Goal: Task Accomplishment & Management: Manage account settings

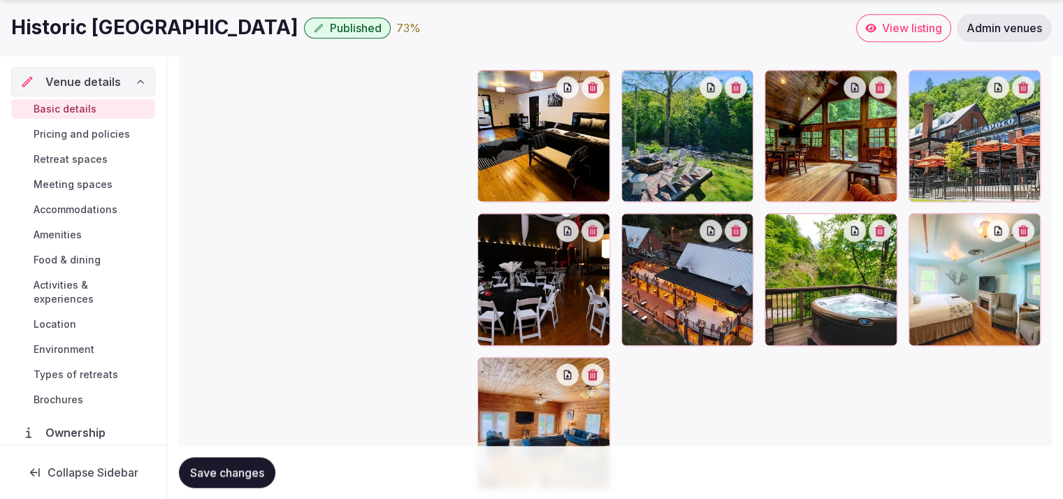
scroll to position [1625, 0]
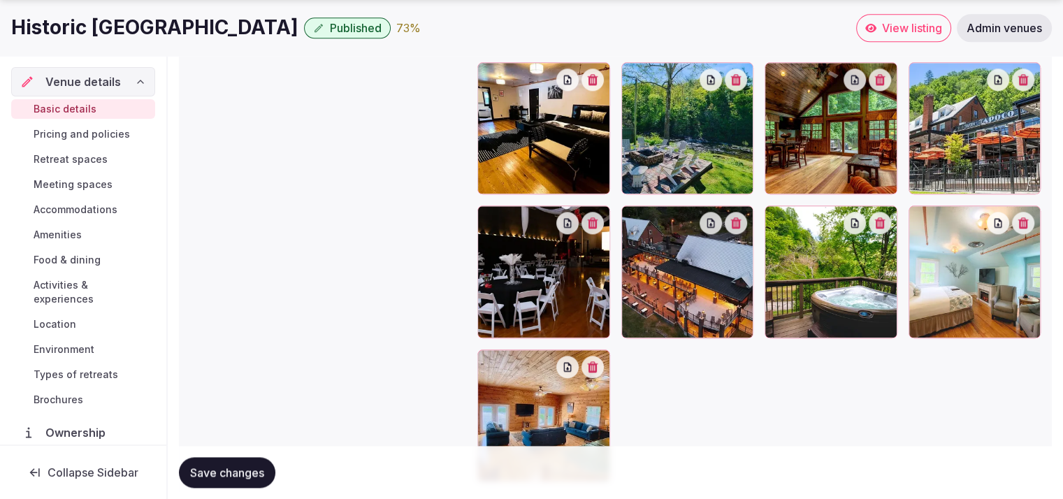
click at [78, 157] on span "Retreat spaces" at bounding box center [71, 159] width 74 height 14
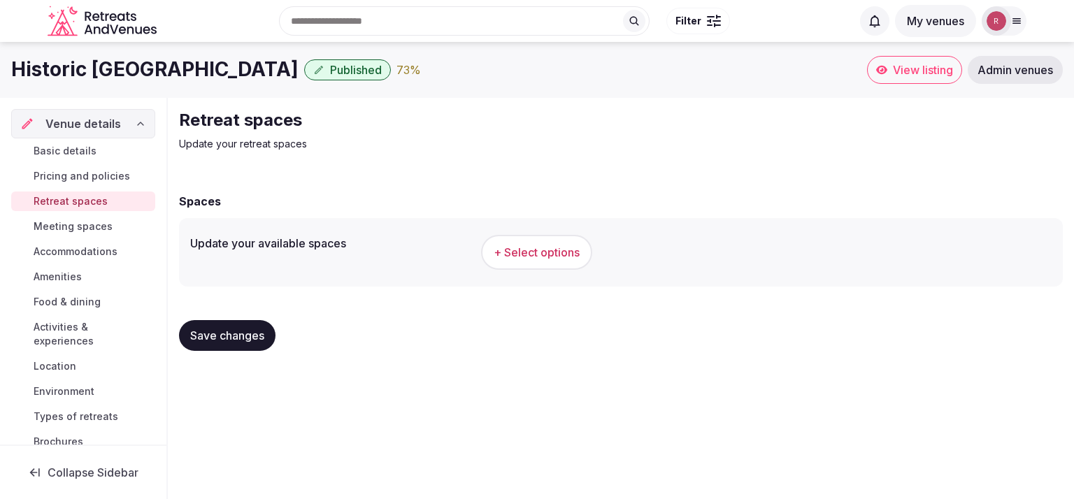
click at [512, 257] on span "+ Select options" at bounding box center [537, 252] width 86 height 15
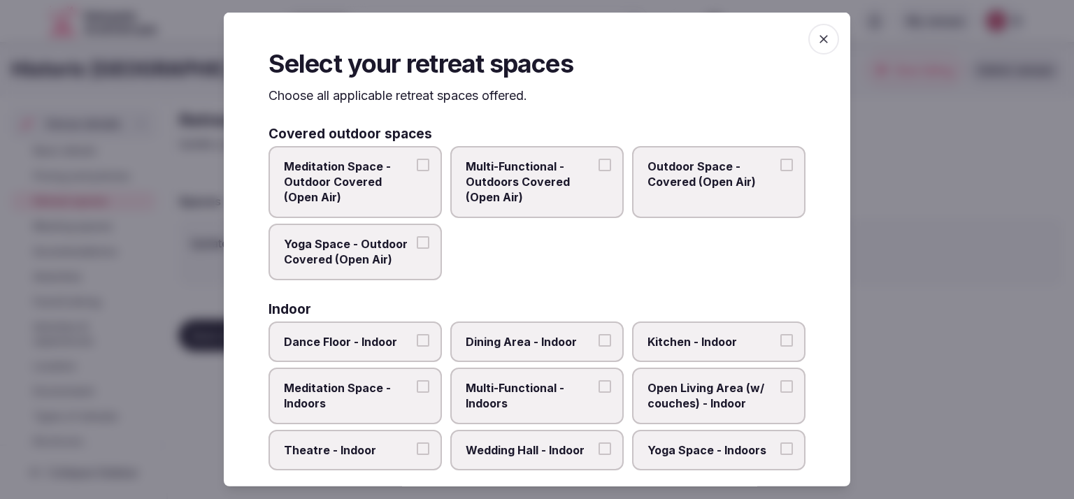
scroll to position [39, 0]
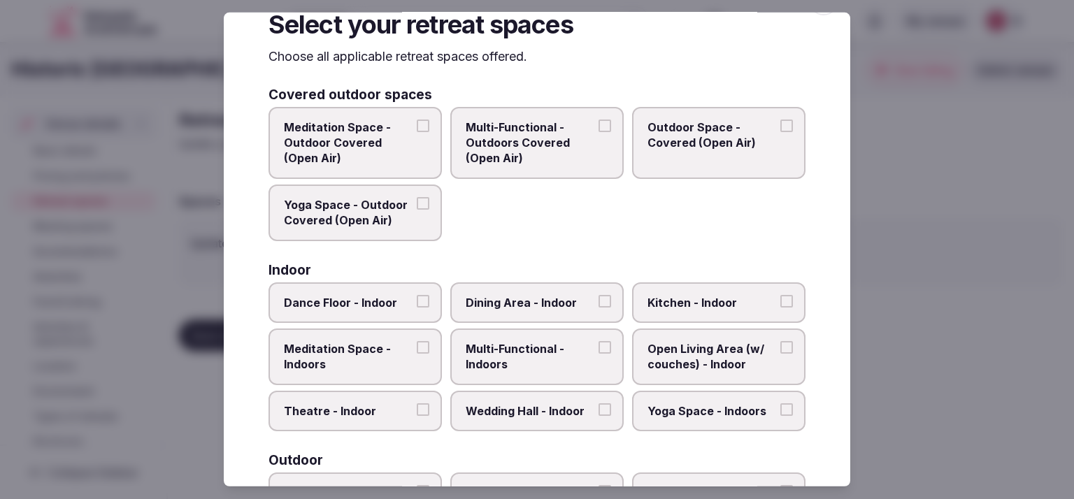
click at [759, 158] on label "Outdoor Space - Covered (Open Air)" at bounding box center [718, 142] width 173 height 72
click at [780, 131] on button "Outdoor Space - Covered (Open Air)" at bounding box center [786, 125] width 13 height 13
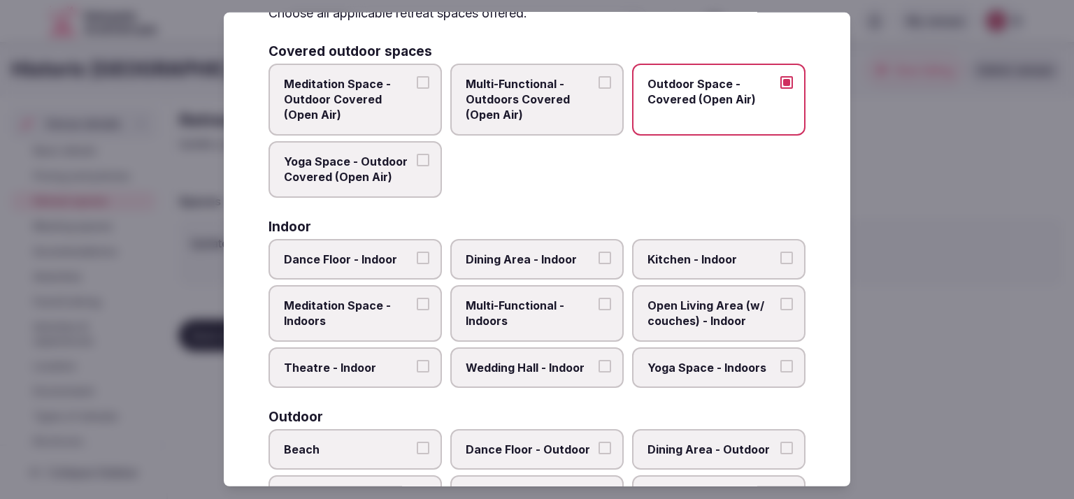
scroll to position [155, 0]
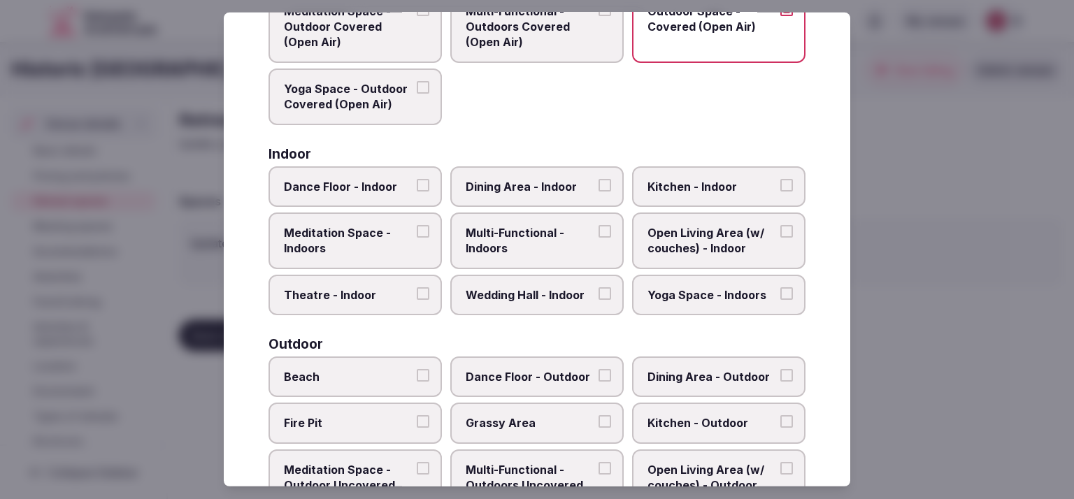
click at [380, 196] on label "Dance Floor - Indoor" at bounding box center [354, 186] width 173 height 41
click at [417, 191] on button "Dance Floor - Indoor" at bounding box center [423, 184] width 13 height 13
click at [677, 240] on span "Open Living Area (w/ couches) - Indoor" at bounding box center [711, 240] width 129 height 31
click at [780, 238] on button "Open Living Area (w/ couches) - Indoor" at bounding box center [786, 231] width 13 height 13
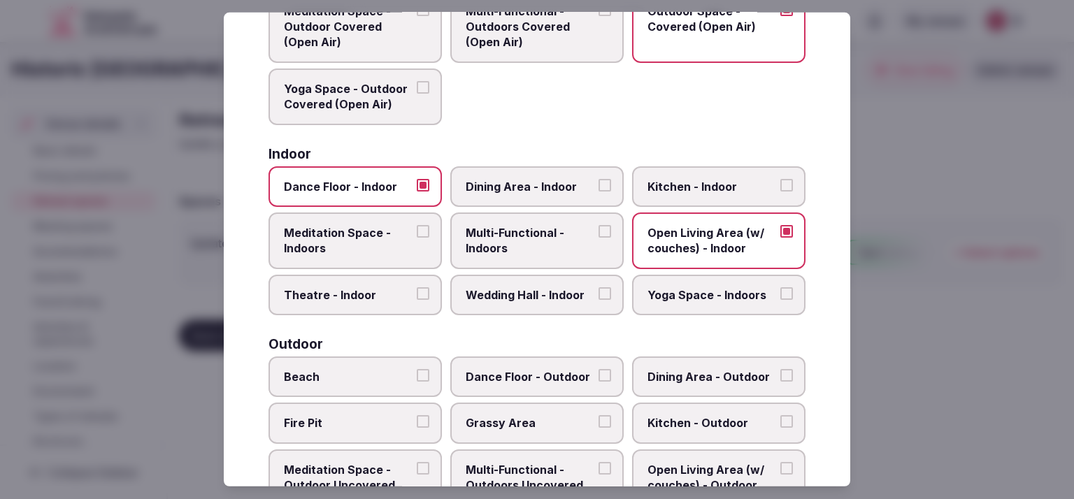
click at [573, 287] on span "Wedding Hall - Indoor" at bounding box center [530, 294] width 129 height 15
click at [598, 287] on button "Wedding Hall - Indoor" at bounding box center [604, 293] width 13 height 13
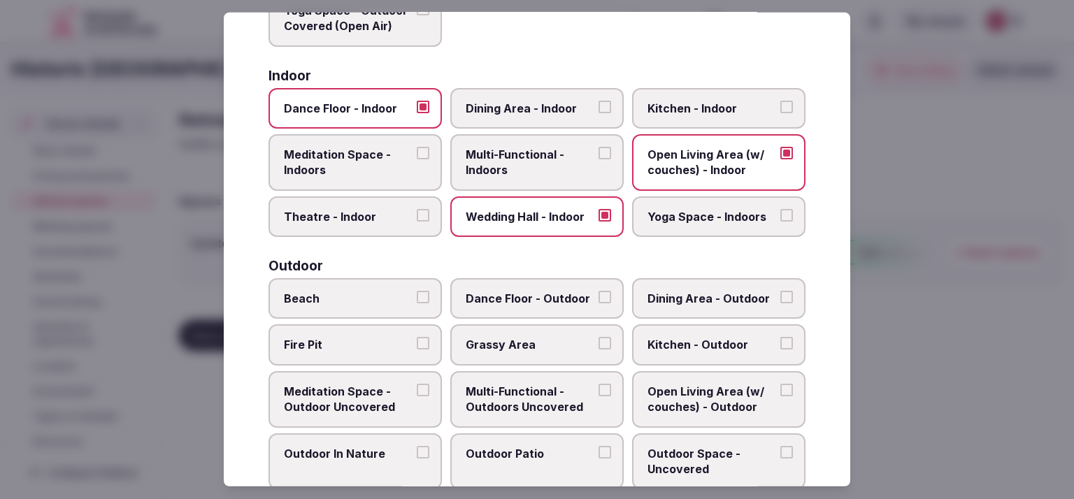
scroll to position [246, 0]
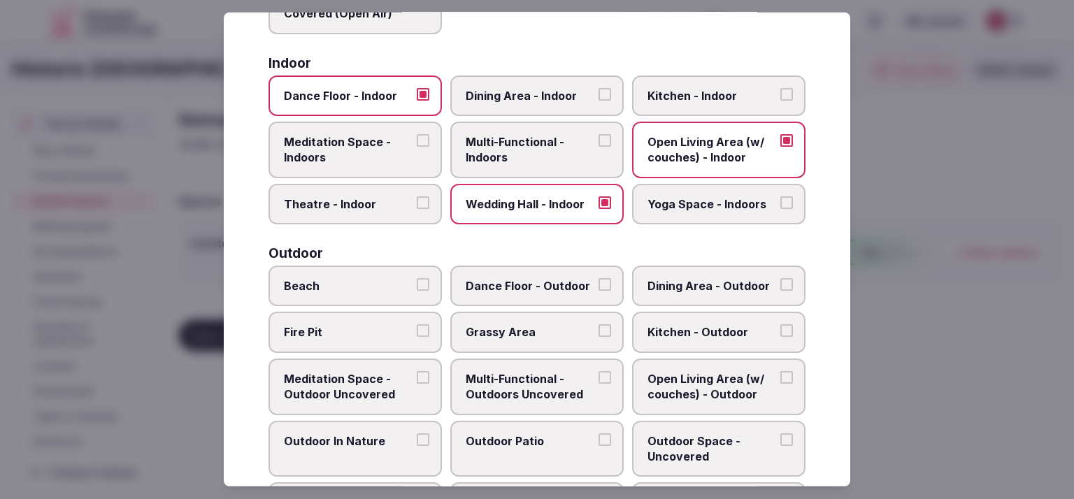
click at [299, 210] on label "Theatre - Indoor" at bounding box center [354, 204] width 173 height 41
click at [417, 209] on button "Theatre - Indoor" at bounding box center [423, 202] width 13 height 13
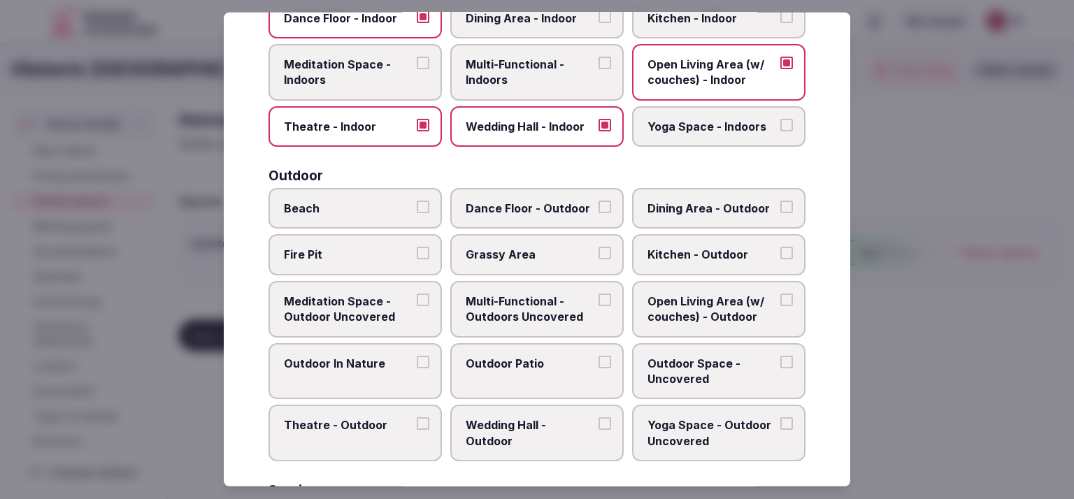
scroll to position [341, 0]
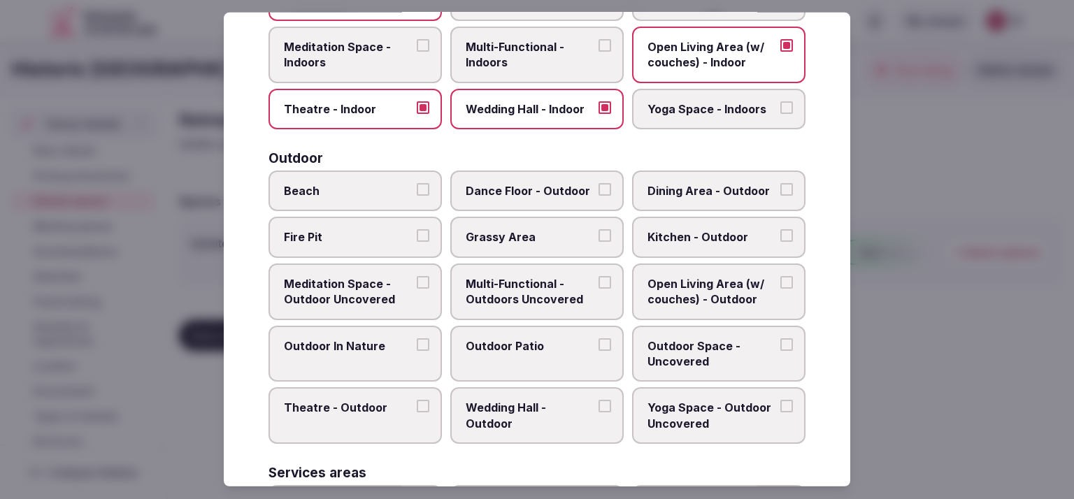
click at [390, 221] on label "Fire Pit" at bounding box center [354, 237] width 173 height 41
click at [417, 229] on button "Fire Pit" at bounding box center [423, 235] width 13 height 13
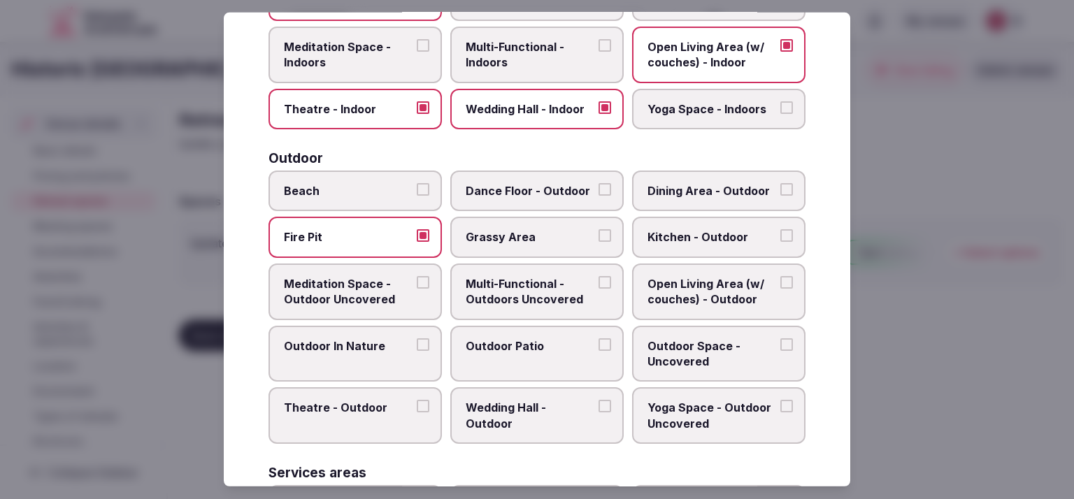
click at [367, 359] on label "Outdoor In Nature" at bounding box center [354, 354] width 173 height 57
click at [417, 351] on button "Outdoor In Nature" at bounding box center [423, 344] width 13 height 13
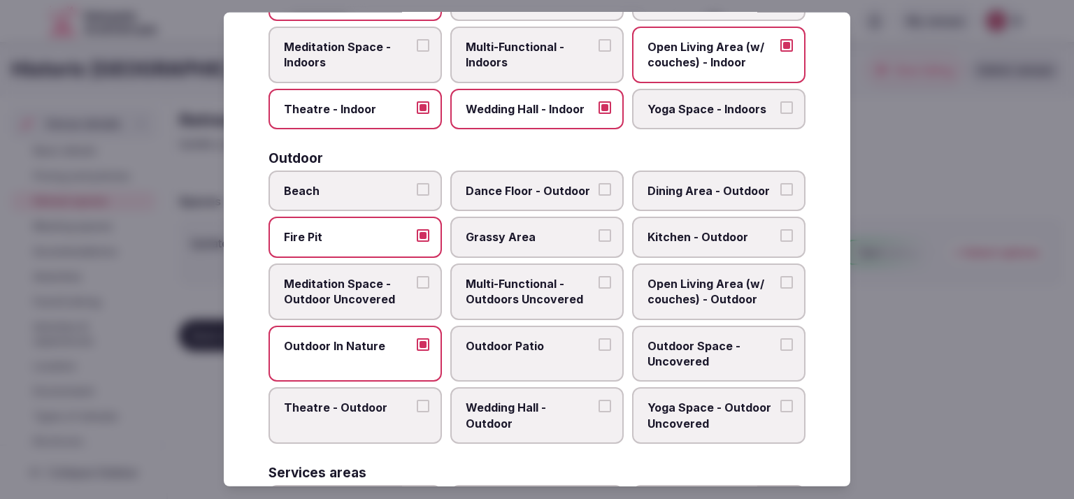
click at [504, 410] on span "Wedding Hall - Outdoor" at bounding box center [530, 415] width 129 height 31
click at [598, 410] on button "Wedding Hall - Outdoor" at bounding box center [604, 406] width 13 height 13
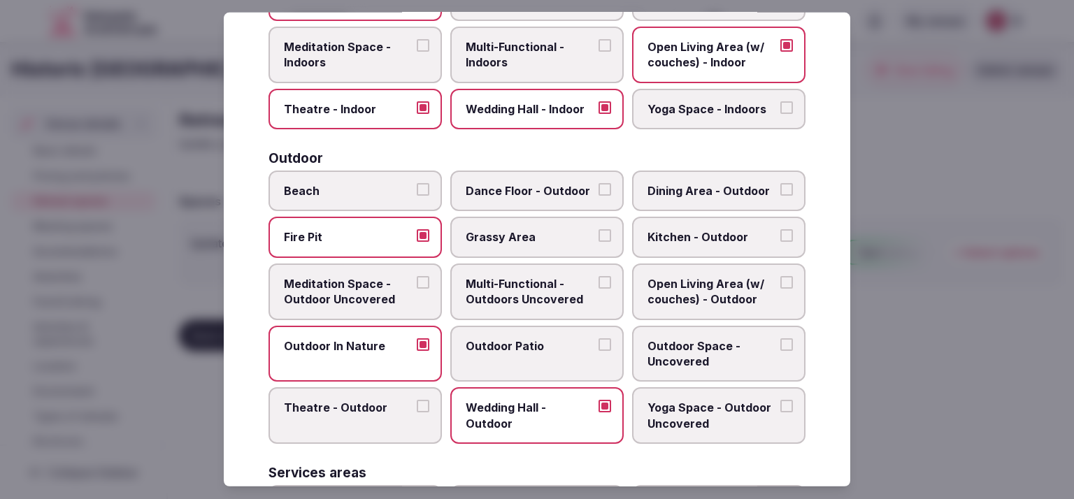
click at [554, 229] on span "Grassy Area" at bounding box center [530, 236] width 129 height 15
click at [598, 229] on button "Grassy Area" at bounding box center [604, 235] width 13 height 13
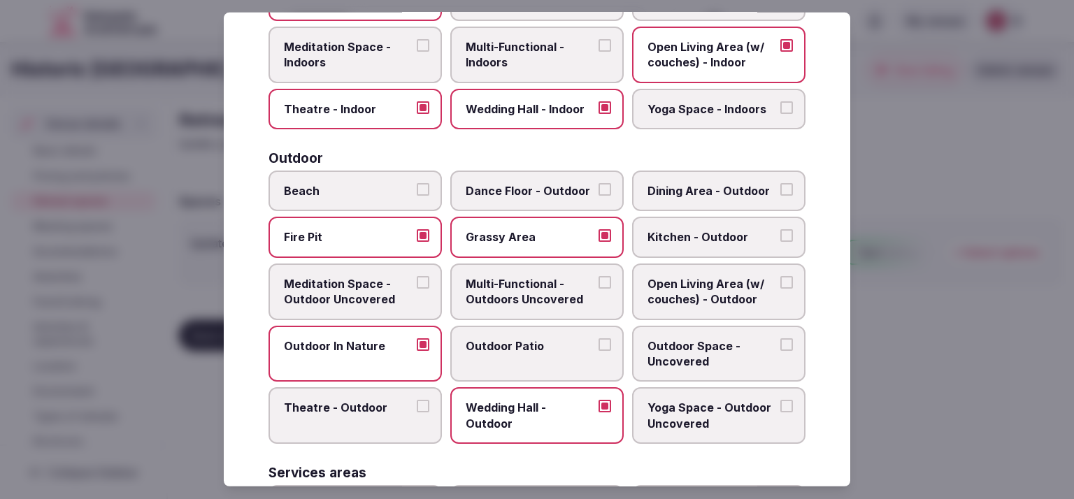
click at [554, 229] on span "Grassy Area" at bounding box center [530, 236] width 129 height 15
click at [598, 229] on button "Grassy Area" at bounding box center [604, 235] width 13 height 13
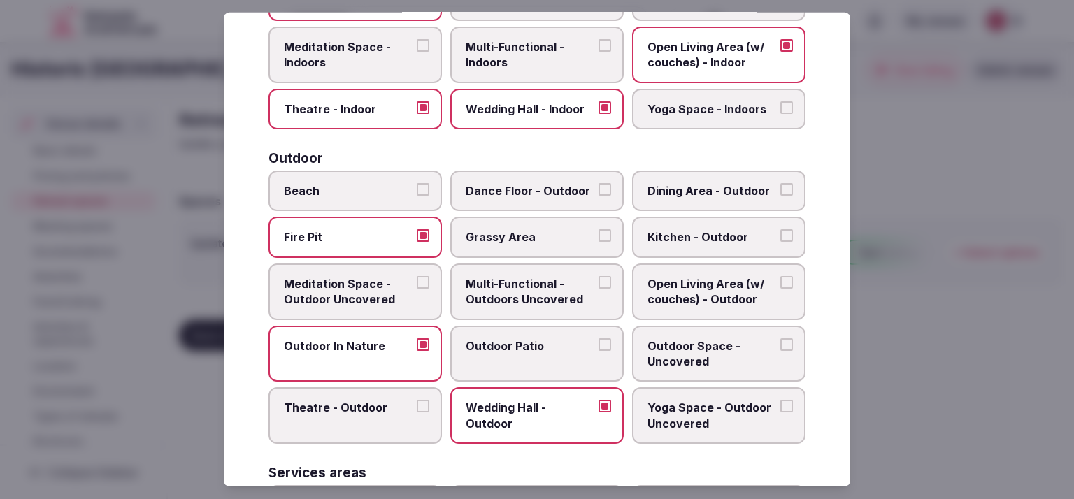
scroll to position [643, 0]
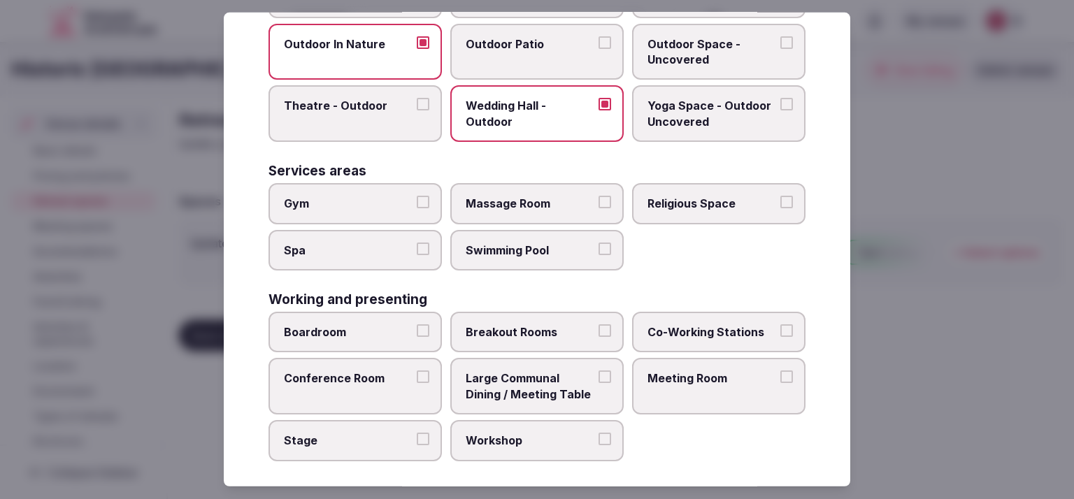
click at [966, 333] on div at bounding box center [537, 249] width 1074 height 499
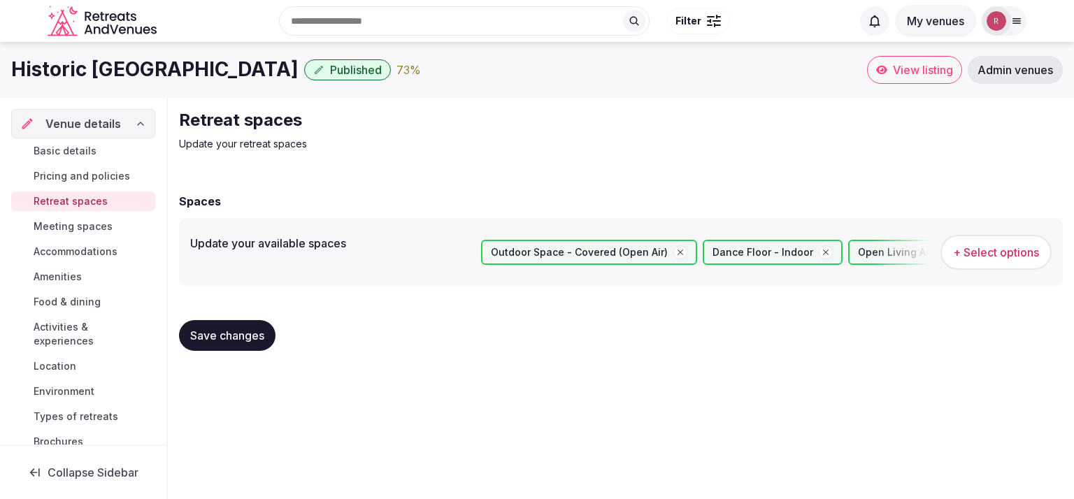
click at [954, 245] on span "+ Select options" at bounding box center [996, 252] width 86 height 15
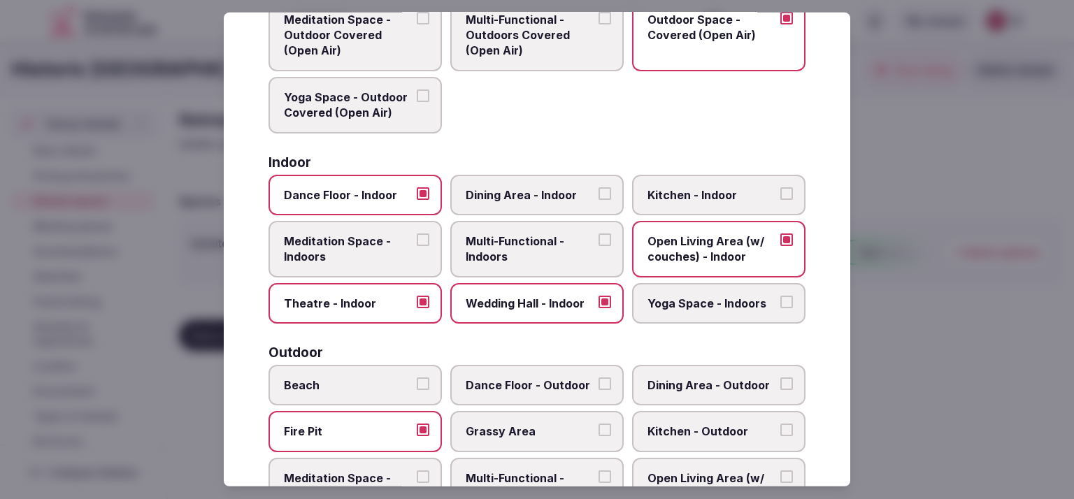
scroll to position [273, 0]
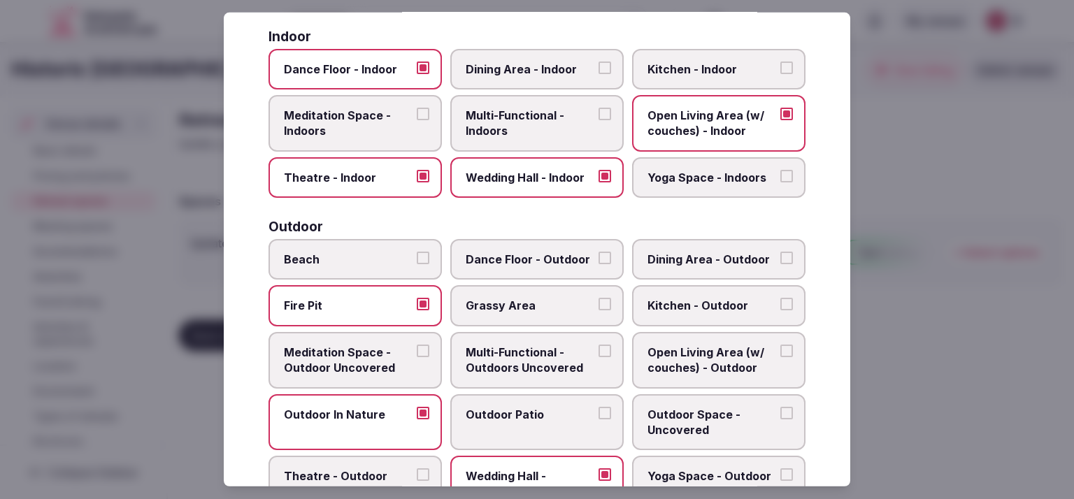
click at [727, 360] on span "Open Living Area (w/ couches) - Outdoor" at bounding box center [711, 360] width 129 height 31
click at [780, 357] on button "Open Living Area (w/ couches) - Outdoor" at bounding box center [786, 351] width 13 height 13
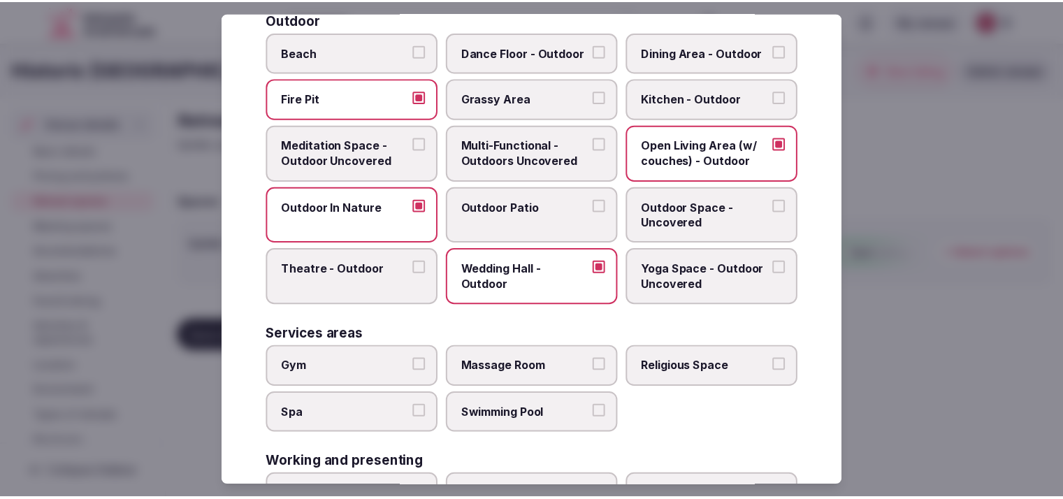
scroll to position [484, 0]
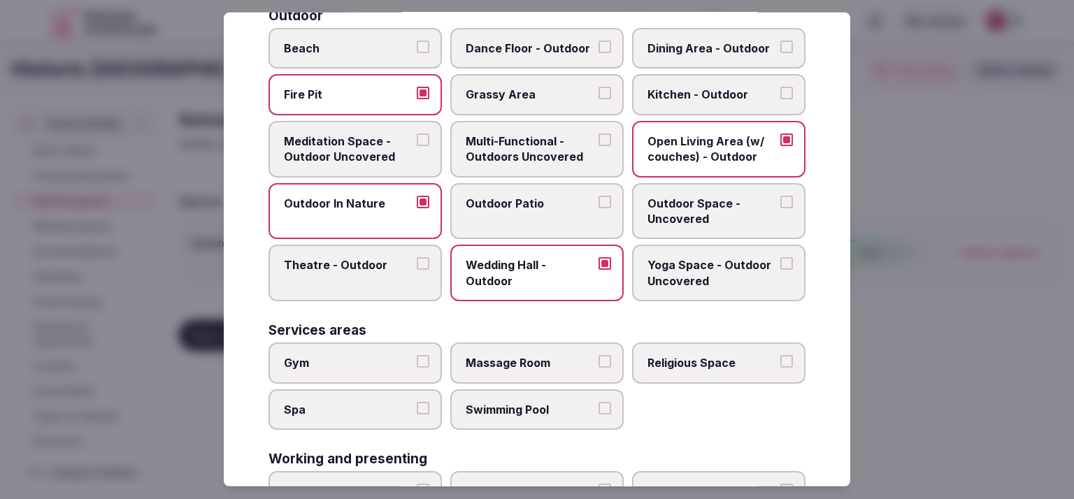
click at [940, 354] on div at bounding box center [537, 249] width 1074 height 499
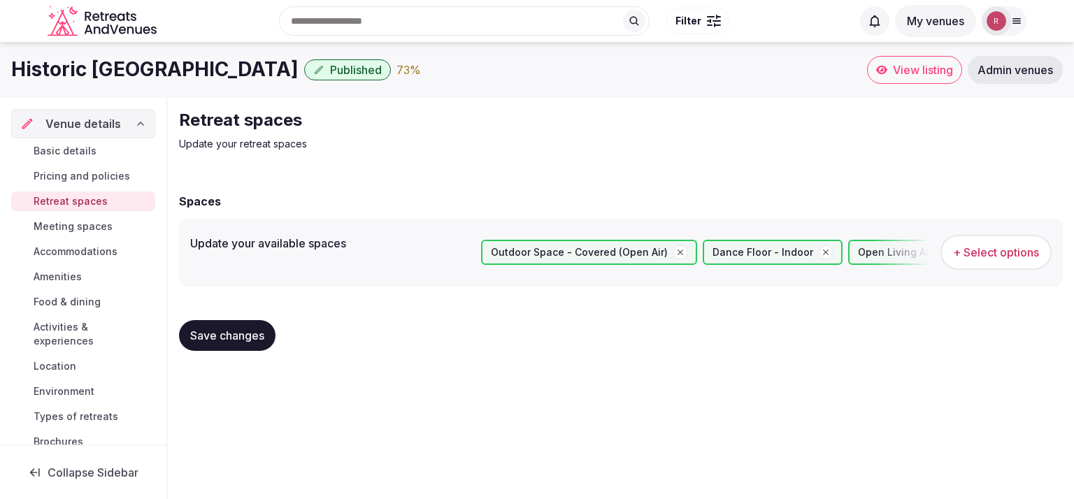
click at [217, 345] on button "Save changes" at bounding box center [227, 335] width 96 height 31
click at [43, 276] on span "Amenities" at bounding box center [58, 277] width 48 height 14
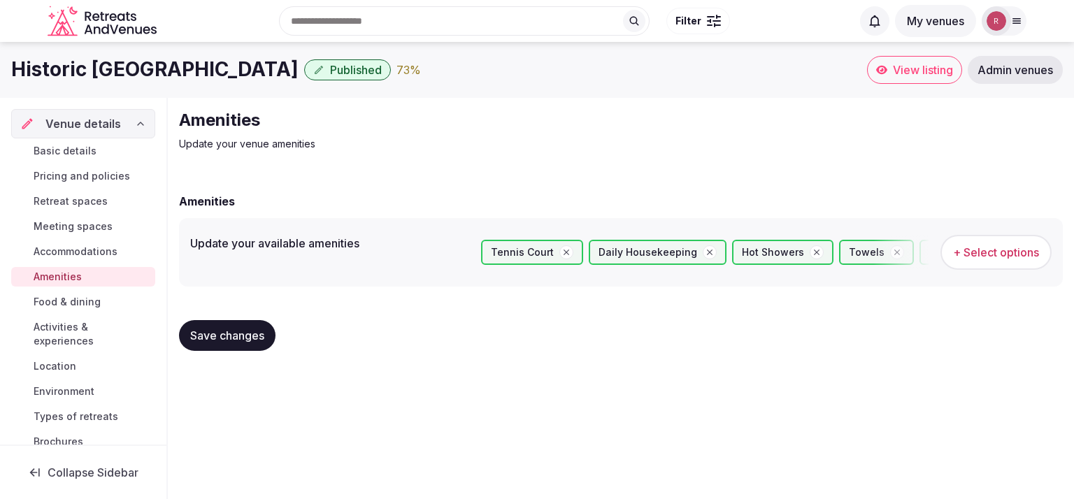
click at [96, 301] on span "Food & dining" at bounding box center [67, 302] width 67 height 14
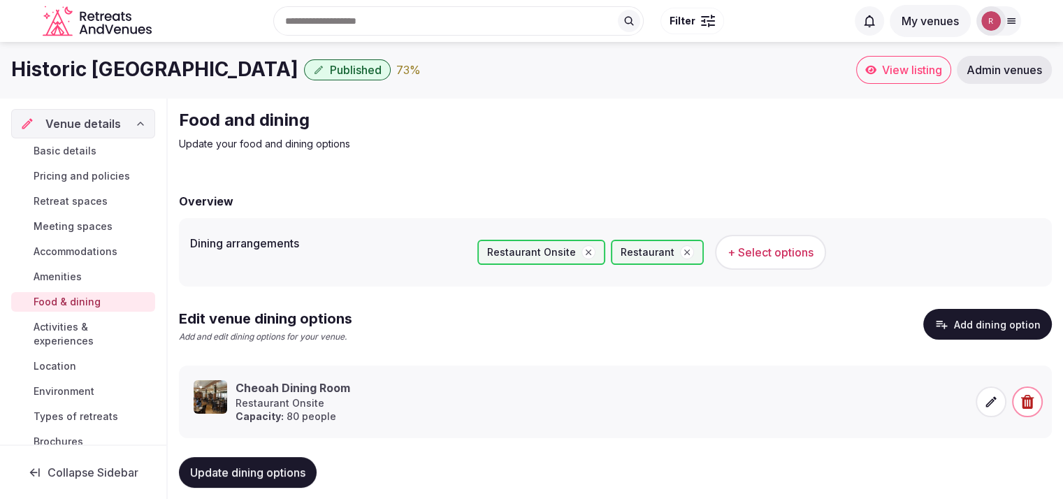
click at [55, 398] on link "Environment" at bounding box center [83, 392] width 144 height 20
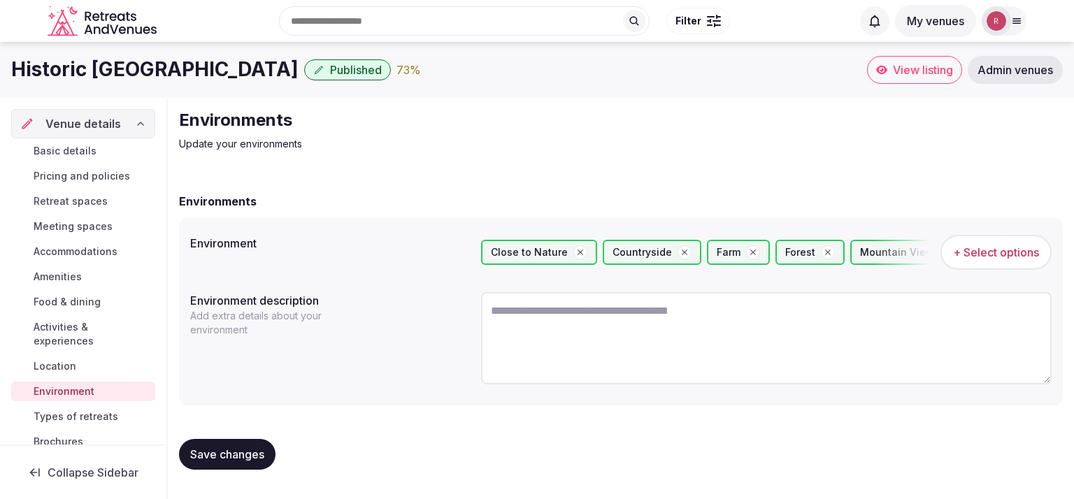
click at [576, 312] on textarea at bounding box center [766, 338] width 570 height 92
paste textarea "**********"
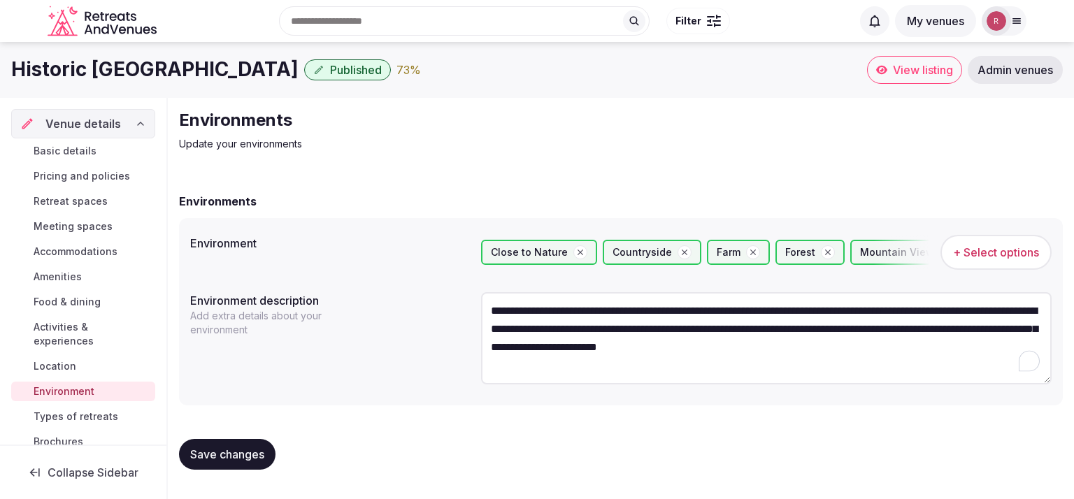
type textarea "**********"
click at [238, 450] on span "Save changes" at bounding box center [227, 454] width 74 height 14
click at [69, 325] on span "Activities & experiences" at bounding box center [92, 334] width 116 height 28
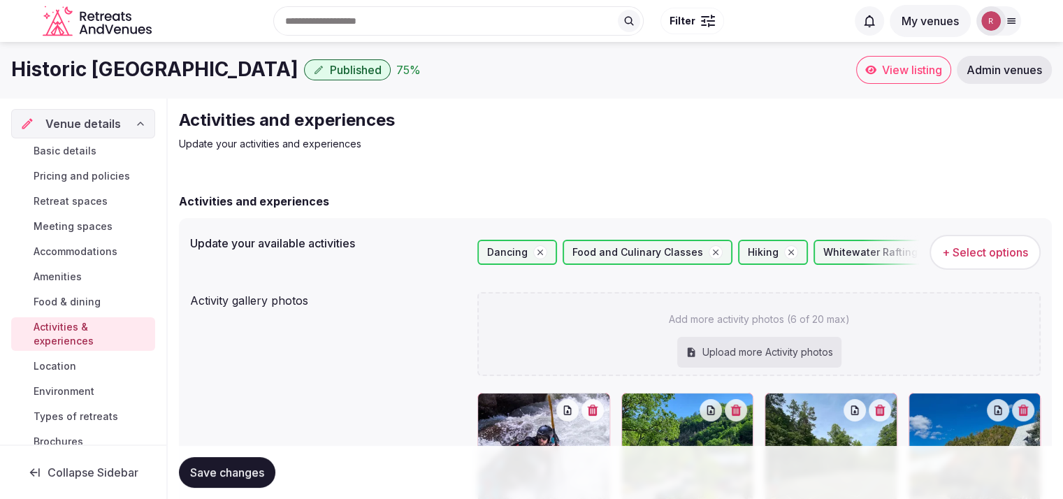
scroll to position [391, 0]
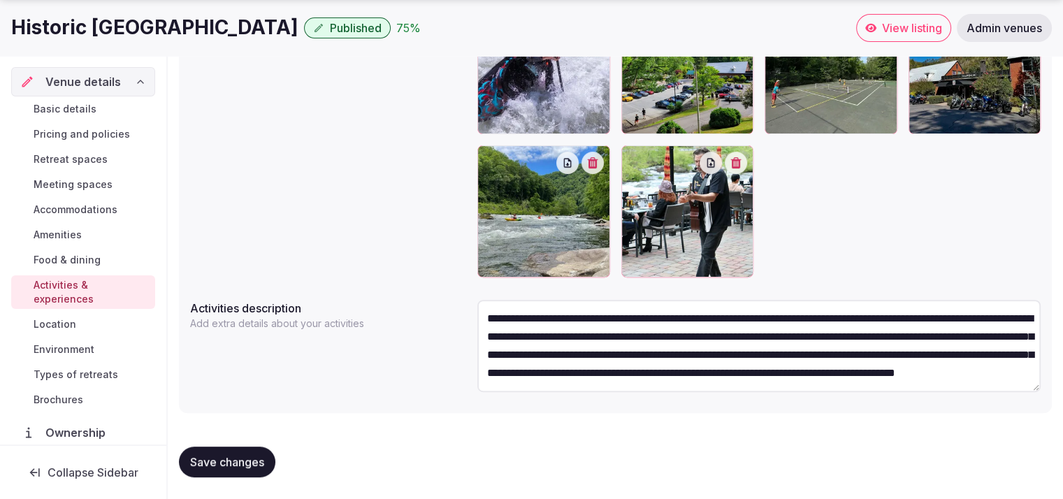
click at [101, 110] on link "Basic details" at bounding box center [83, 109] width 144 height 20
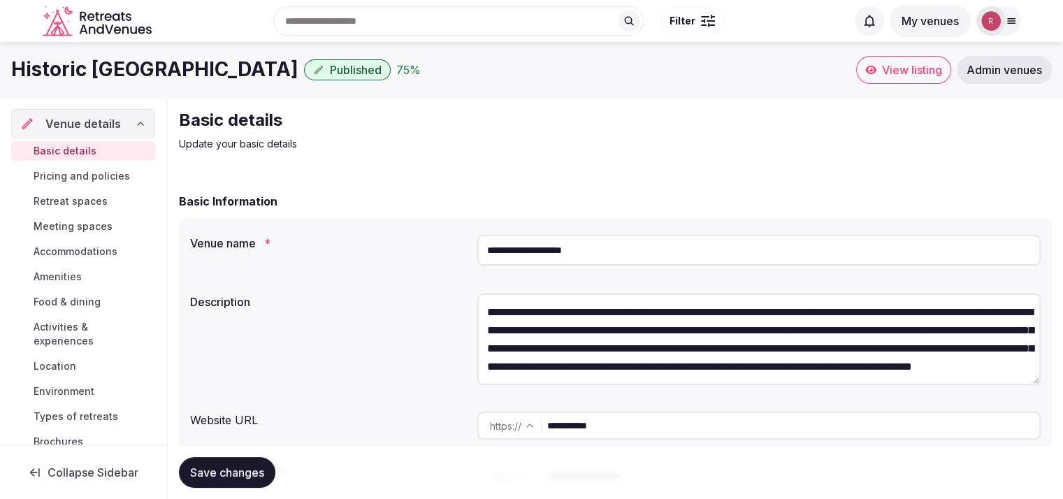
click at [79, 199] on span "Retreat spaces" at bounding box center [71, 201] width 74 height 14
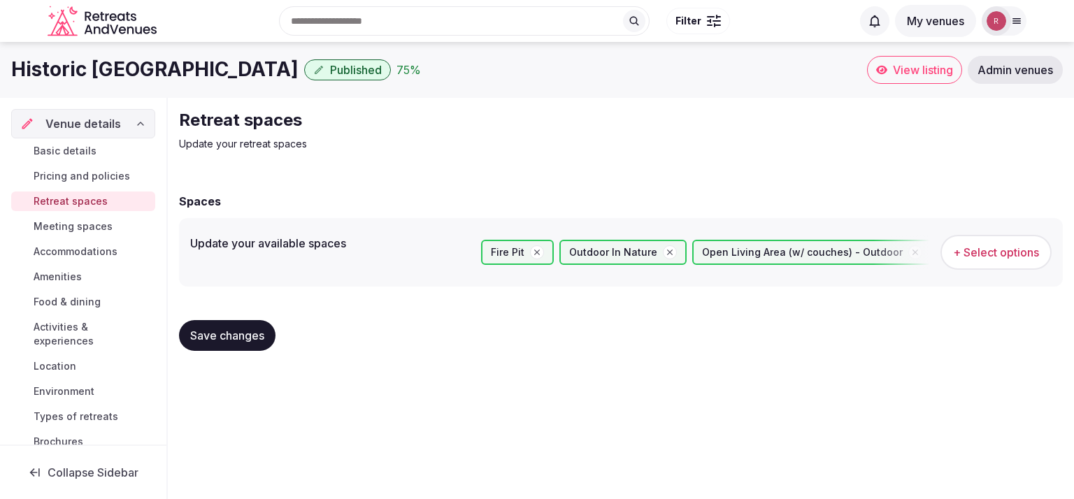
click at [62, 154] on span "Basic details" at bounding box center [65, 151] width 63 height 14
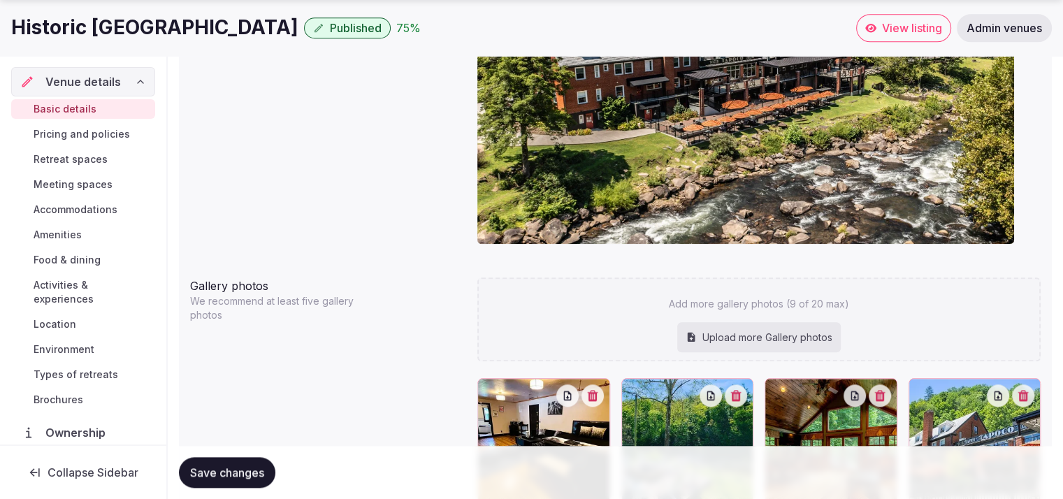
scroll to position [1711, 0]
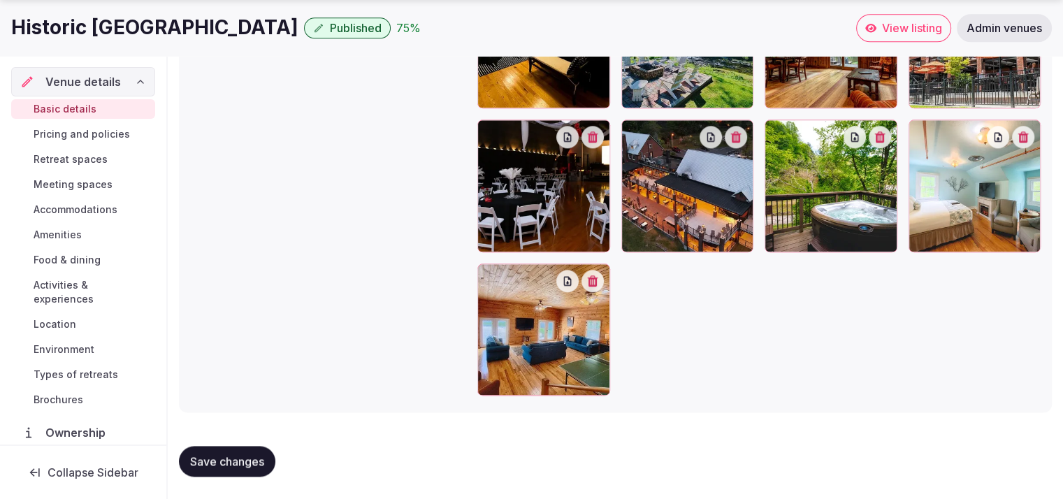
click at [66, 323] on span "Location" at bounding box center [55, 324] width 43 height 14
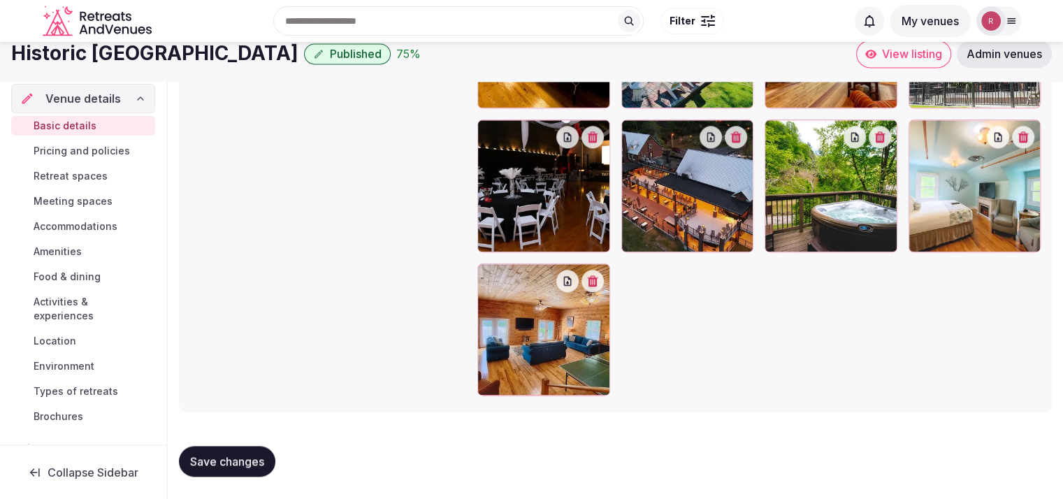
scroll to position [1275, 0]
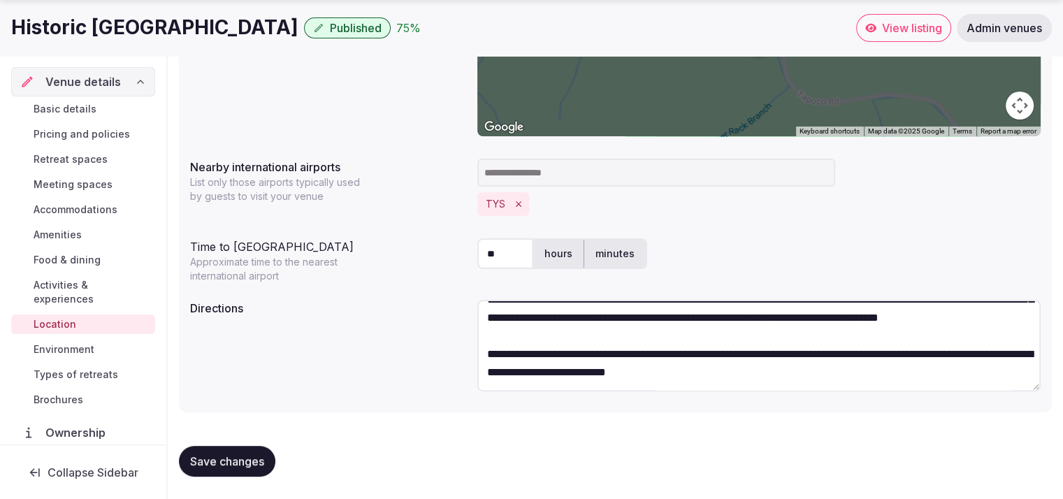
scroll to position [127, 0]
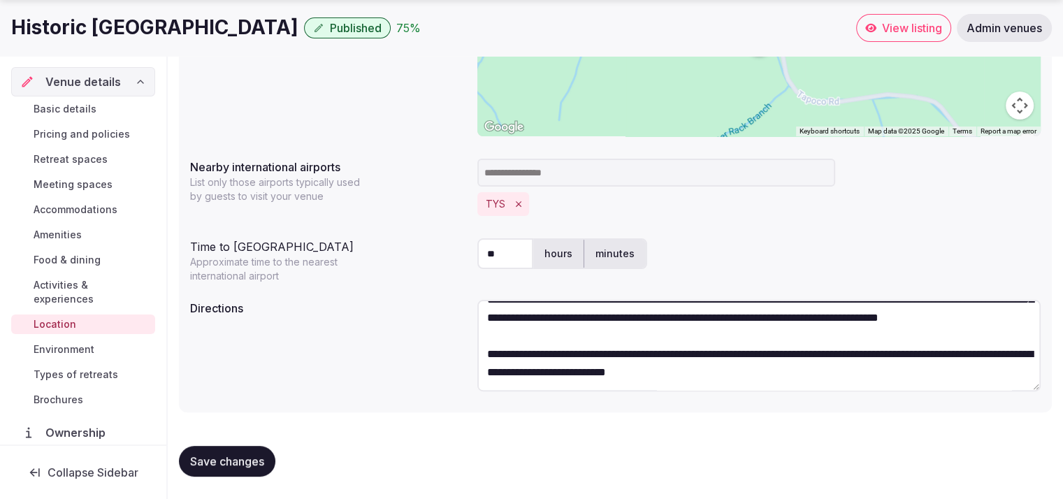
click at [45, 299] on span "Activities & experiences" at bounding box center [92, 292] width 116 height 28
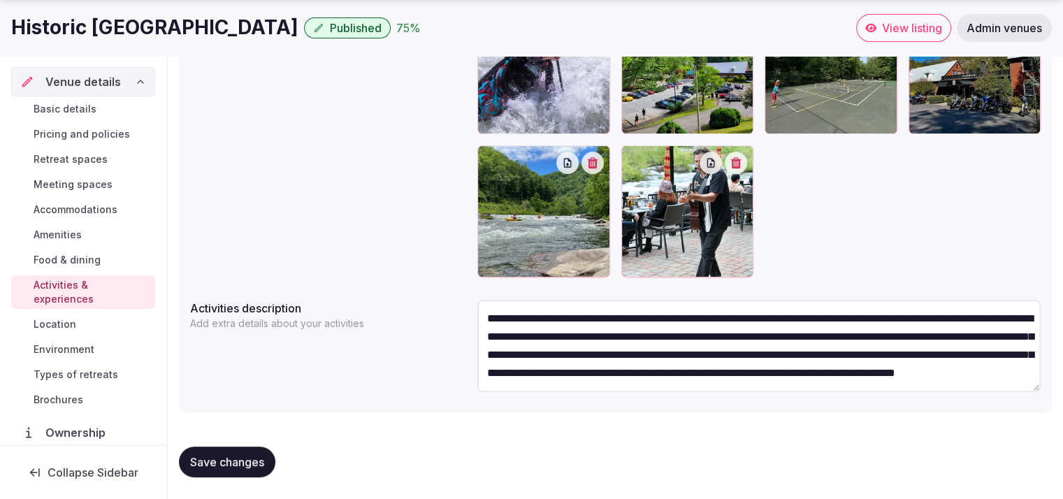
scroll to position [17, 0]
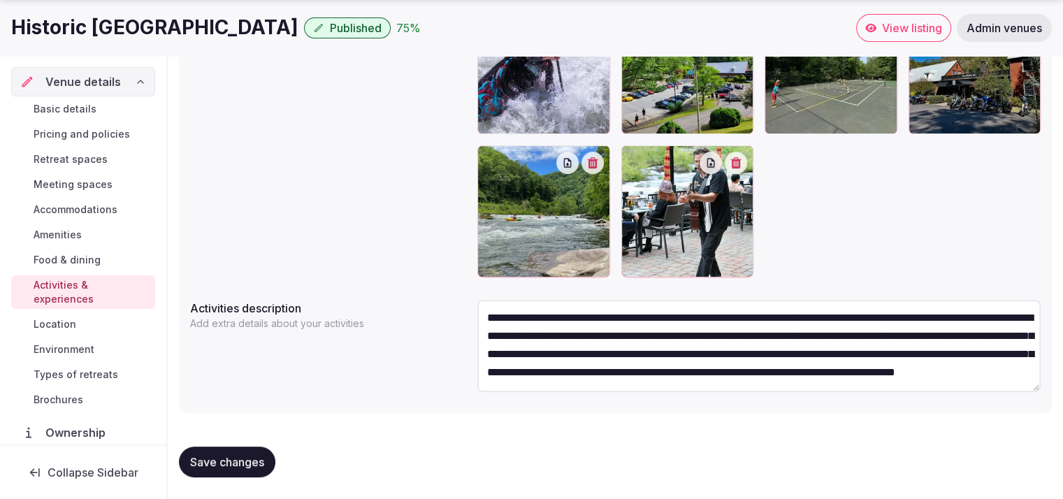
click at [91, 263] on span "Food & dining" at bounding box center [67, 260] width 67 height 14
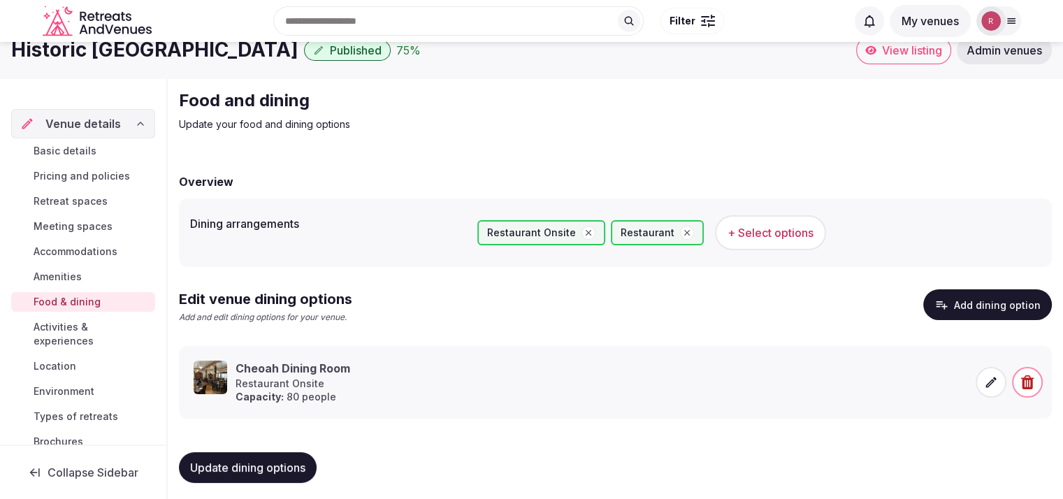
scroll to position [25, 0]
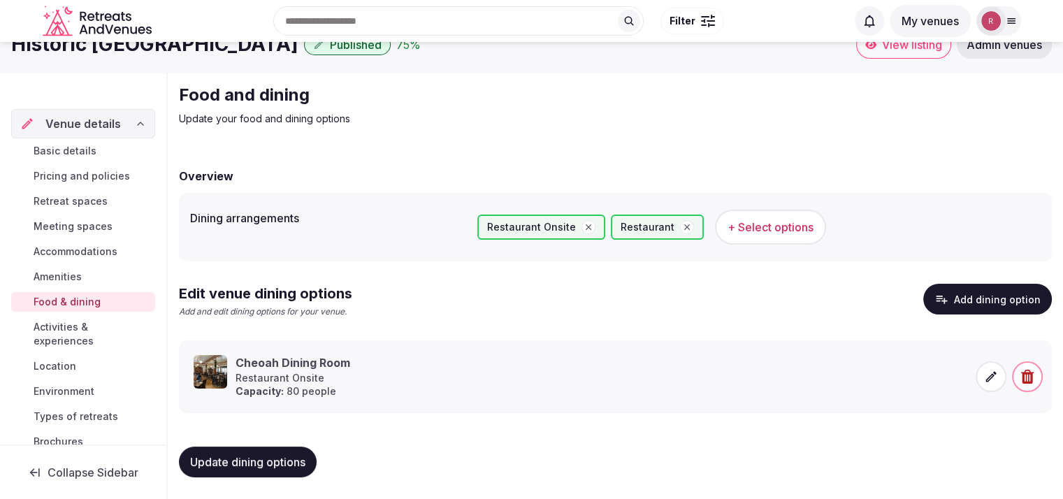
click at [82, 203] on span "Retreat spaces" at bounding box center [71, 201] width 74 height 14
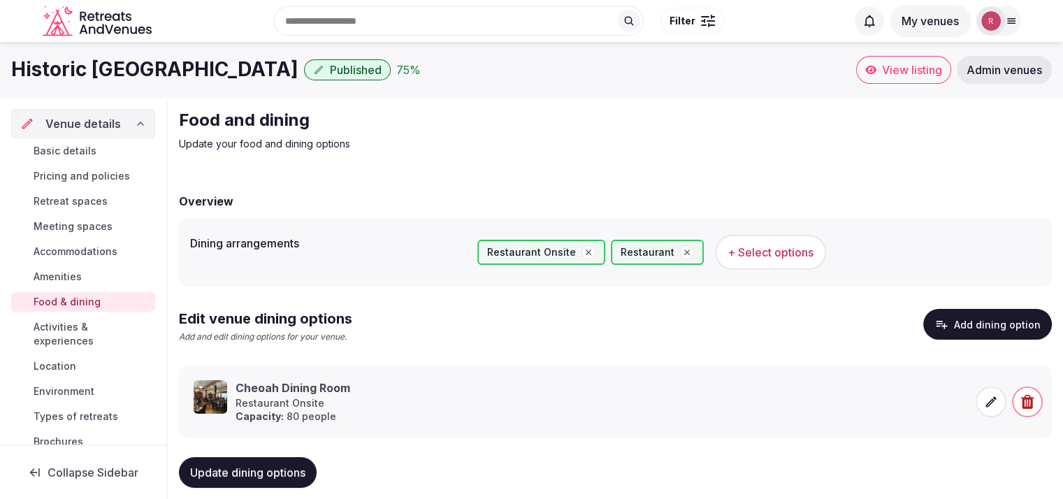
click at [81, 201] on span "Retreat spaces" at bounding box center [71, 201] width 74 height 14
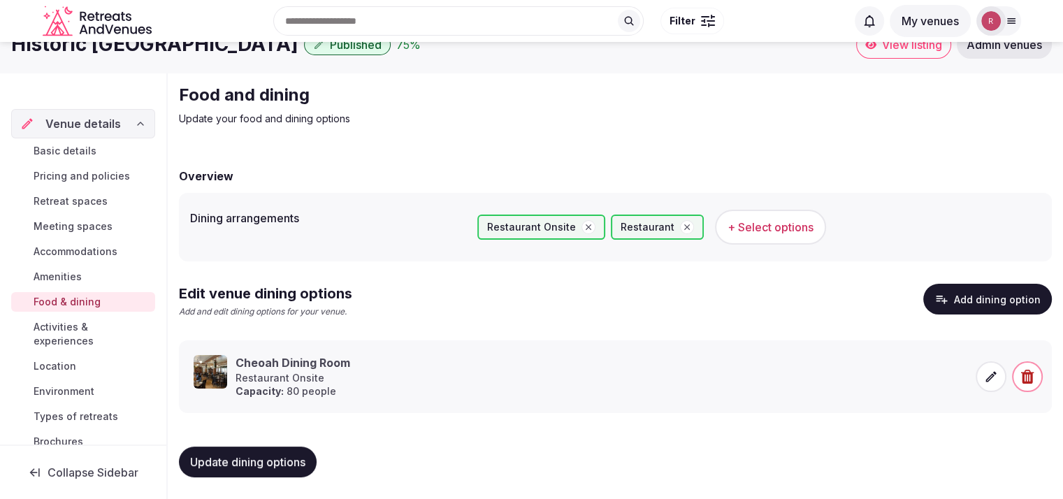
click at [76, 199] on span "Retreat spaces" at bounding box center [71, 201] width 74 height 14
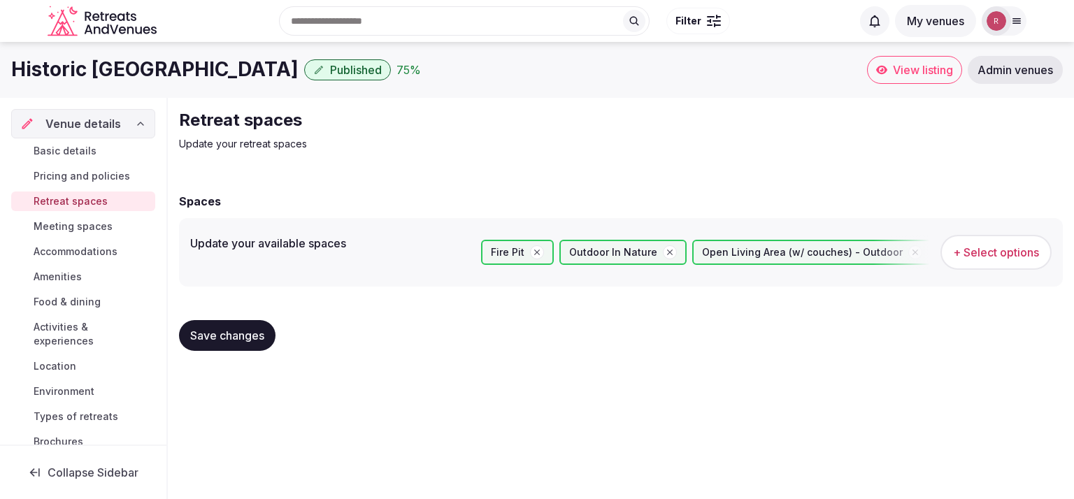
click at [87, 150] on span "Basic details" at bounding box center [65, 151] width 63 height 14
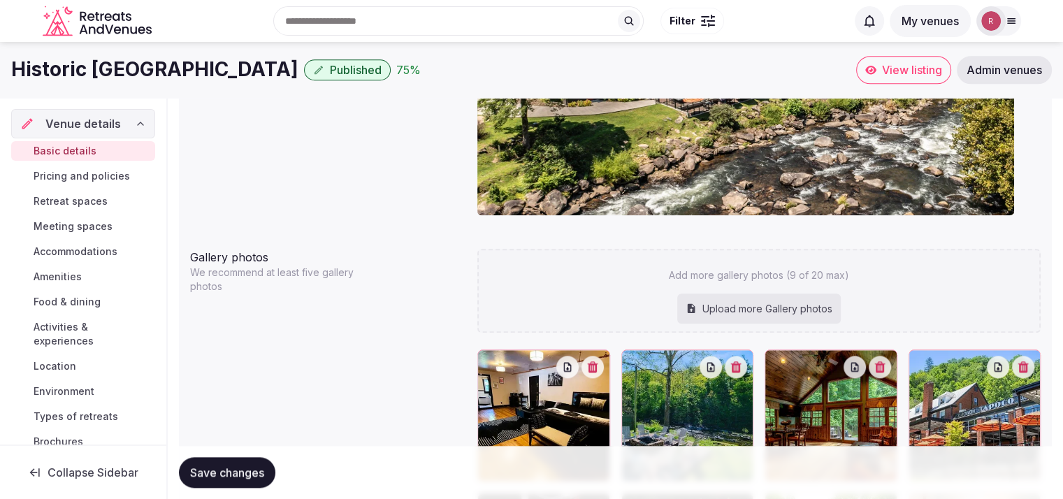
scroll to position [1335, 0]
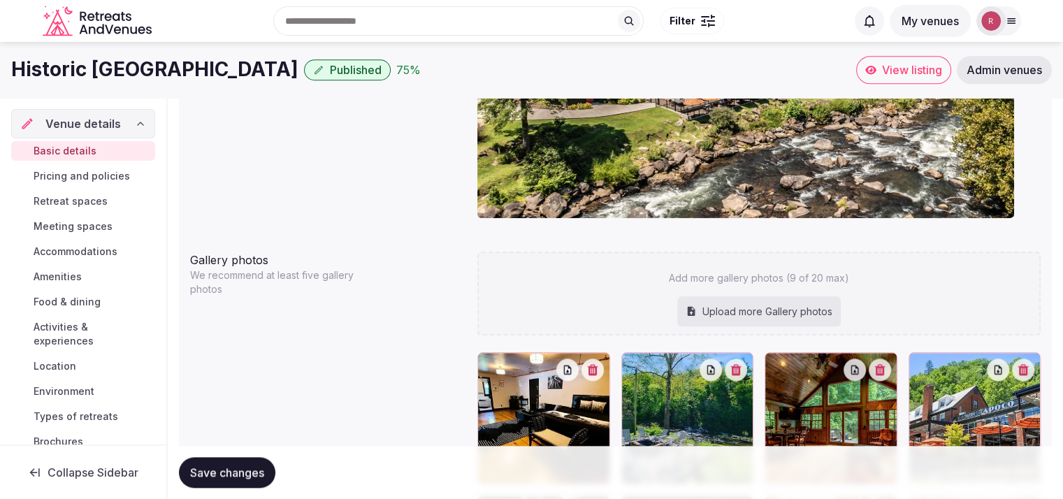
click at [767, 310] on div "Upload more Gallery photos" at bounding box center [759, 311] width 164 height 31
type input "**********"
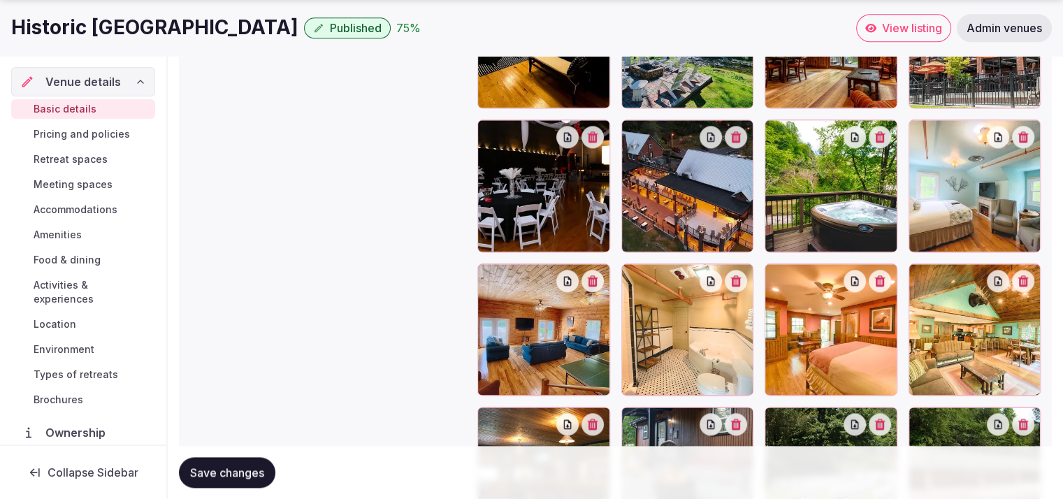
scroll to position [1867, 0]
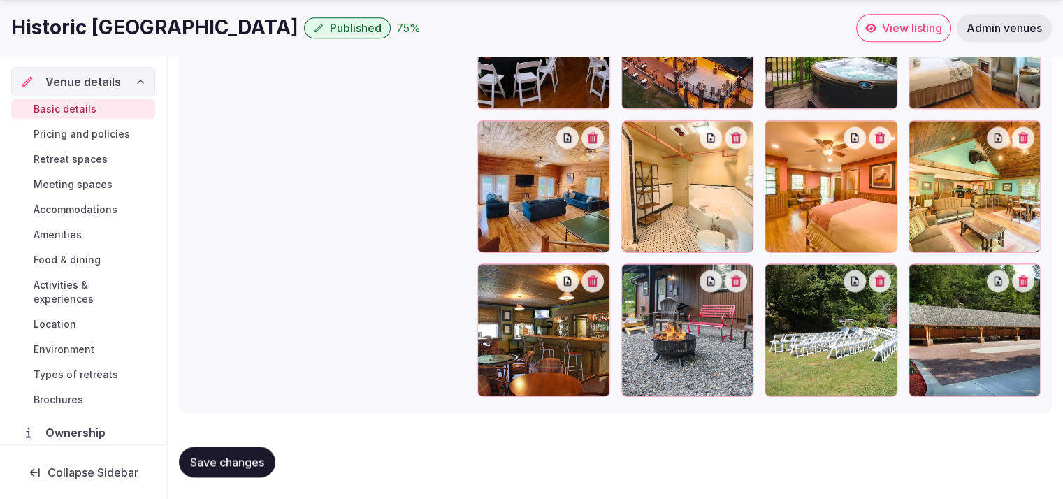
click at [201, 459] on span "Save changes" at bounding box center [227, 462] width 74 height 14
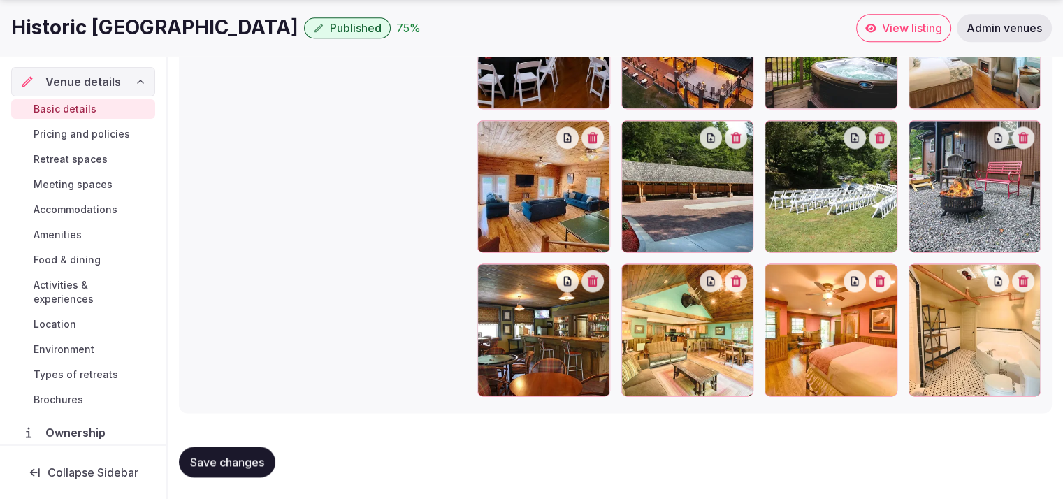
click at [66, 372] on span "Types of retreats" at bounding box center [76, 375] width 85 height 14
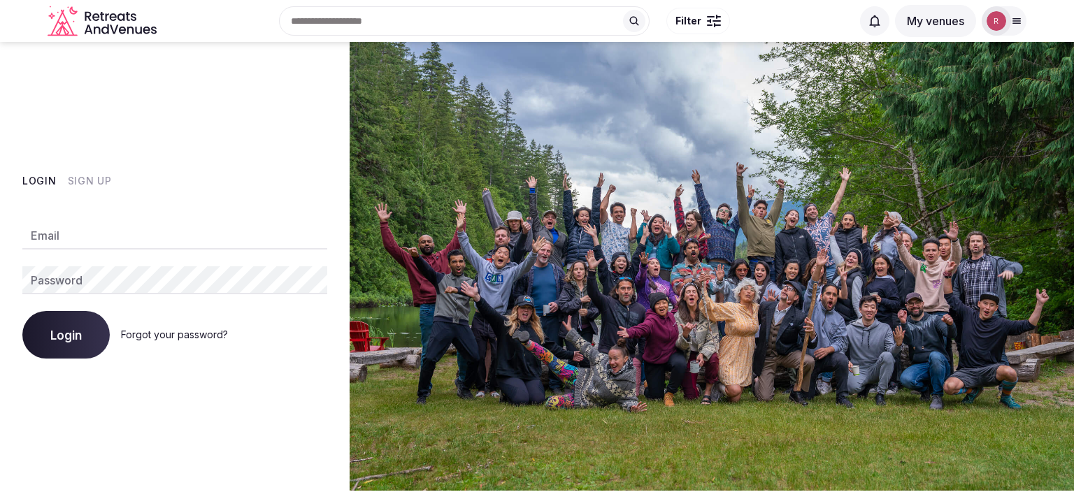
type input "**********"
click at [61, 339] on span "Login" at bounding box center [65, 335] width 30 height 14
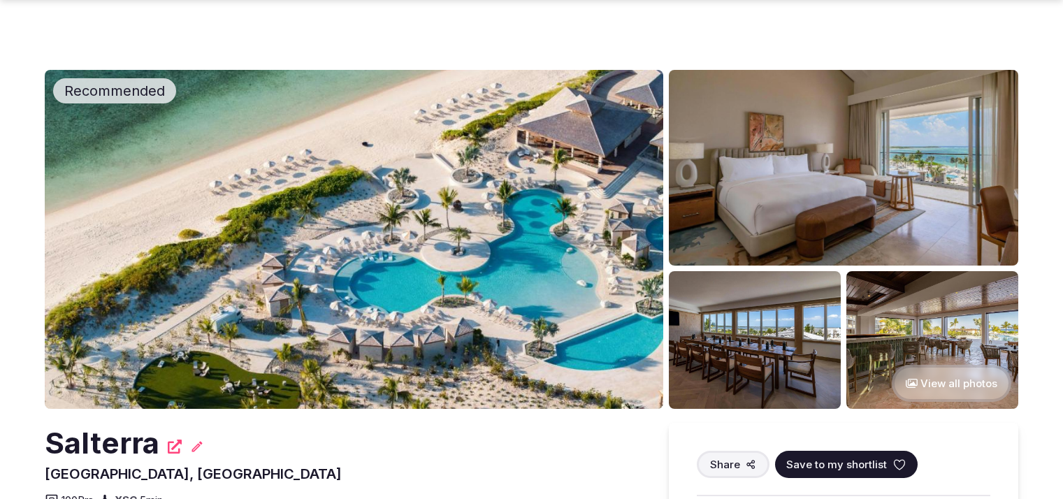
scroll to position [361, 0]
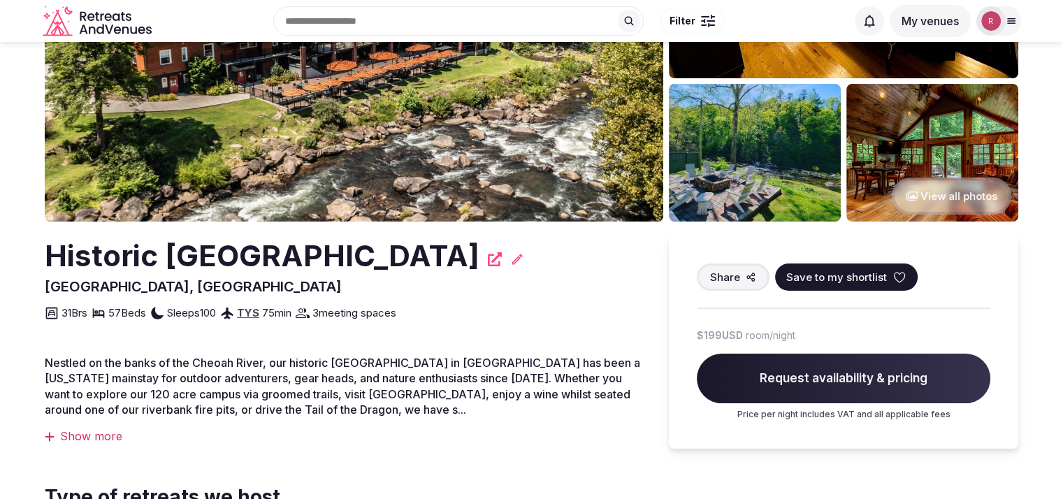
scroll to position [19, 0]
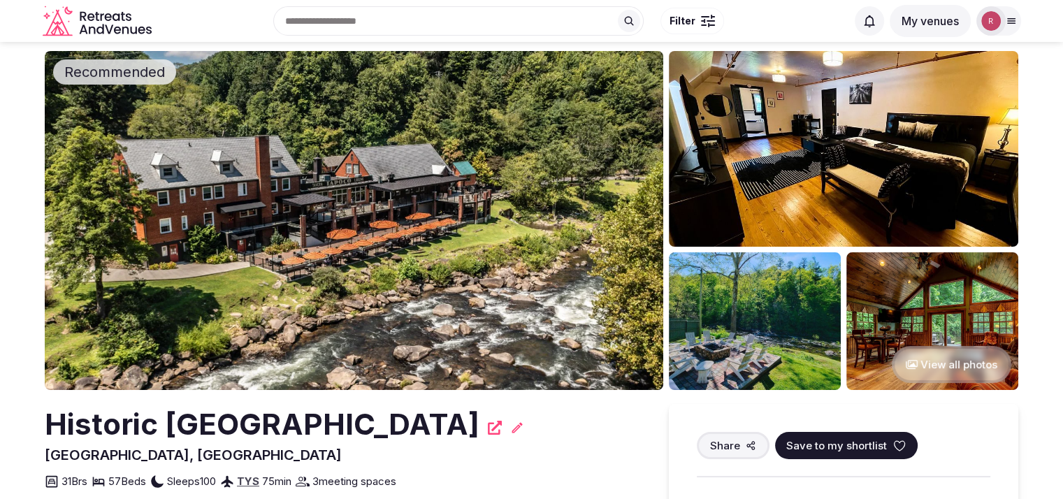
click at [920, 359] on button "View all photos" at bounding box center [952, 364] width 120 height 37
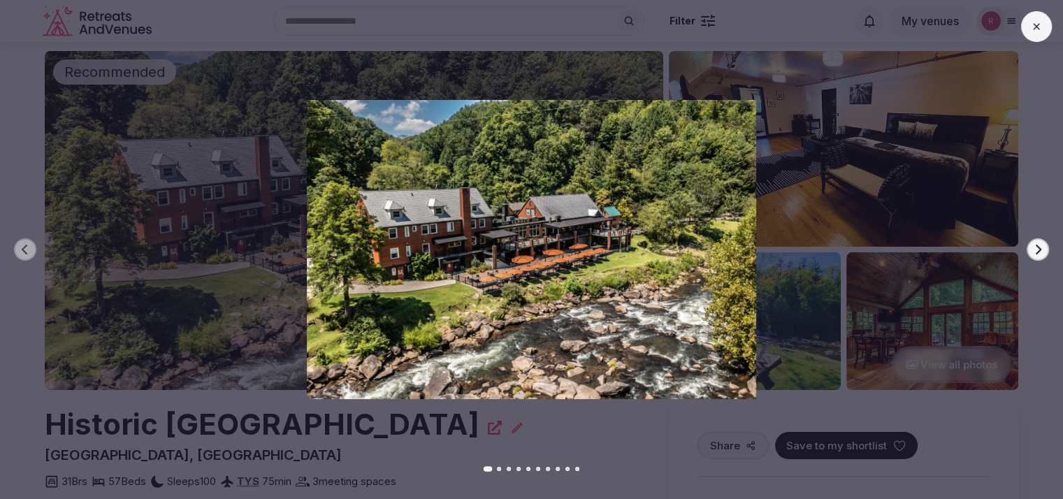
click at [1037, 248] on icon "button" at bounding box center [1038, 249] width 11 height 11
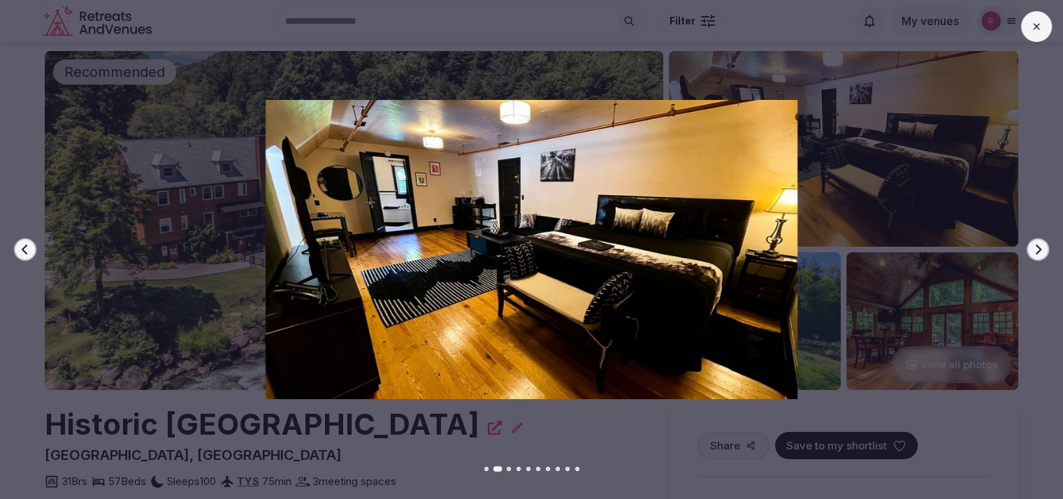
click at [1037, 248] on icon "button" at bounding box center [1038, 249] width 11 height 11
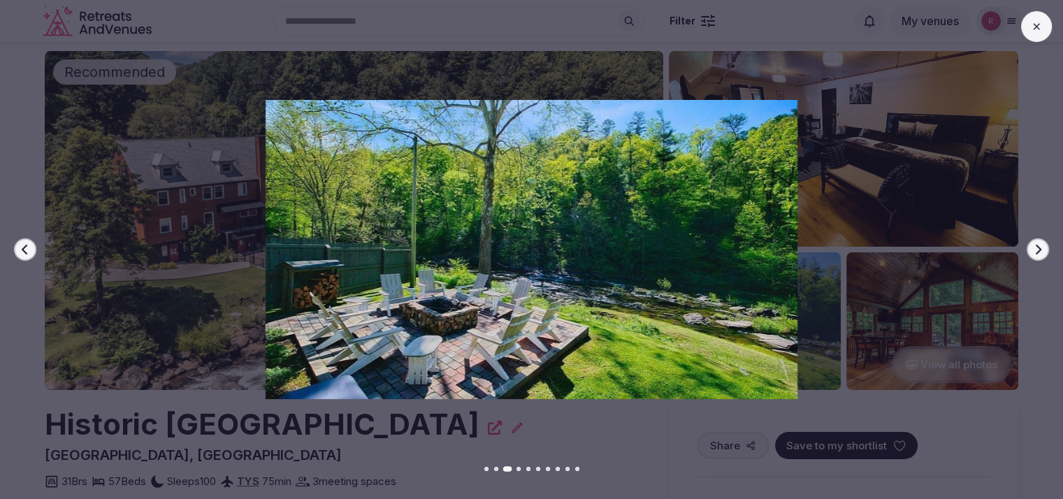
click at [1037, 248] on icon "button" at bounding box center [1038, 249] width 11 height 11
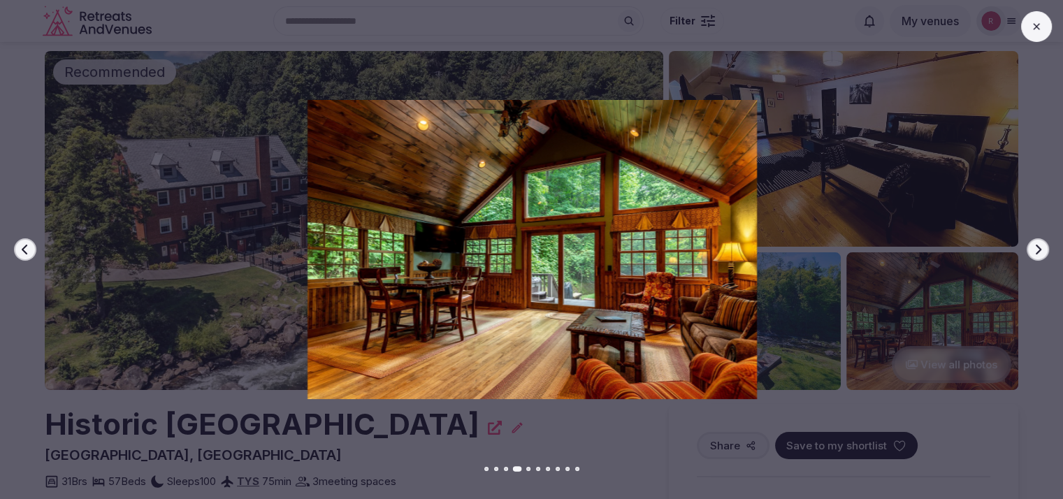
click at [1037, 248] on icon "button" at bounding box center [1038, 249] width 11 height 11
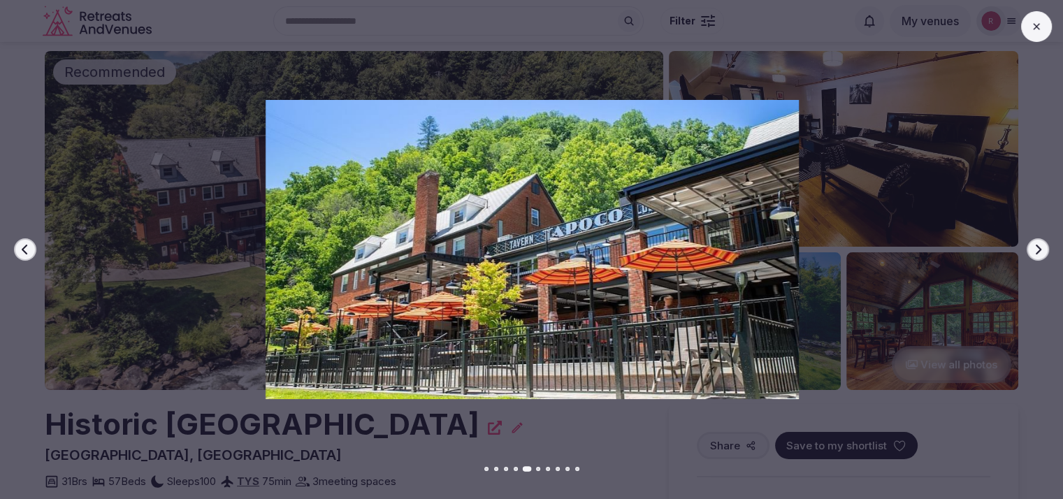
click at [1031, 23] on icon at bounding box center [1036, 26] width 11 height 11
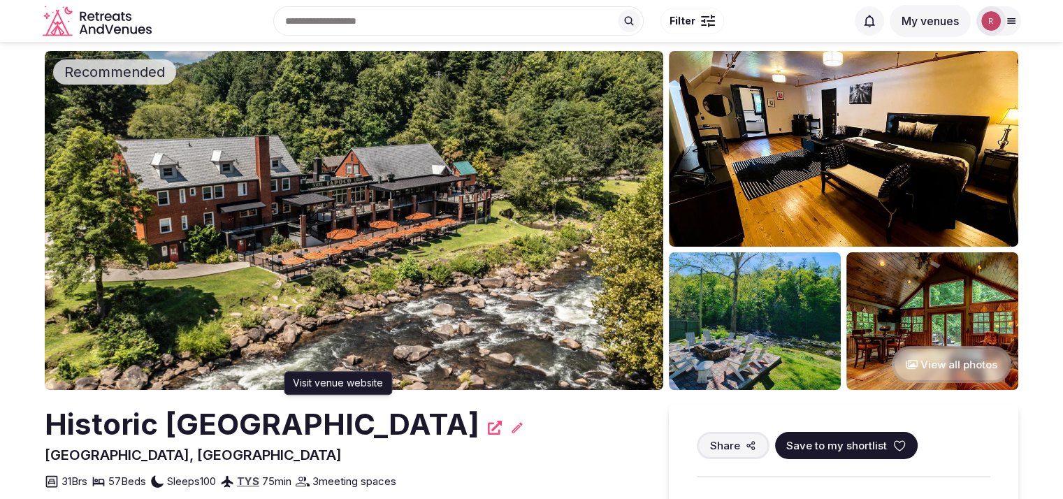
click at [488, 426] on icon at bounding box center [495, 428] width 14 height 14
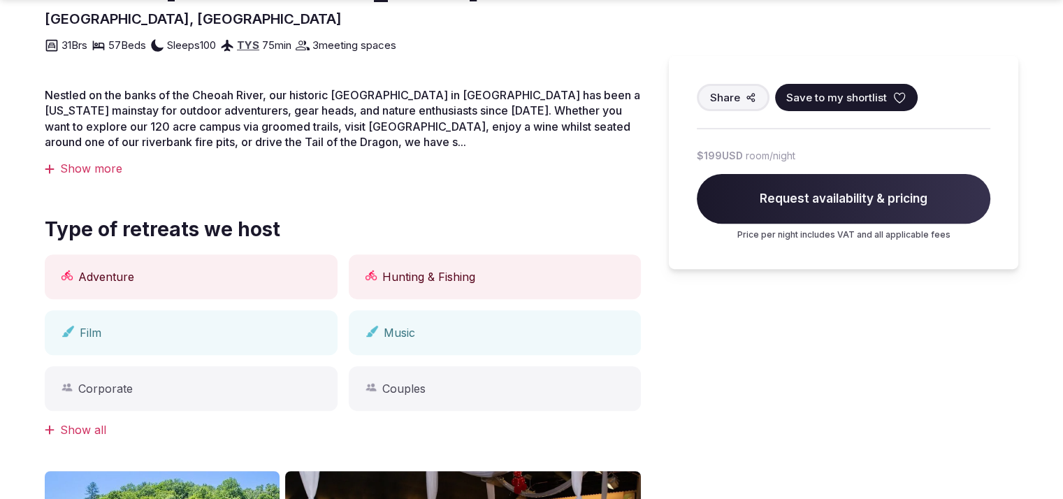
click at [89, 171] on div "Show more" at bounding box center [343, 168] width 596 height 15
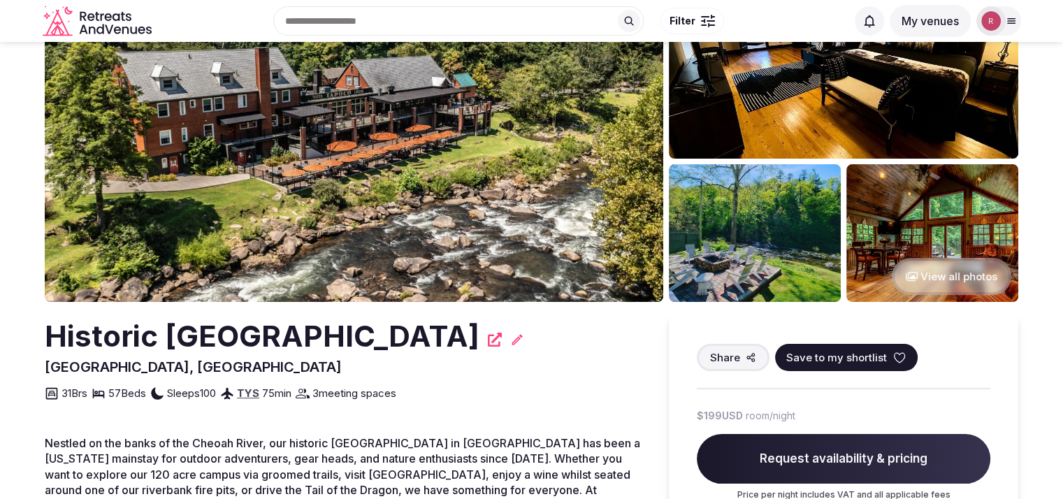
scroll to position [113, 0]
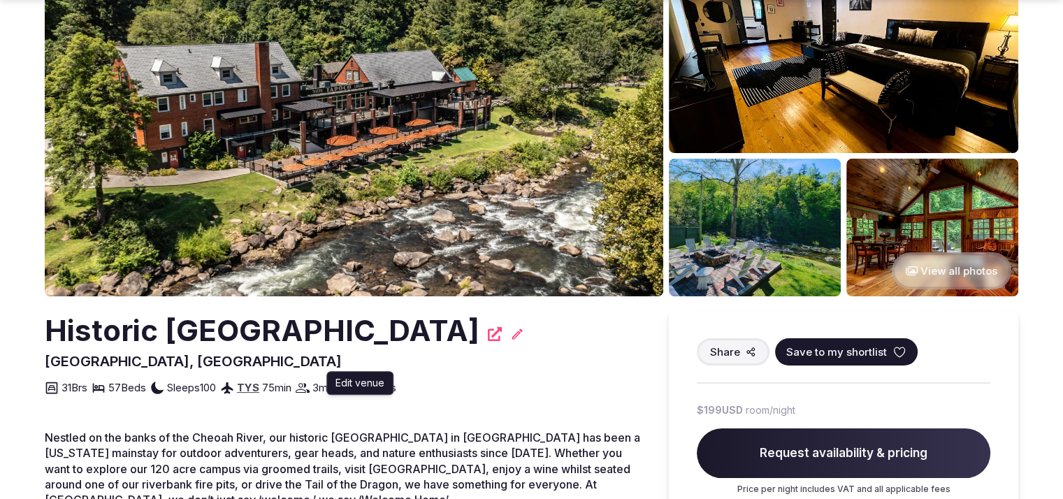
click at [512, 335] on icon at bounding box center [517, 334] width 10 height 10
click at [510, 336] on icon at bounding box center [517, 334] width 14 height 14
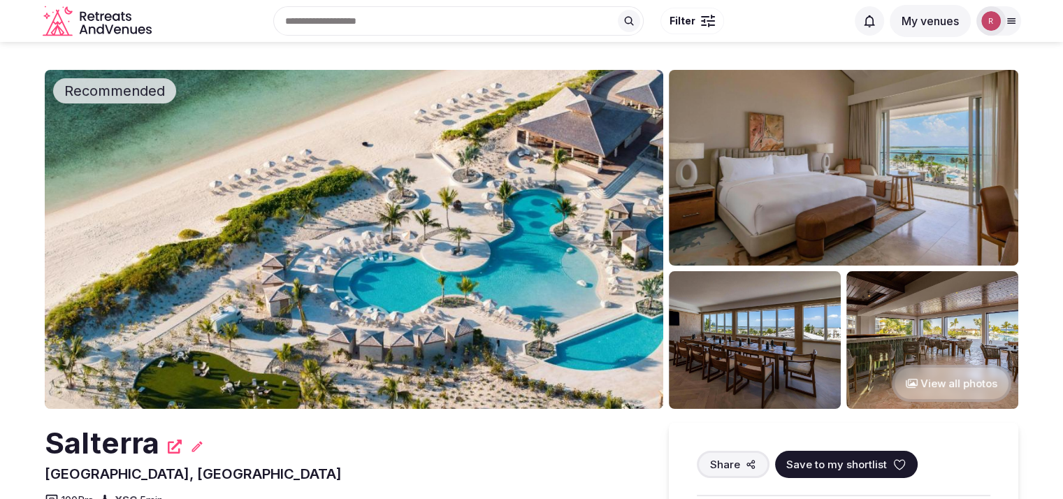
click at [919, 22] on button "My venues" at bounding box center [930, 21] width 81 height 32
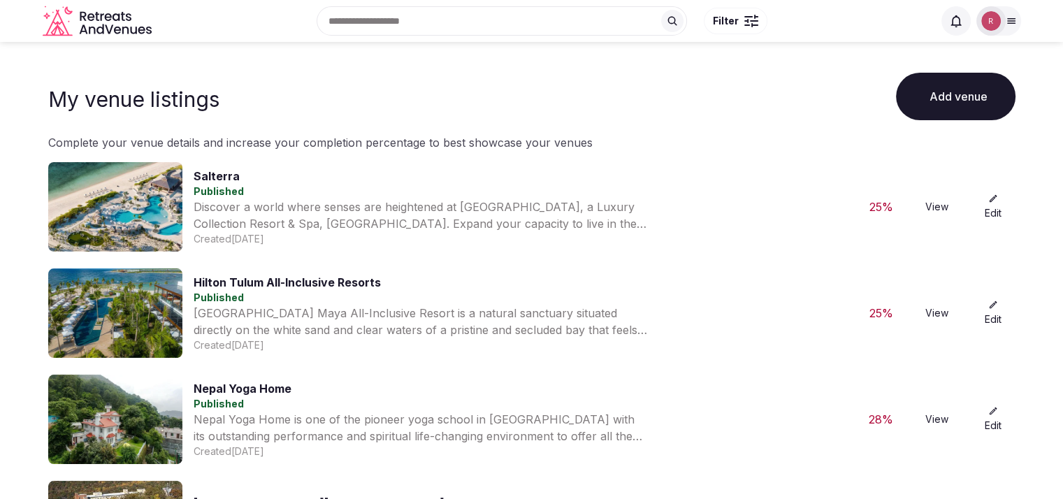
click at [992, 20] on img at bounding box center [992, 21] width 20 height 20
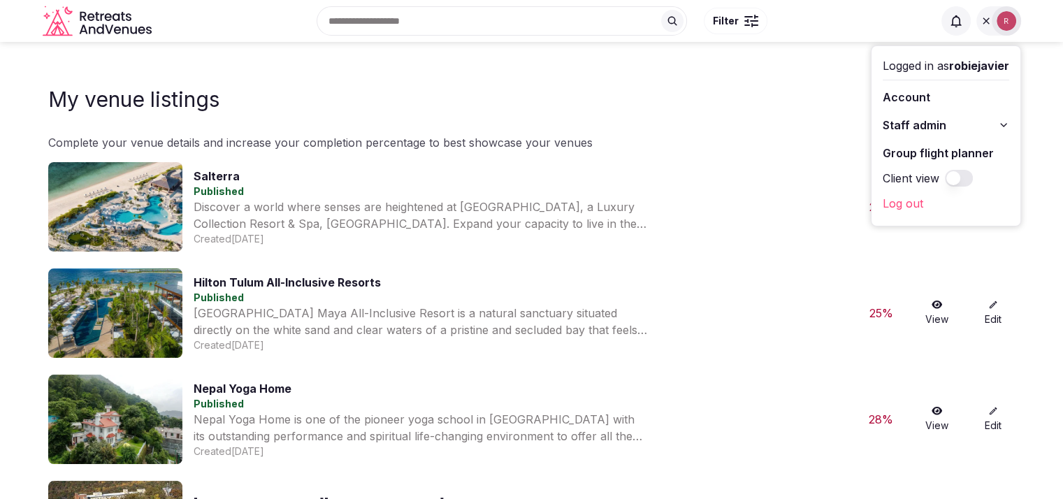
click at [895, 125] on span "Staff admin" at bounding box center [915, 125] width 64 height 17
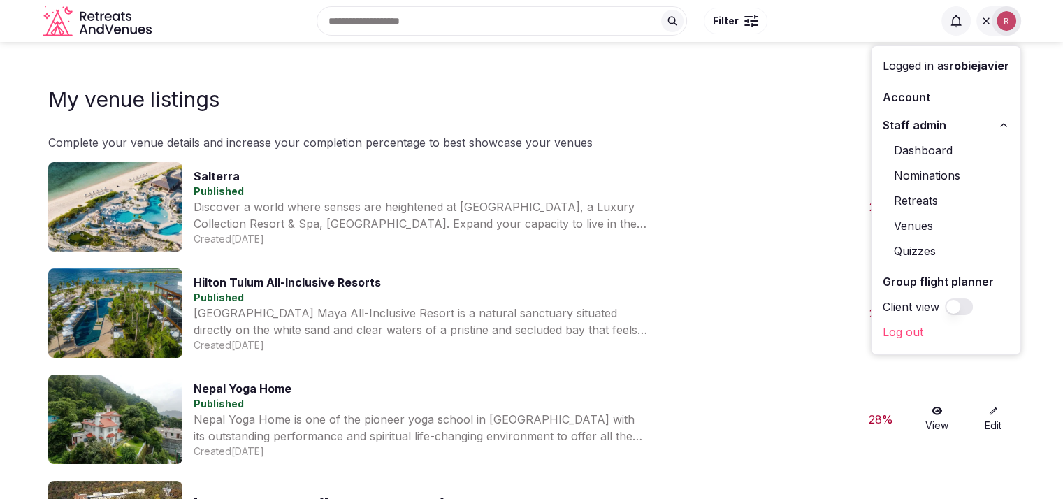
click at [891, 220] on link "Venues" at bounding box center [946, 226] width 127 height 22
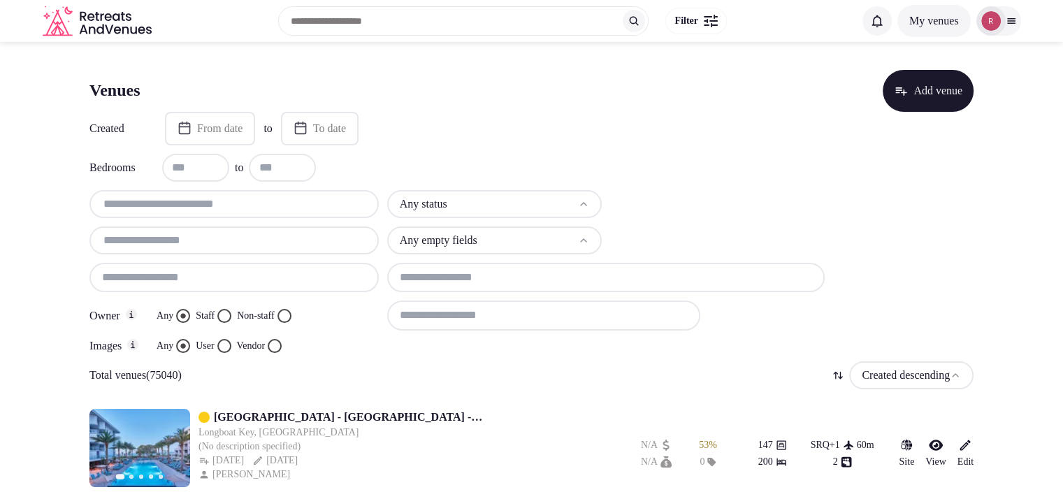
click at [282, 343] on button "Vendor" at bounding box center [275, 346] width 14 height 14
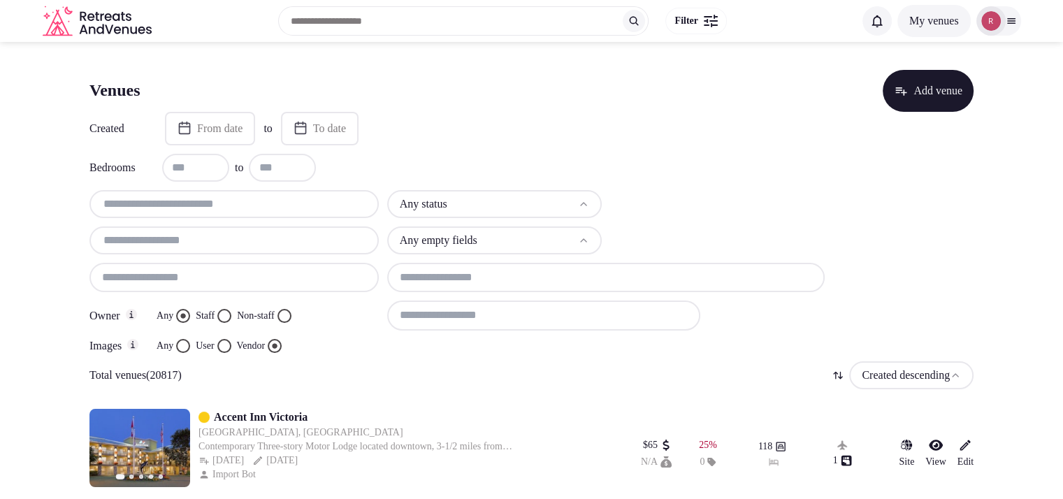
click at [228, 317] on button "Staff" at bounding box center [224, 316] width 14 height 14
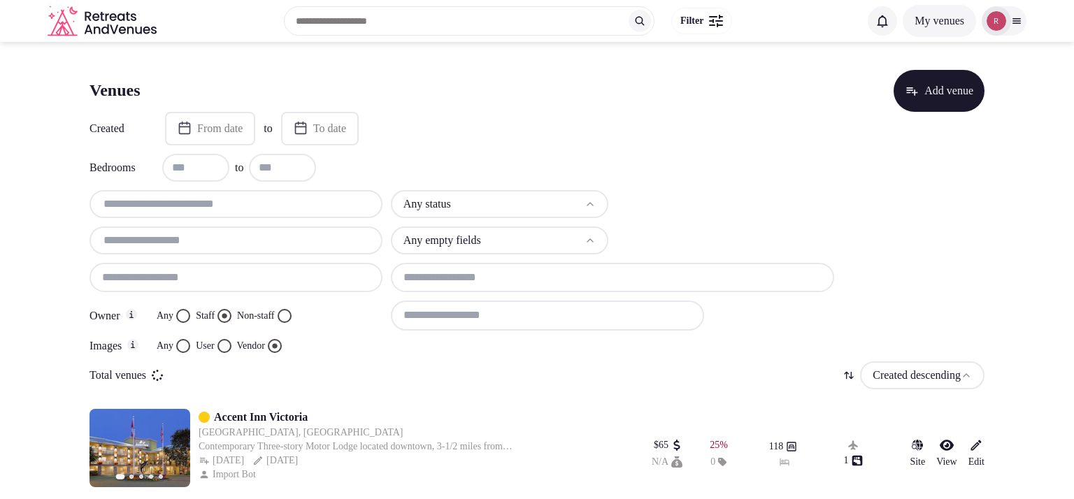
click at [454, 200] on html "Search Popular Destinations Toscana, Italy Riviera Maya, Mexico Indonesia, Bali…" at bounding box center [537, 249] width 1074 height 499
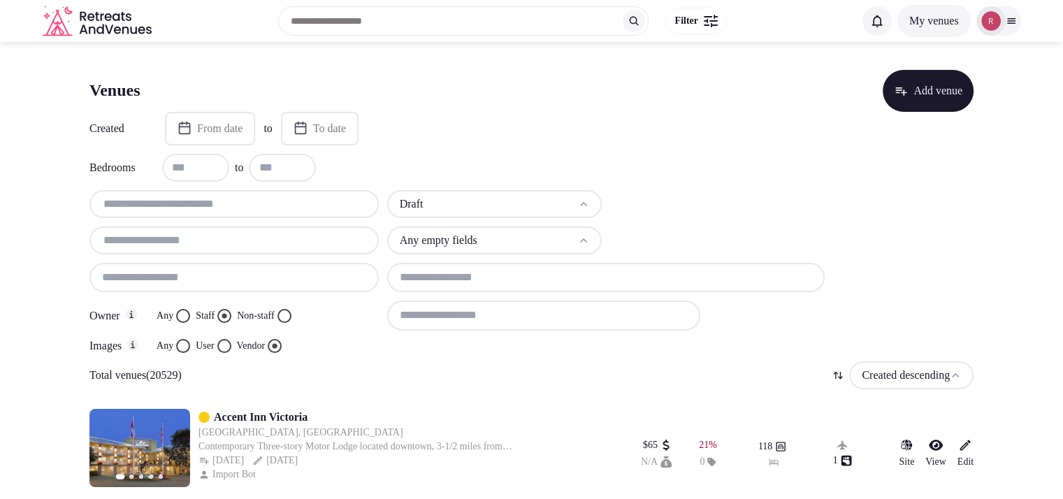
click at [475, 326] on input at bounding box center [543, 315] width 313 height 29
click at [480, 274] on input at bounding box center [606, 277] width 438 height 29
click at [675, 211] on div at bounding box center [717, 204] width 215 height 28
click at [467, 326] on input at bounding box center [543, 315] width 313 height 29
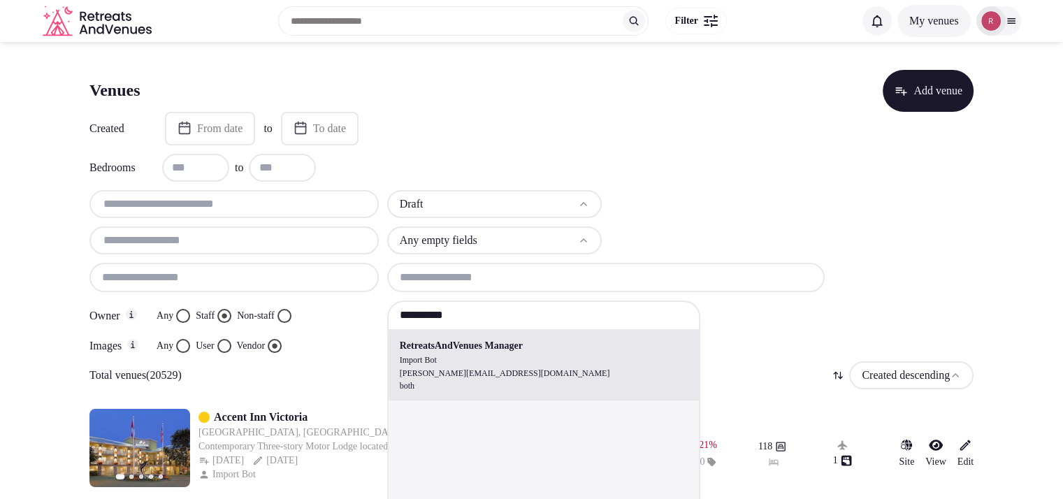
type input "**********"
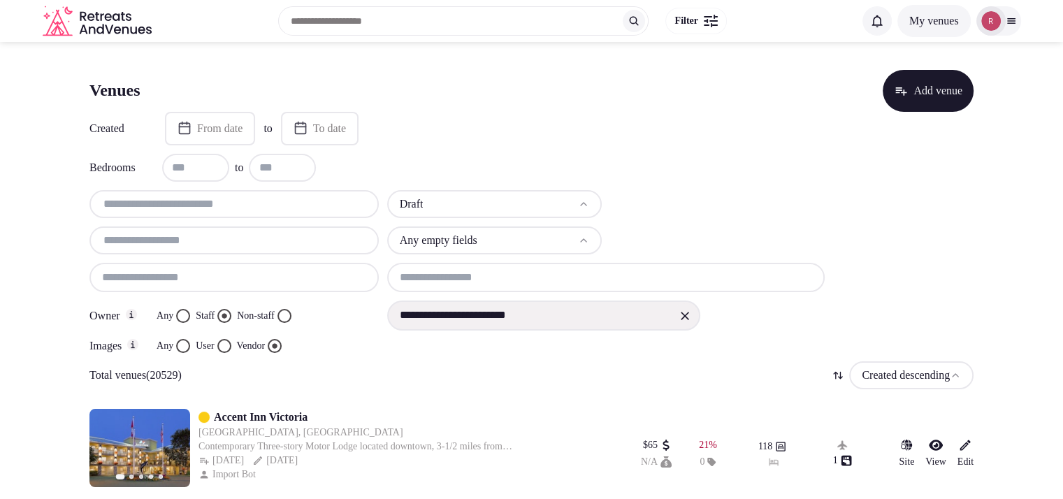
click at [684, 317] on icon at bounding box center [685, 316] width 14 height 14
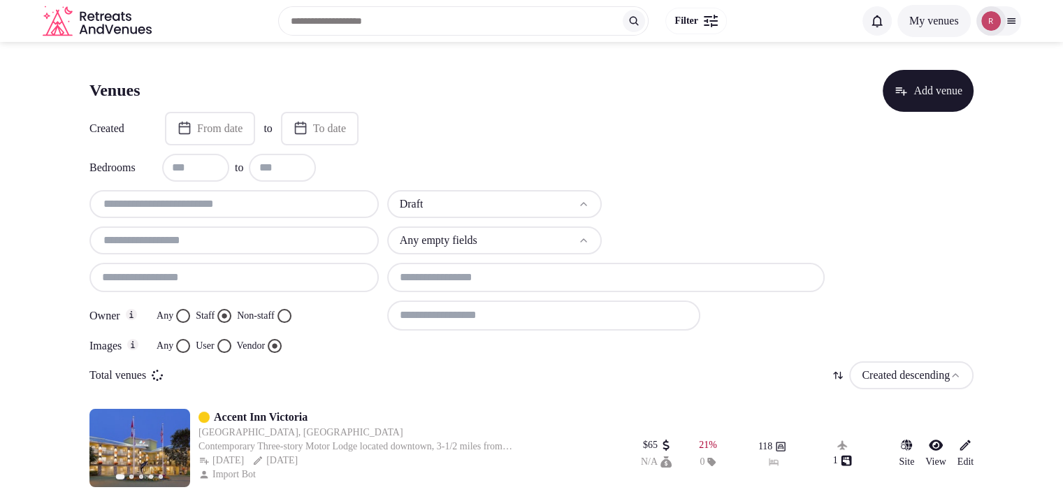
click at [592, 318] on input at bounding box center [543, 315] width 313 height 29
type input "**********"
click at [187, 315] on button "Any" at bounding box center [183, 316] width 14 height 14
click at [220, 236] on input "text" at bounding box center [234, 240] width 278 height 17
click at [174, 250] on div at bounding box center [233, 241] width 289 height 28
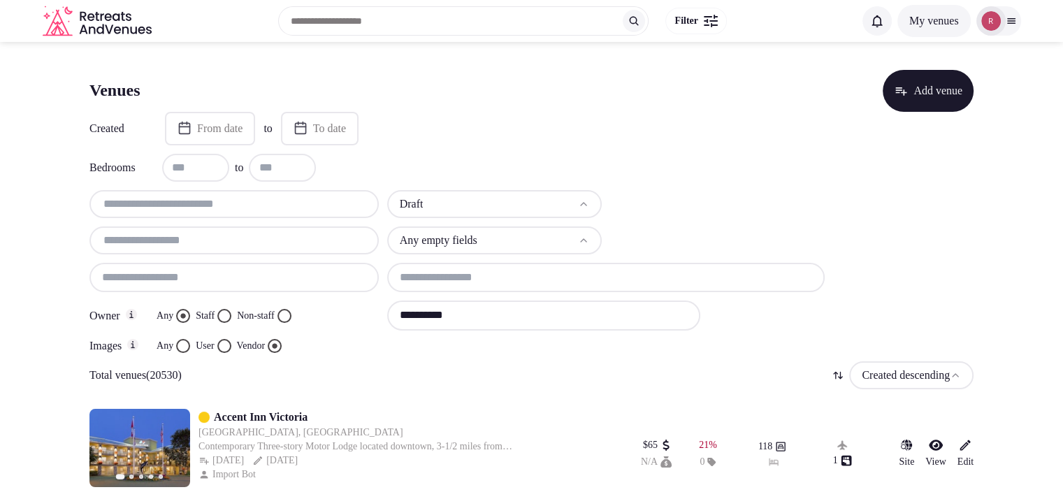
click at [182, 234] on input "text" at bounding box center [234, 240] width 278 height 17
paste input "**********"
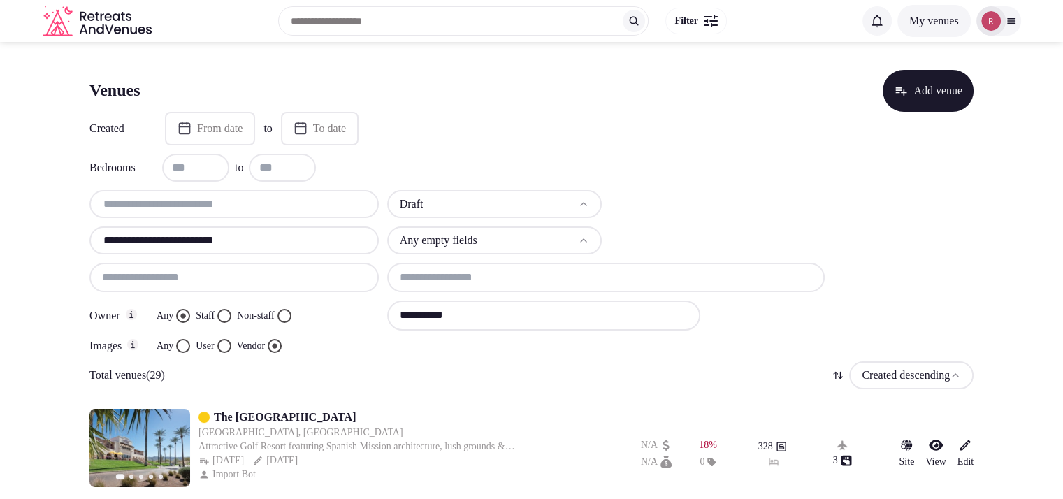
type input "**********"
click at [229, 312] on button "Staff" at bounding box center [224, 316] width 14 height 14
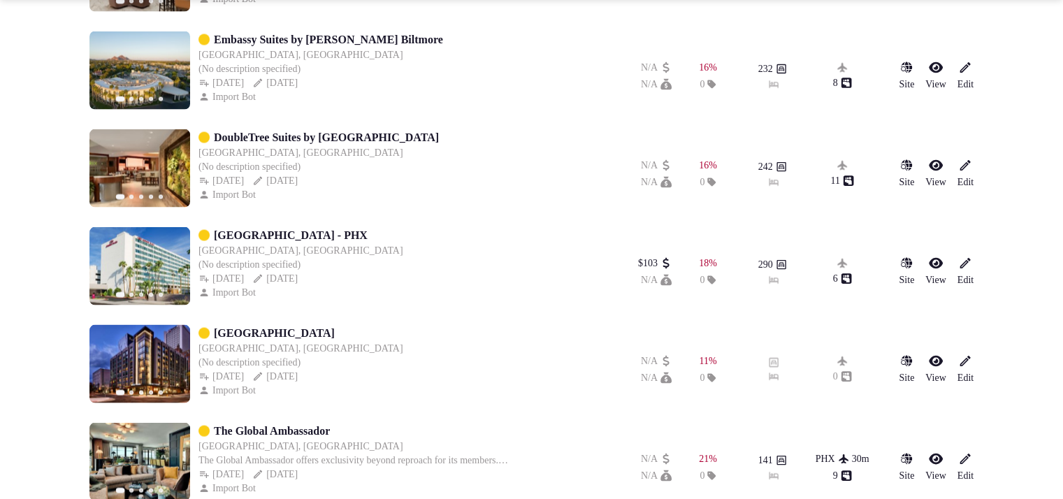
scroll to position [2749, 0]
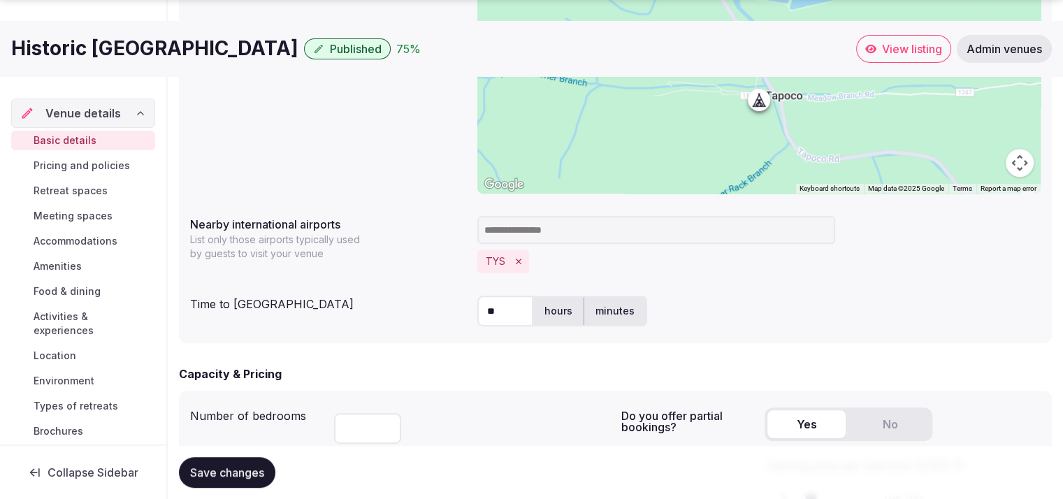
scroll to position [766, 0]
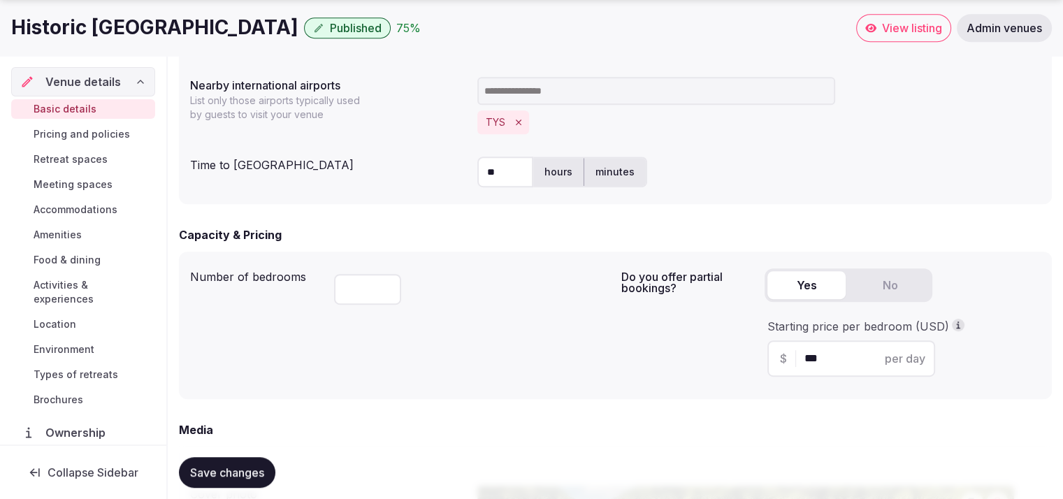
click at [52, 127] on span "Pricing and policies" at bounding box center [82, 134] width 96 height 14
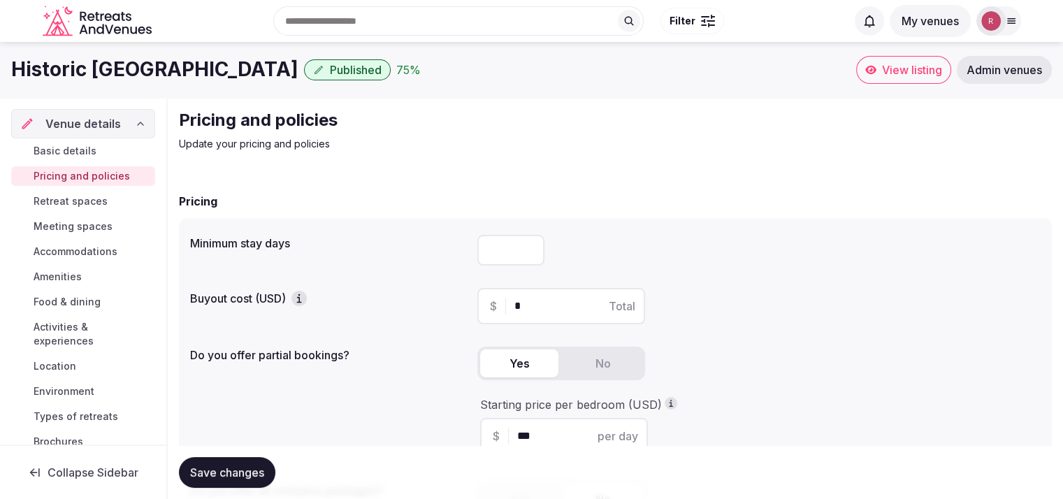
scroll to position [426, 0]
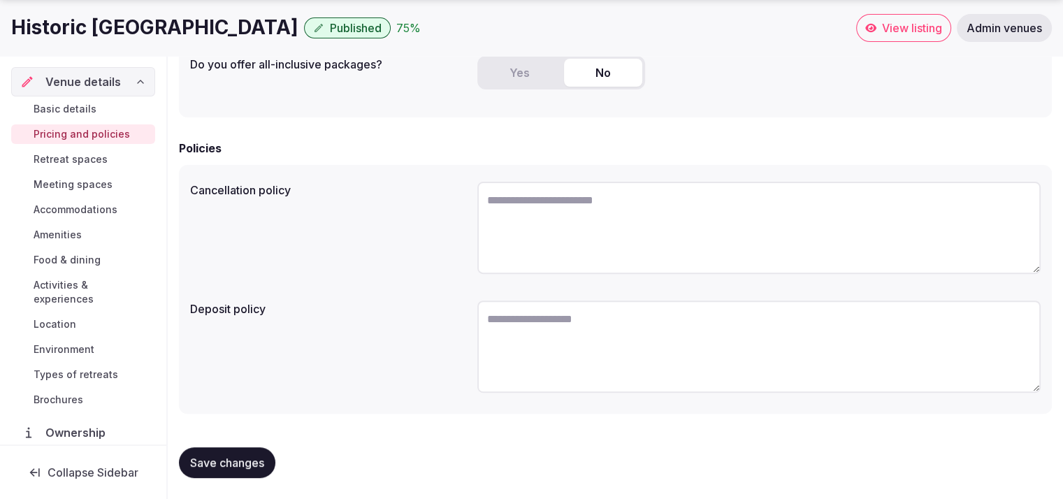
click at [545, 222] on textarea at bounding box center [758, 228] width 563 height 92
paste textarea "**********"
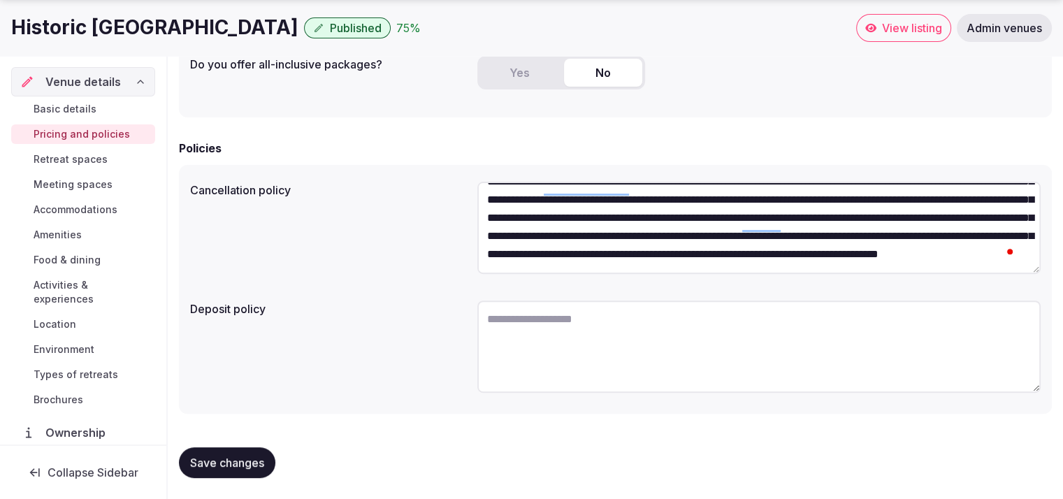
scroll to position [164, 0]
type textarea "**********"
click at [253, 450] on button "Save changes" at bounding box center [227, 462] width 96 height 31
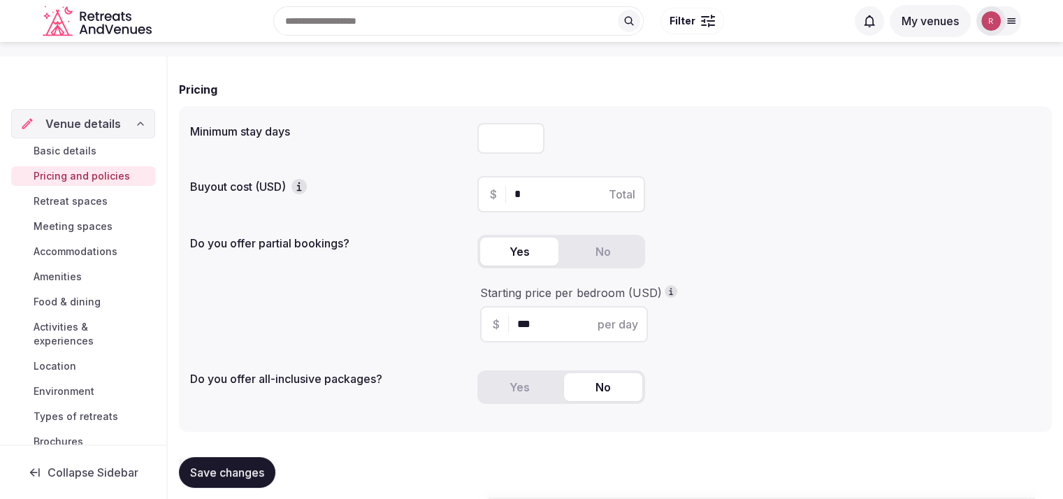
scroll to position [426, 0]
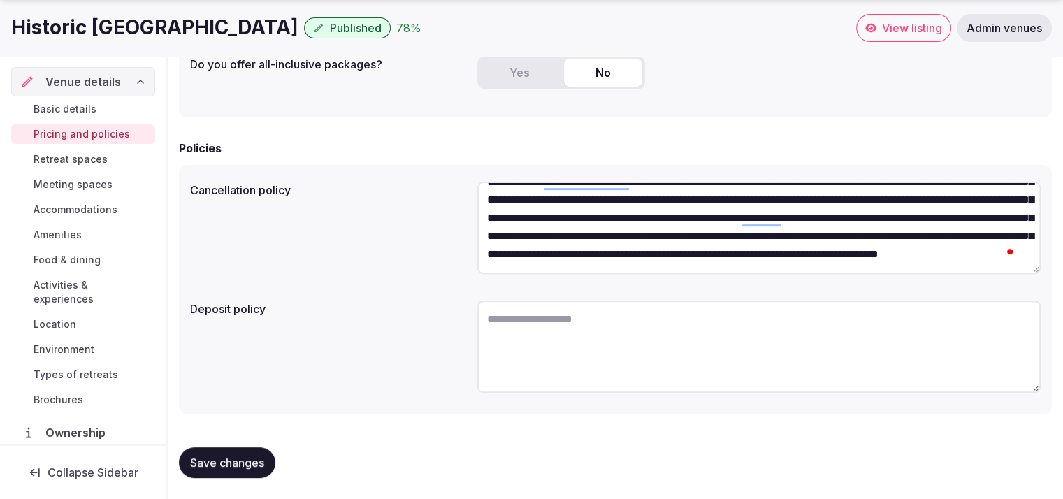
click at [240, 463] on span "Save changes" at bounding box center [227, 463] width 74 height 14
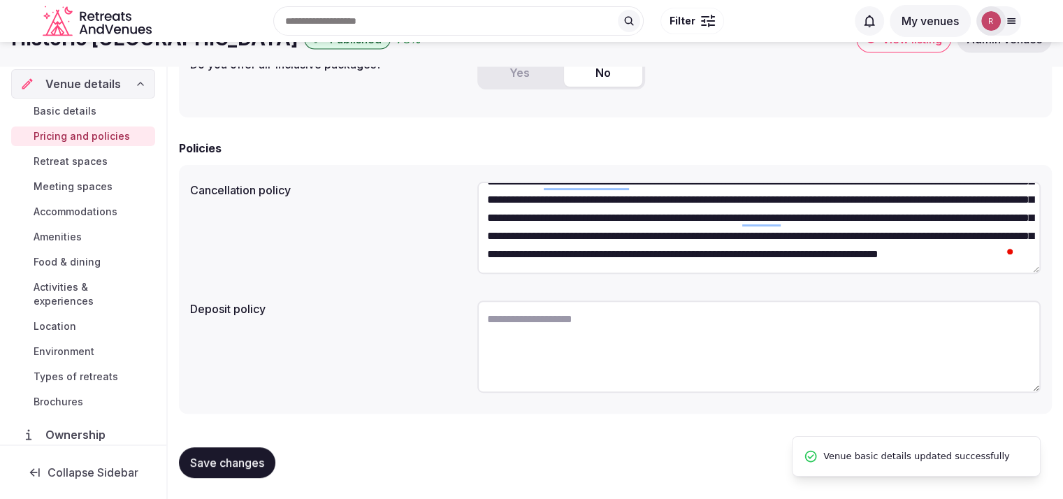
scroll to position [0, 0]
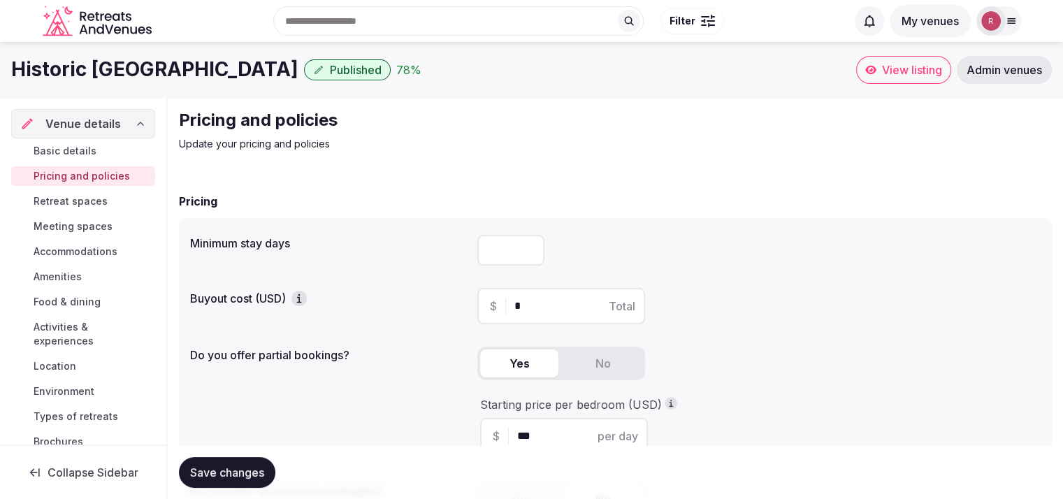
click at [924, 77] on link "View listing" at bounding box center [903, 70] width 95 height 28
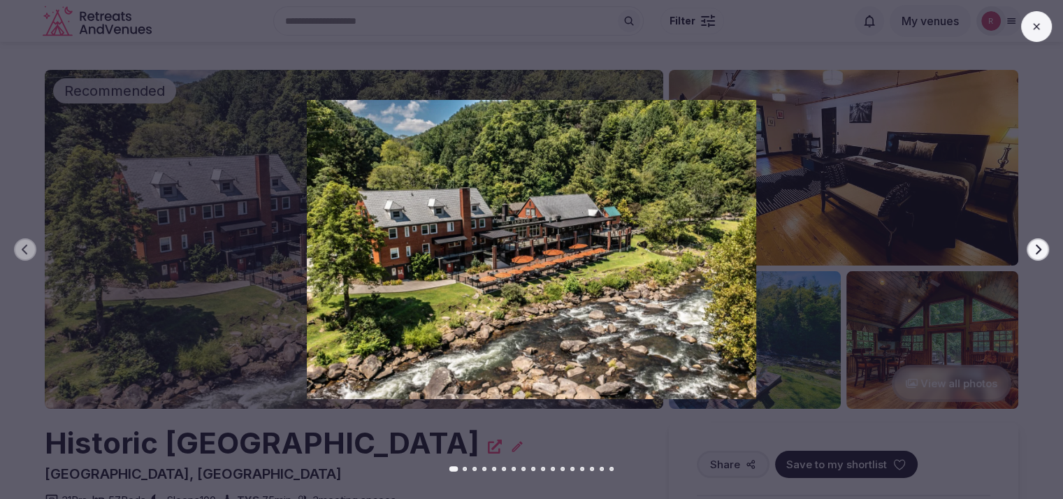
click at [1032, 243] on button "Next slide" at bounding box center [1038, 249] width 22 height 22
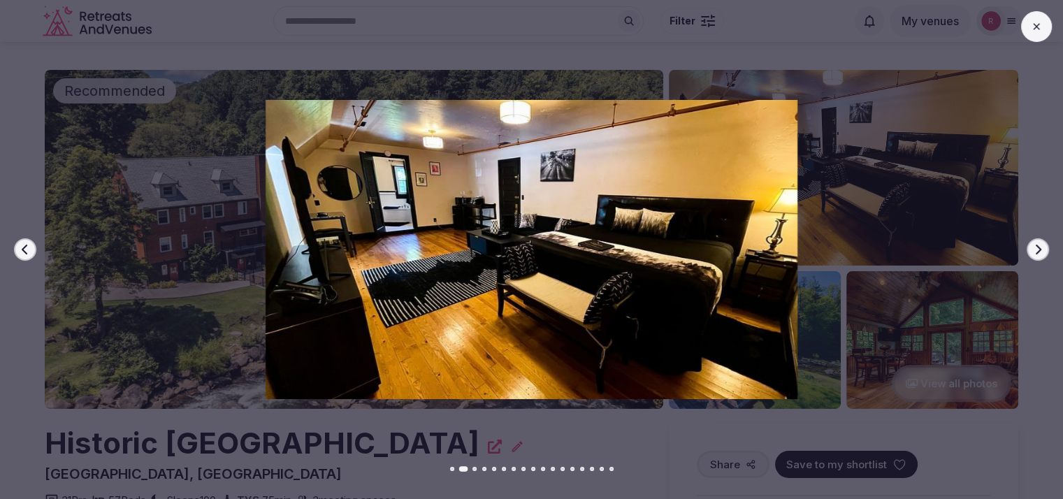
click at [1032, 243] on button "Next slide" at bounding box center [1038, 249] width 22 height 22
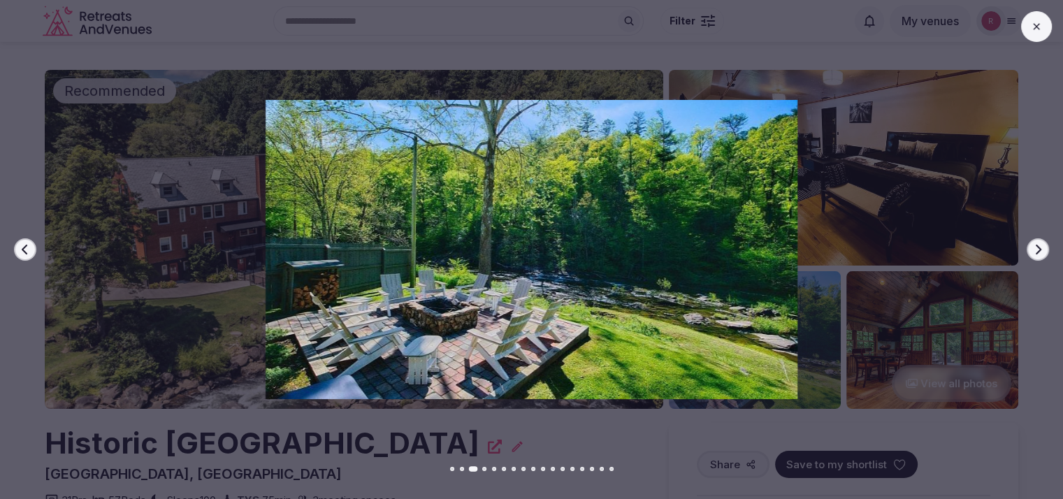
click at [1032, 243] on button "Next slide" at bounding box center [1038, 249] width 22 height 22
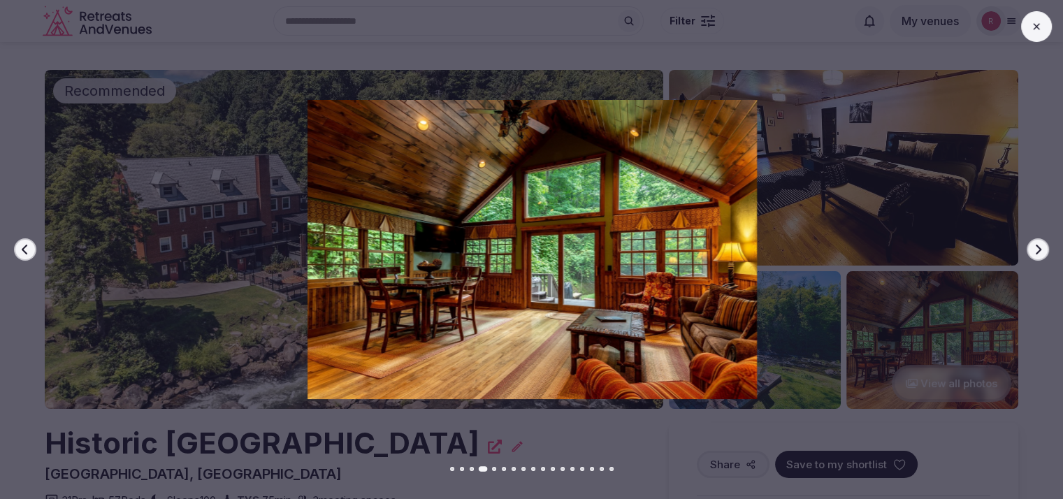
click at [1032, 243] on button "Next slide" at bounding box center [1038, 249] width 22 height 22
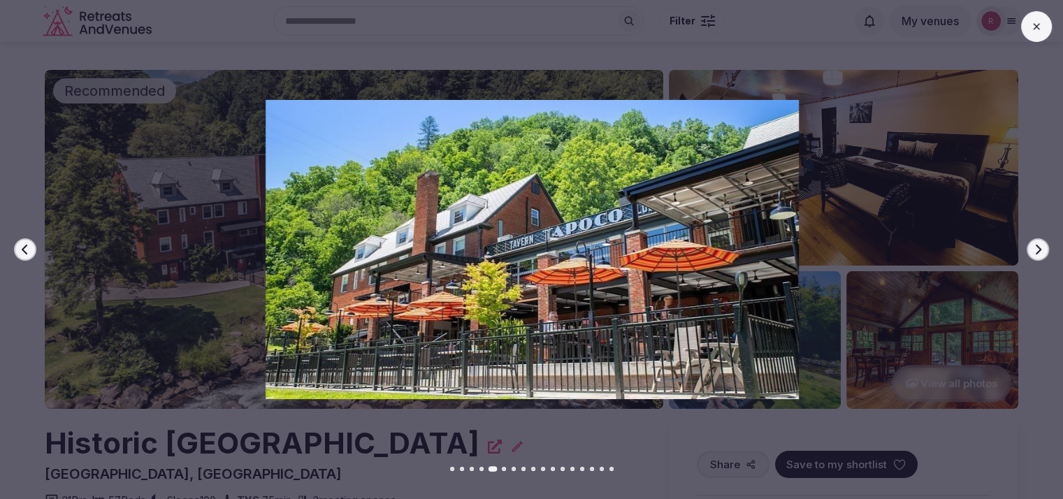
click at [1033, 242] on button "Next slide" at bounding box center [1038, 249] width 22 height 22
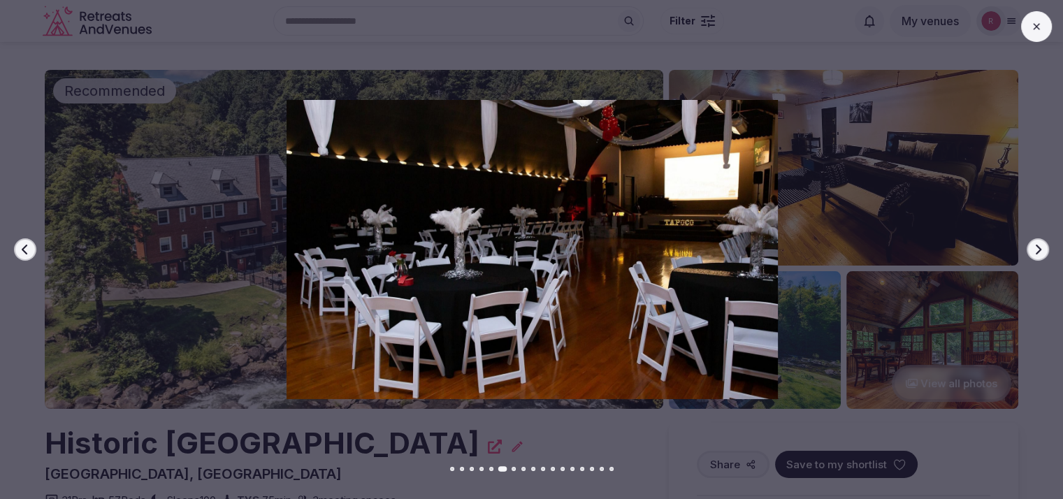
click at [1033, 242] on button "Next slide" at bounding box center [1038, 249] width 22 height 22
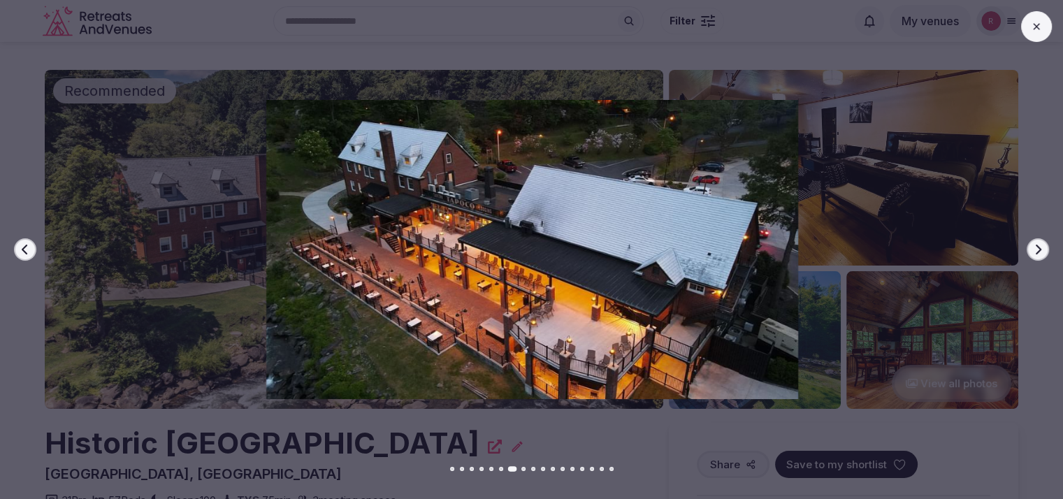
click at [1033, 242] on button "Next slide" at bounding box center [1038, 249] width 22 height 22
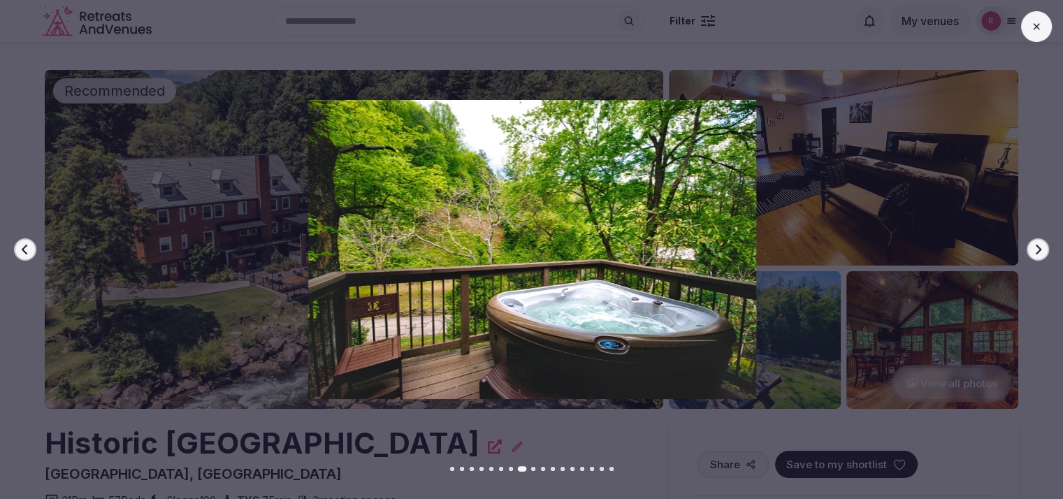
click at [1033, 242] on button "Next slide" at bounding box center [1038, 249] width 22 height 22
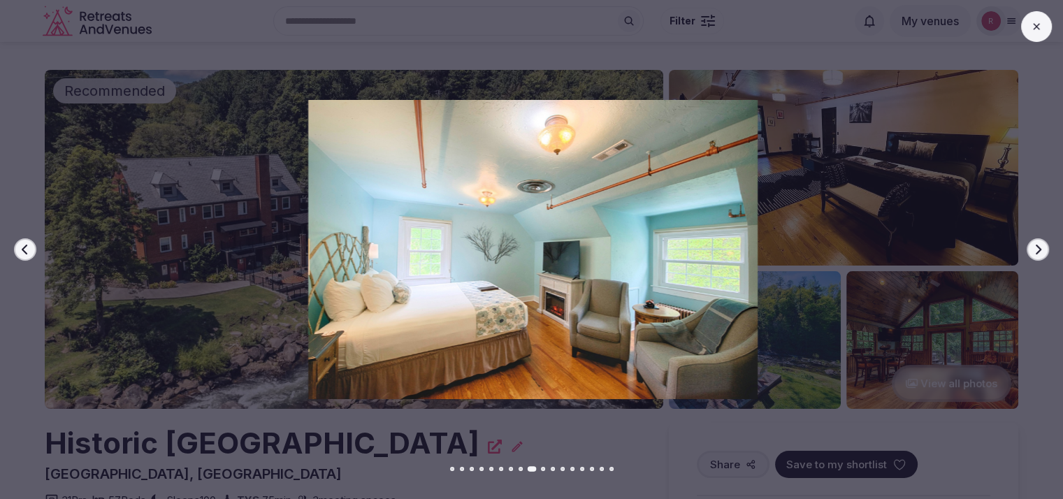
click at [1033, 242] on button "Next slide" at bounding box center [1038, 249] width 22 height 22
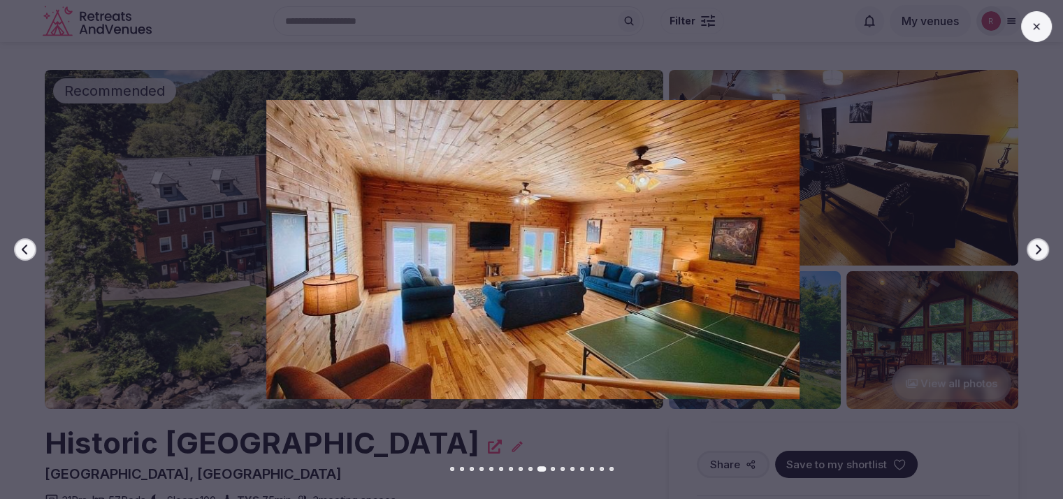
click at [1033, 242] on button "Next slide" at bounding box center [1038, 249] width 22 height 22
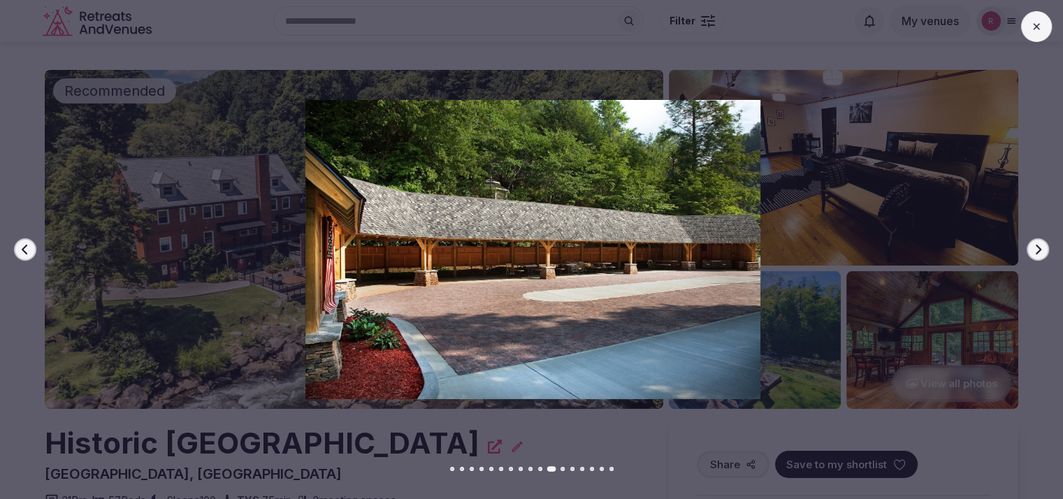
click at [1037, 247] on icon "button" at bounding box center [1038, 249] width 11 height 11
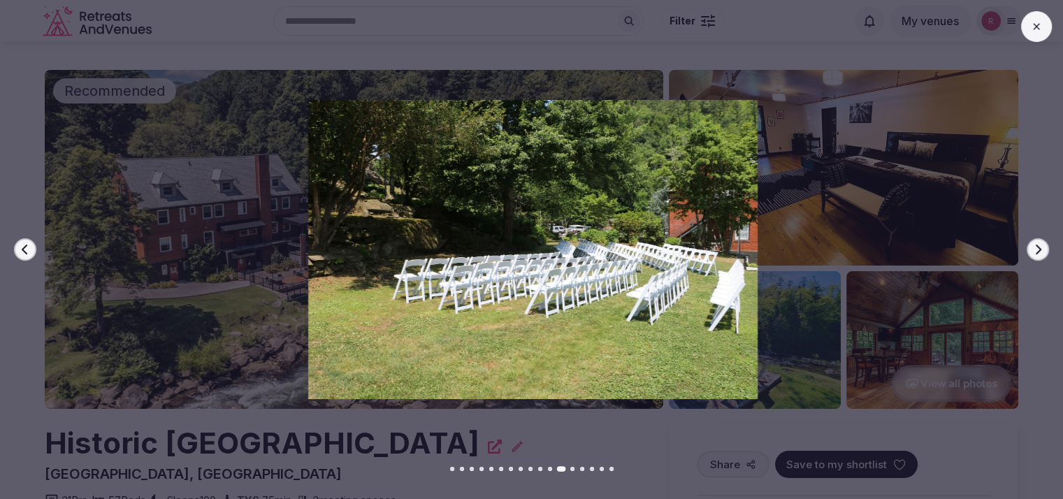
click at [1039, 247] on icon "button" at bounding box center [1039, 250] width 6 height 10
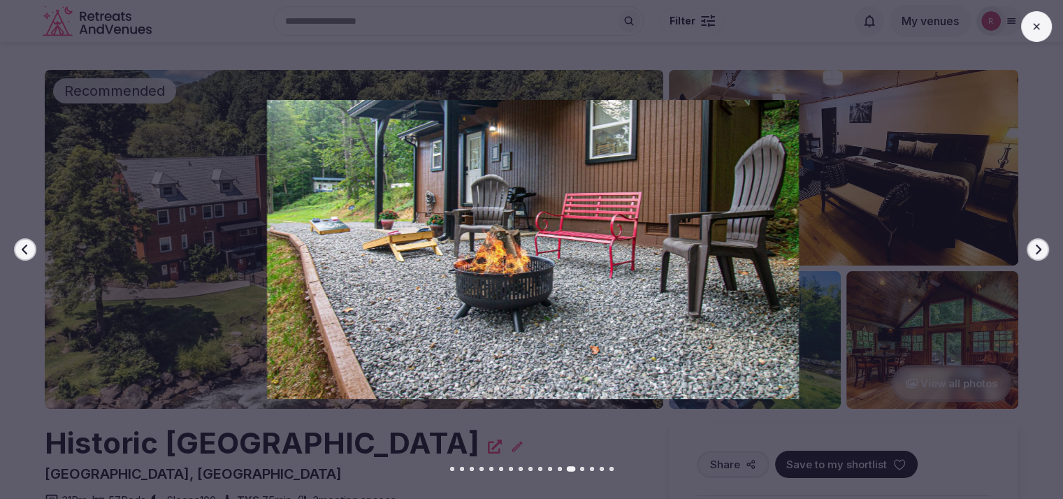
click at [1039, 247] on icon "button" at bounding box center [1039, 250] width 6 height 10
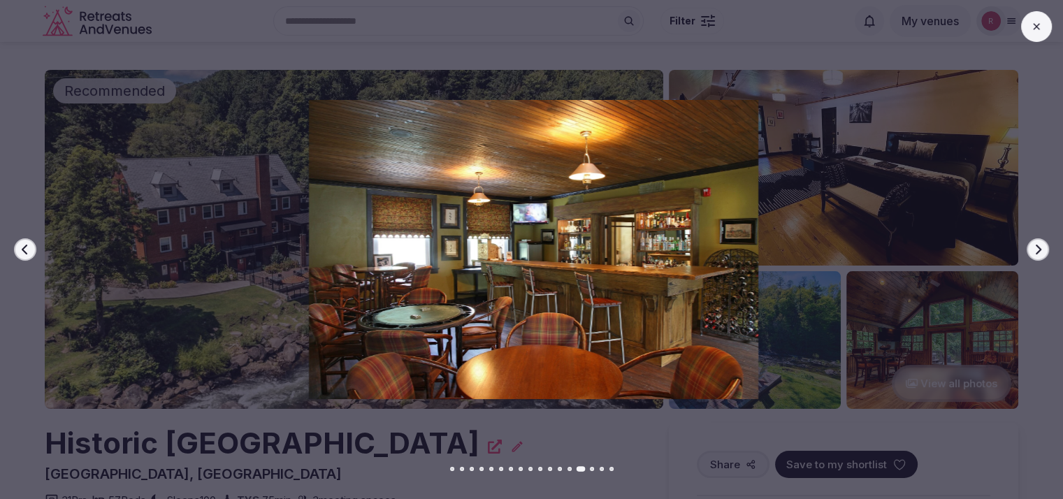
scroll to position [436, 0]
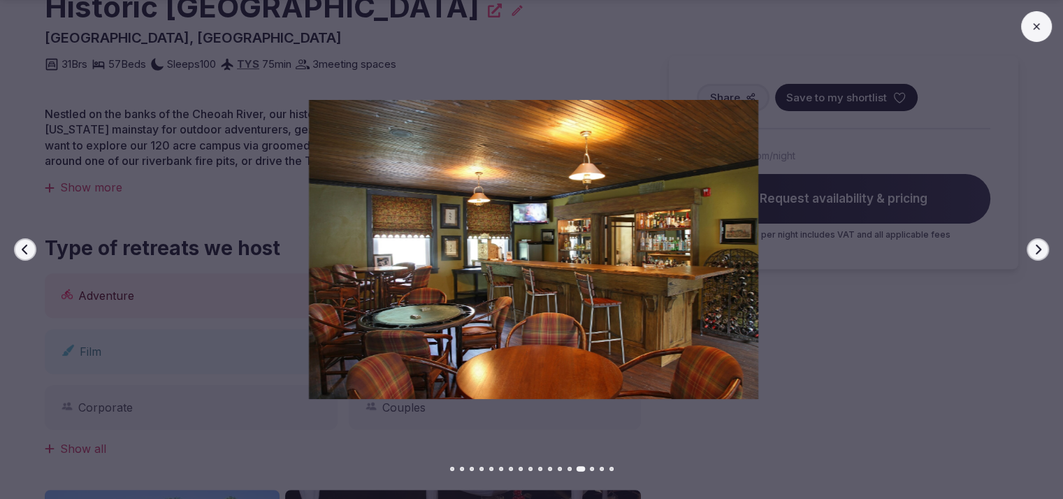
click at [1031, 248] on button "Next slide" at bounding box center [1038, 249] width 22 height 22
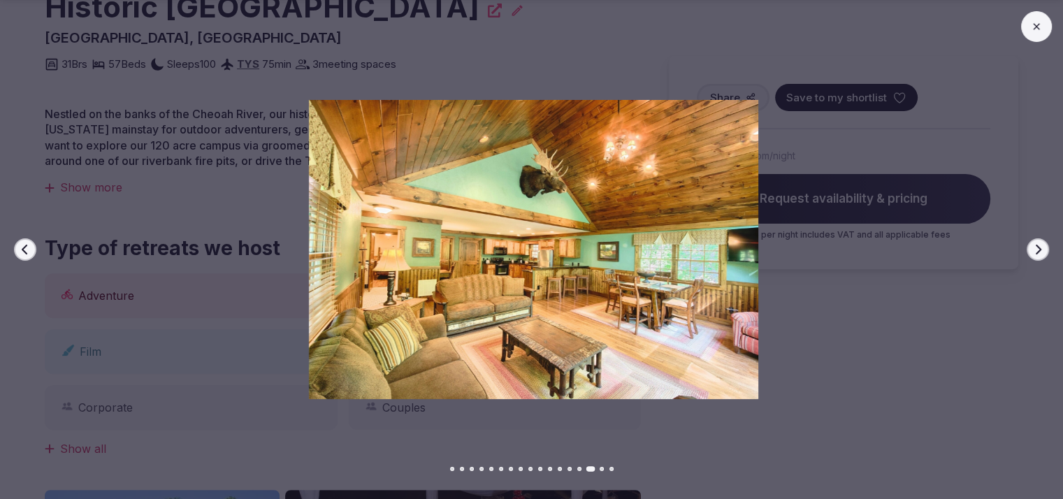
click at [1031, 248] on button "Next slide" at bounding box center [1038, 249] width 22 height 22
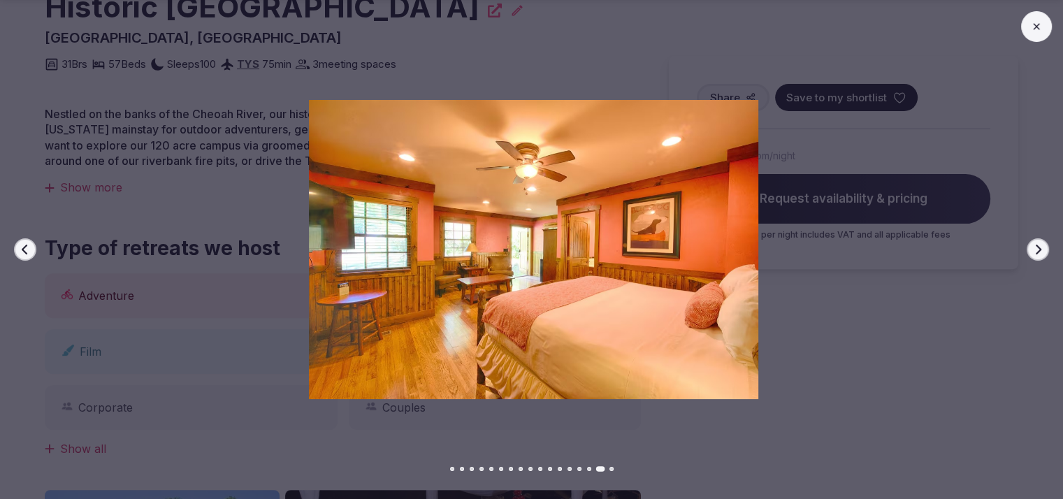
click at [1028, 243] on button "Next slide" at bounding box center [1038, 249] width 22 height 22
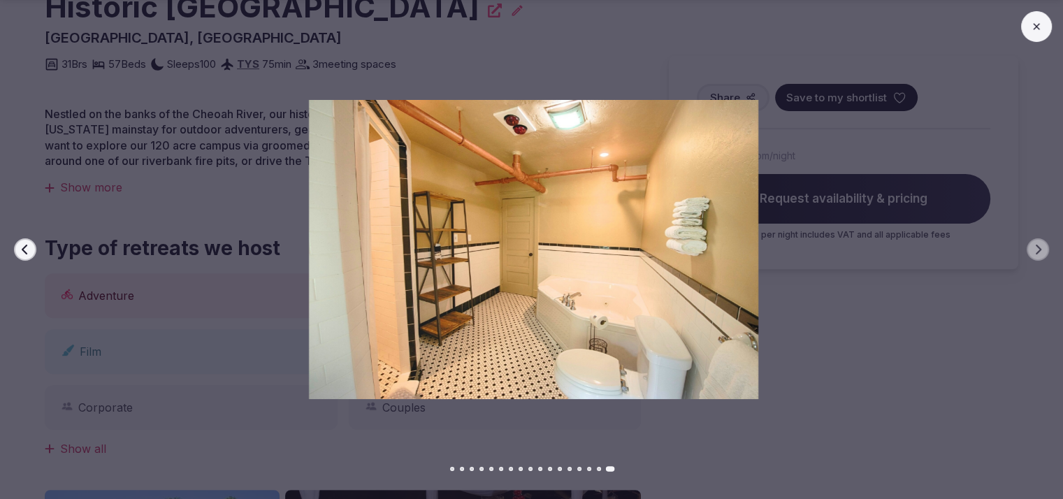
click at [1027, 243] on div at bounding box center [528, 249] width 1075 height 299
click at [27, 249] on icon "button" at bounding box center [25, 249] width 11 height 11
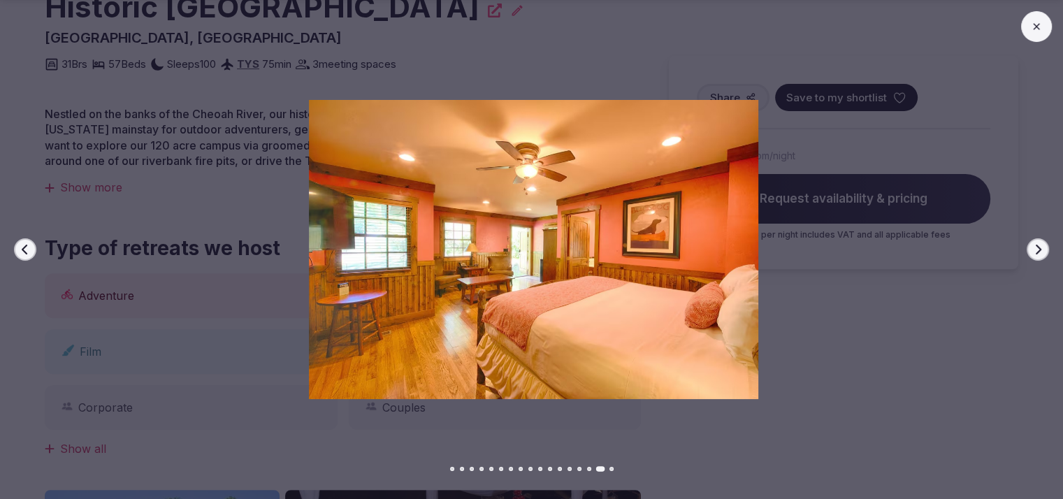
click at [27, 249] on icon "button" at bounding box center [25, 249] width 11 height 11
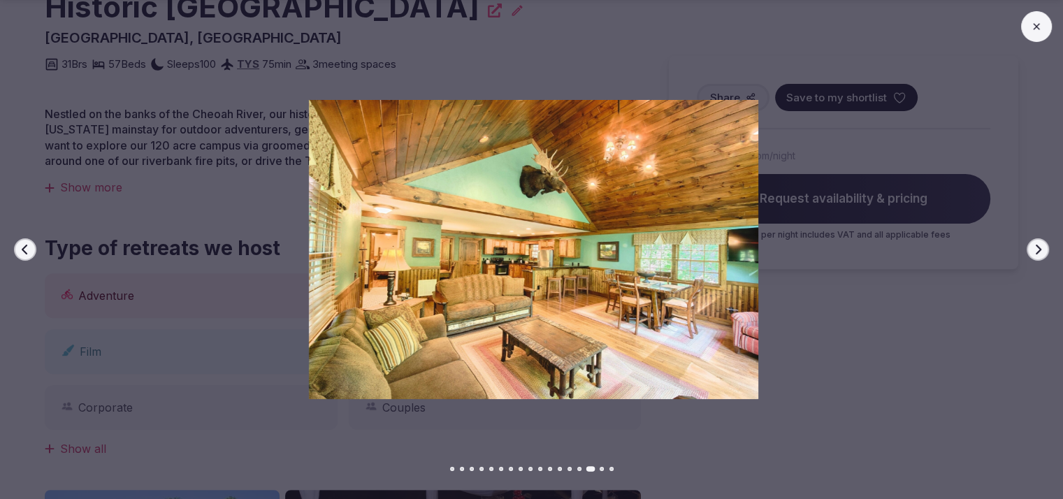
click at [26, 247] on icon "button" at bounding box center [25, 249] width 11 height 11
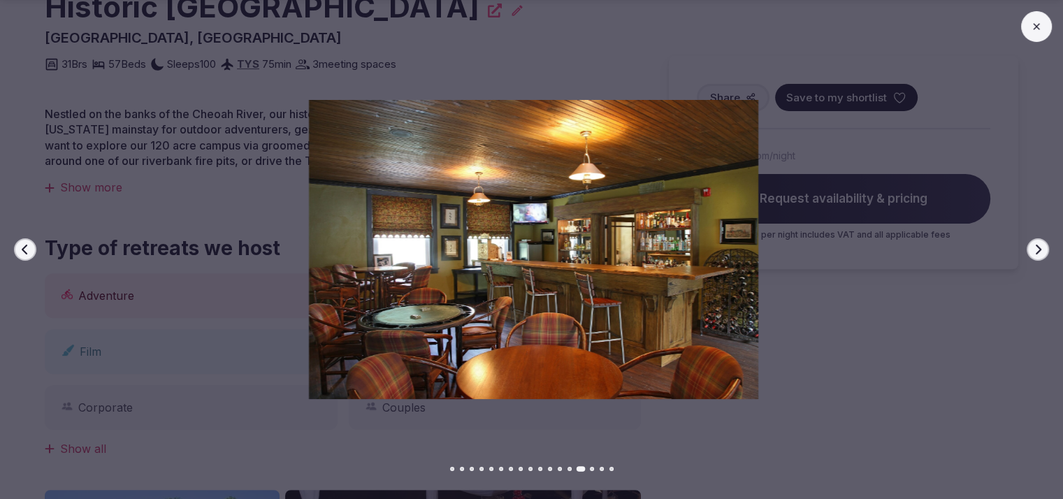
click at [25, 247] on icon "button" at bounding box center [25, 249] width 11 height 11
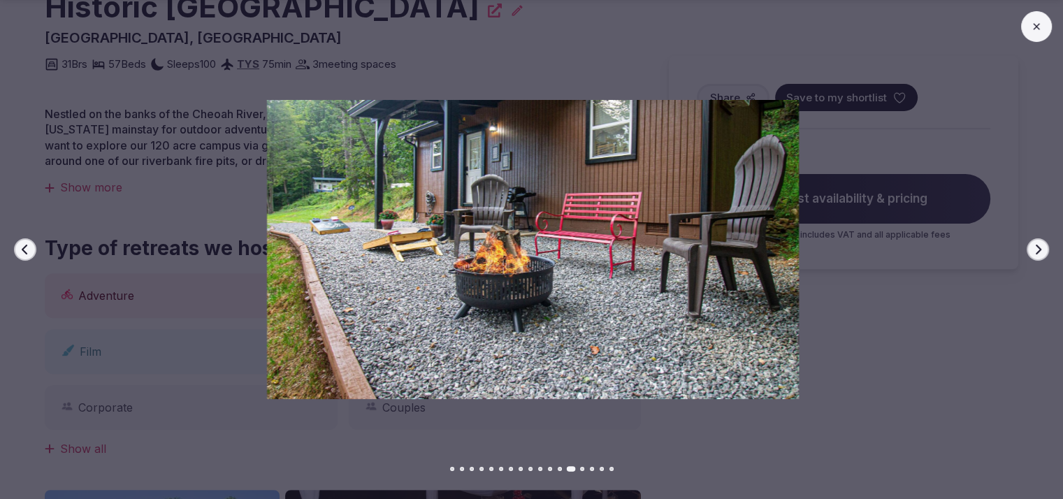
click at [25, 247] on icon "button" at bounding box center [25, 249] width 11 height 11
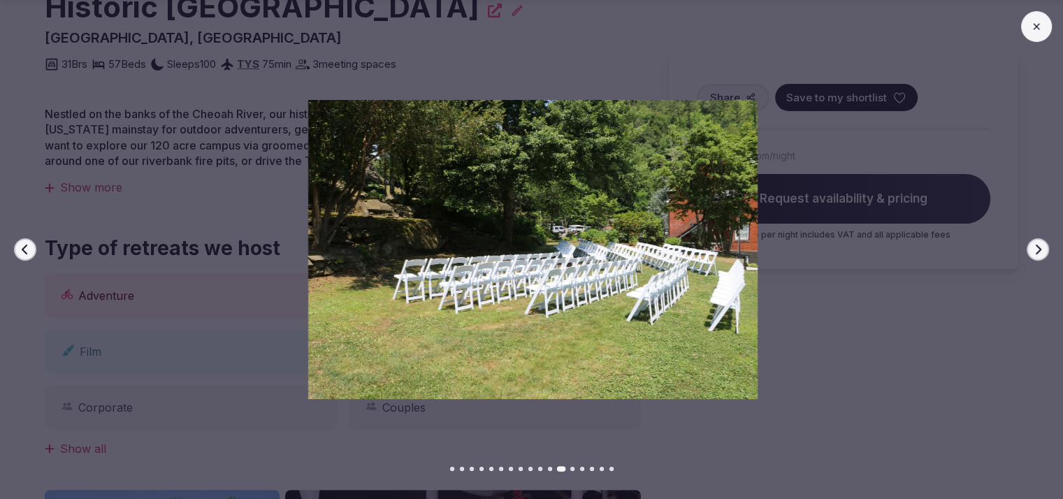
click at [25, 247] on icon "button" at bounding box center [25, 249] width 11 height 11
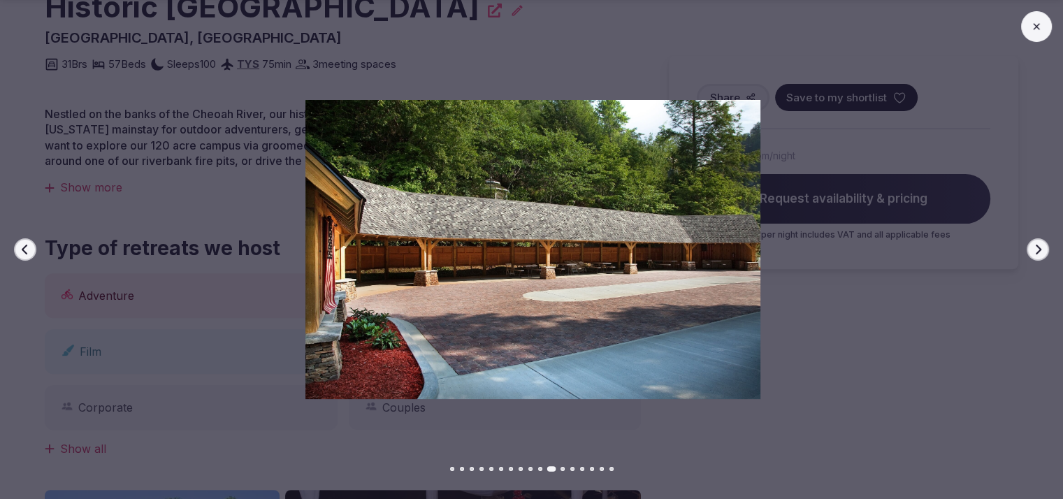
click at [25, 247] on icon "button" at bounding box center [25, 249] width 11 height 11
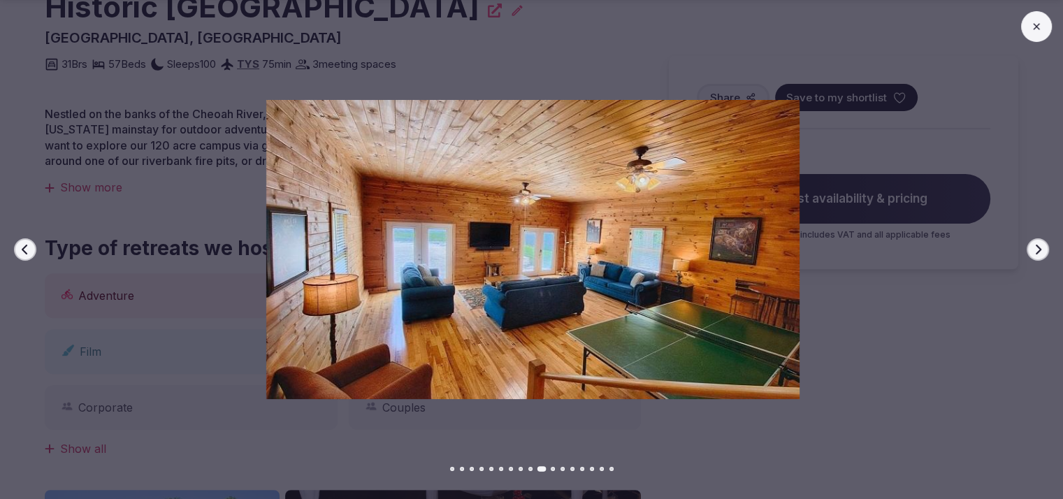
click at [25, 247] on icon "button" at bounding box center [25, 249] width 11 height 11
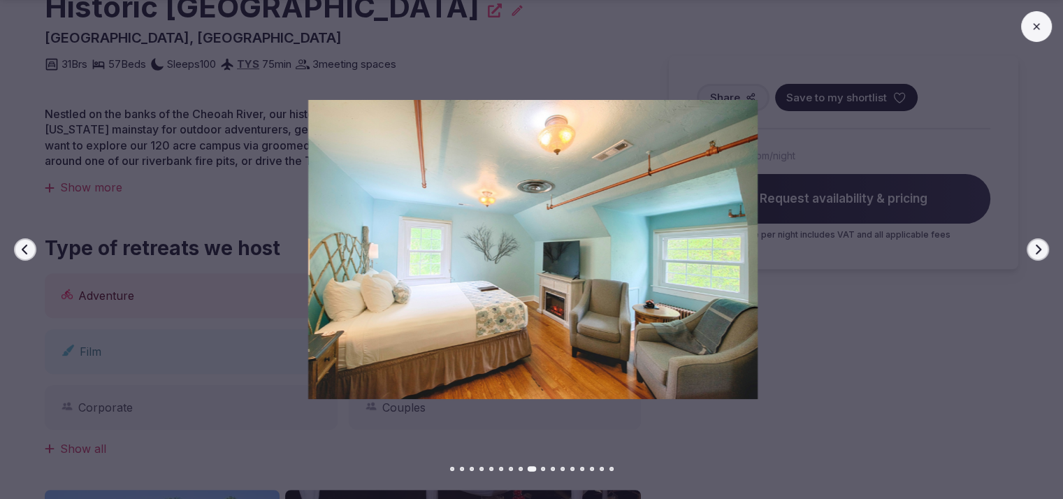
click at [25, 247] on icon "button" at bounding box center [25, 249] width 11 height 11
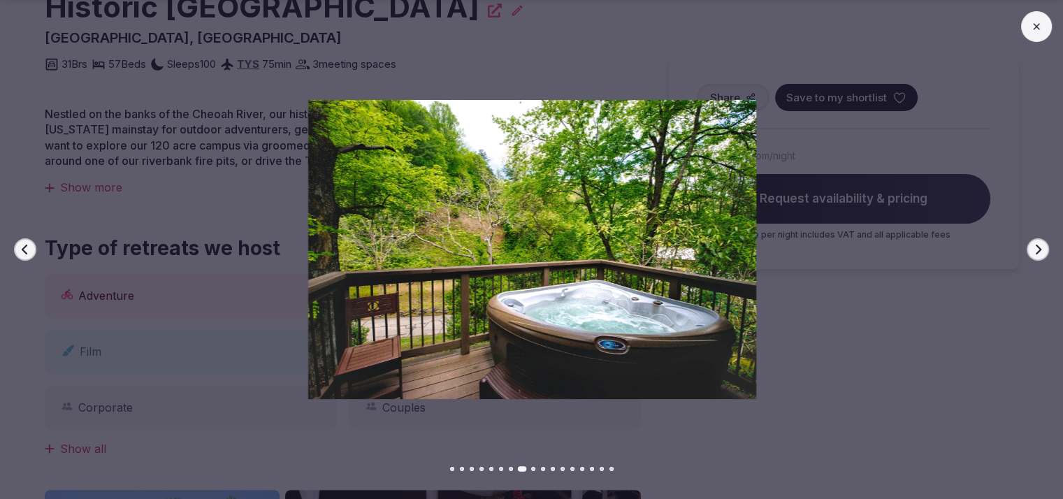
click at [25, 247] on icon "button" at bounding box center [25, 249] width 11 height 11
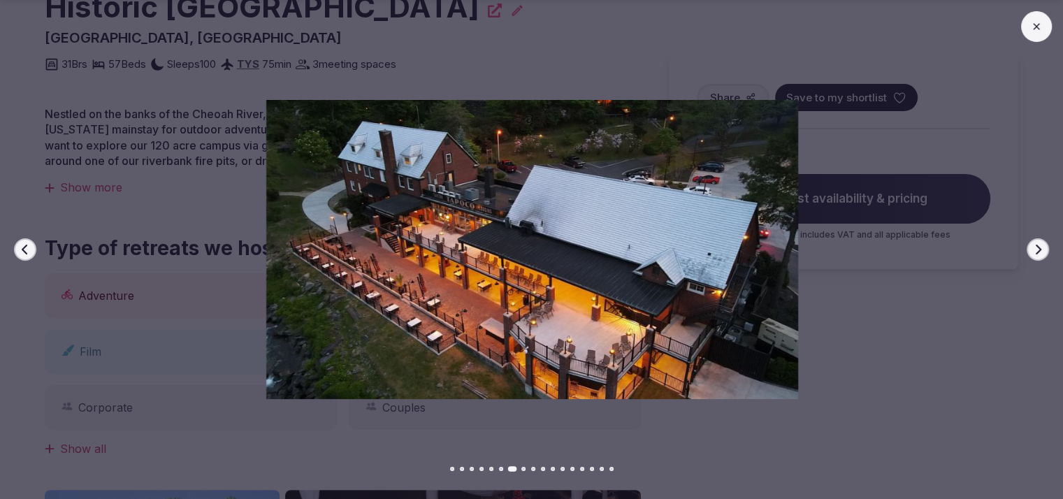
click at [25, 247] on icon "button" at bounding box center [25, 249] width 11 height 11
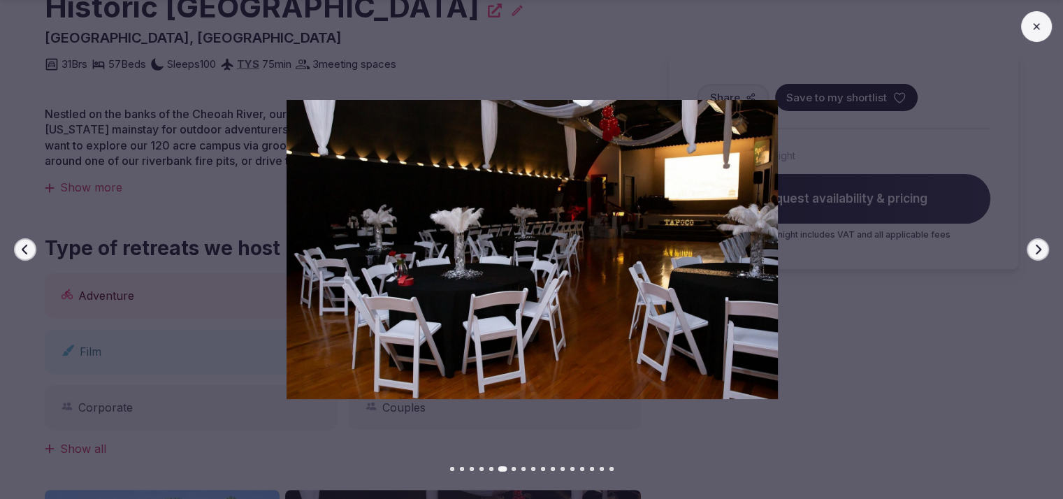
click at [25, 247] on icon "button" at bounding box center [25, 249] width 11 height 11
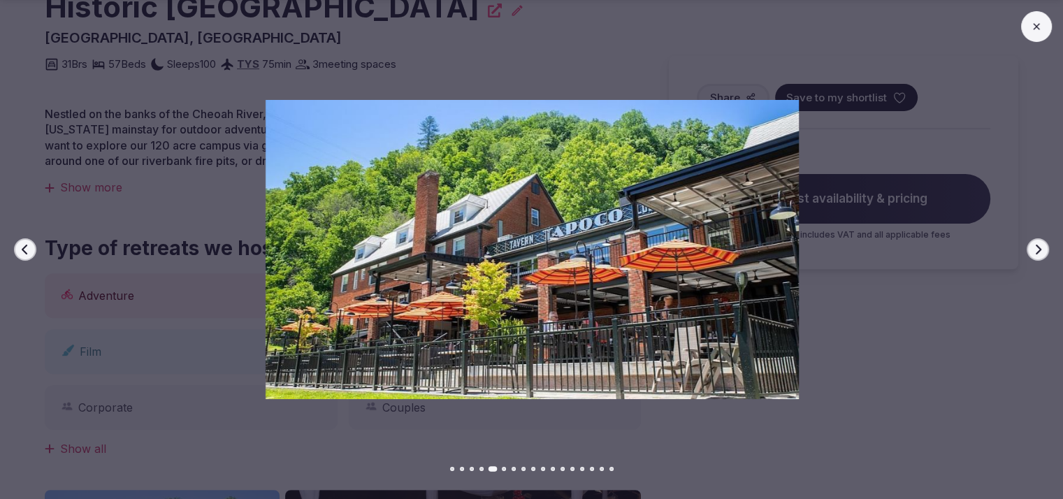
click at [25, 247] on icon "button" at bounding box center [25, 249] width 11 height 11
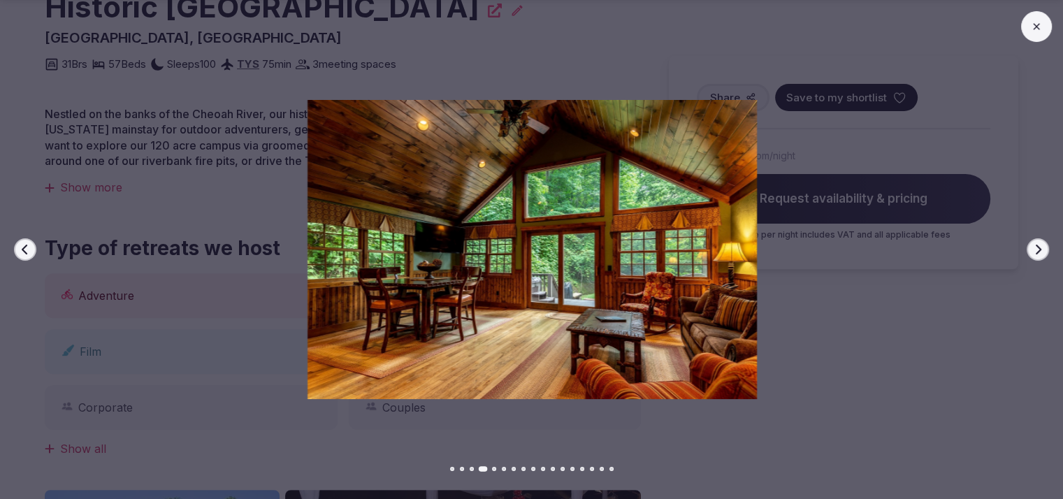
click at [25, 247] on icon "button" at bounding box center [25, 249] width 11 height 11
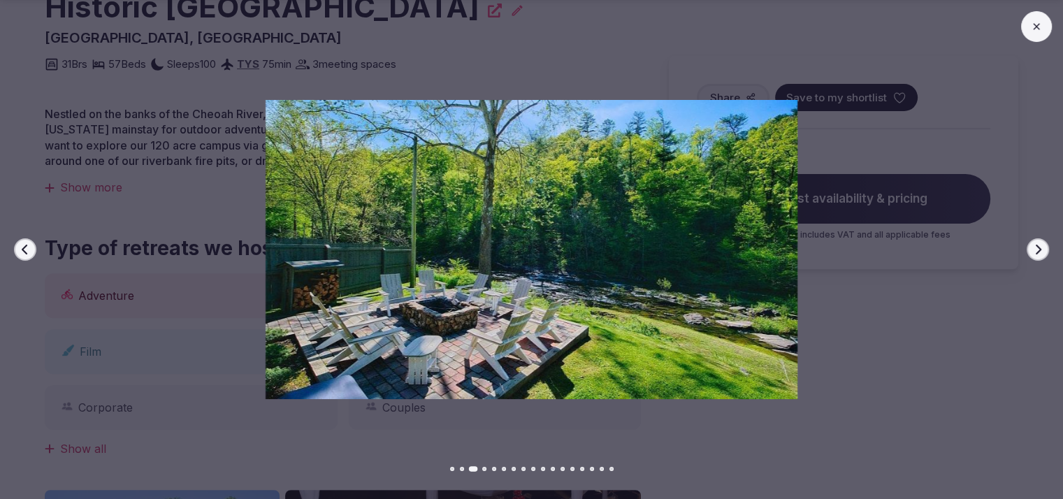
click at [25, 247] on icon "button" at bounding box center [25, 249] width 11 height 11
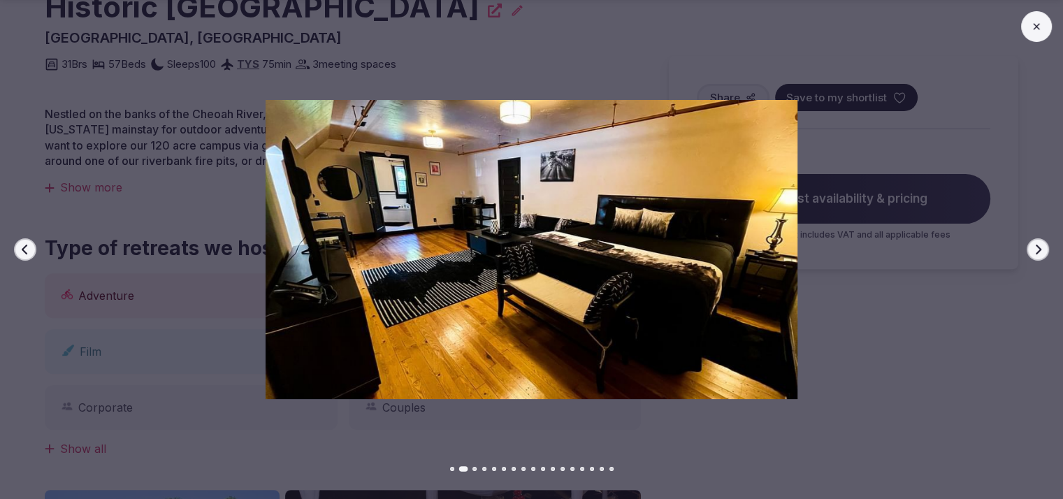
click at [1033, 41] on div at bounding box center [1036, 26] width 31 height 31
click at [1029, 33] on button at bounding box center [1036, 26] width 31 height 31
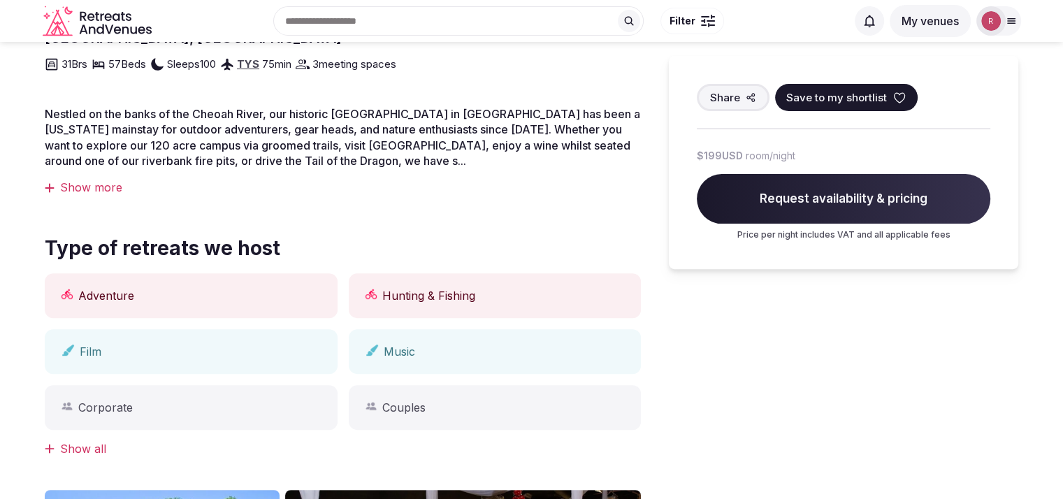
scroll to position [0, 0]
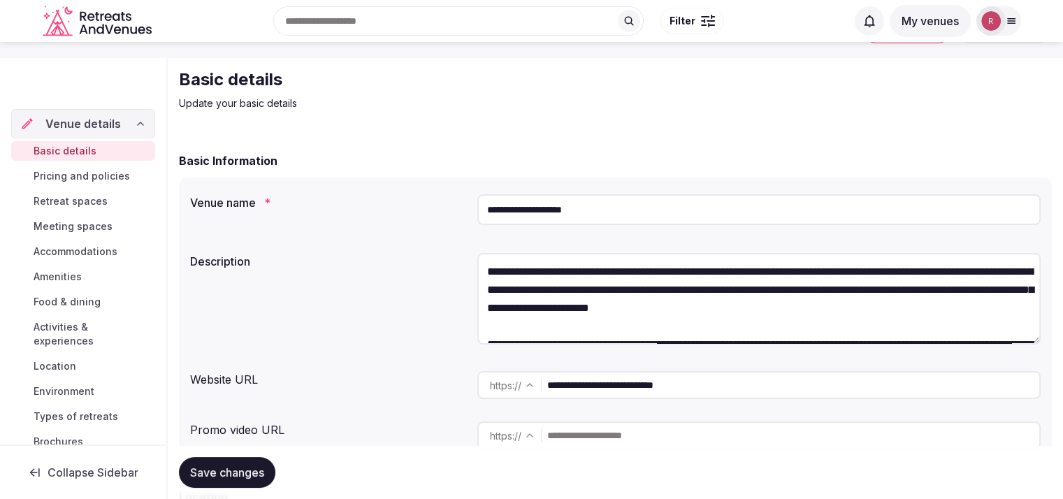
scroll to position [124, 0]
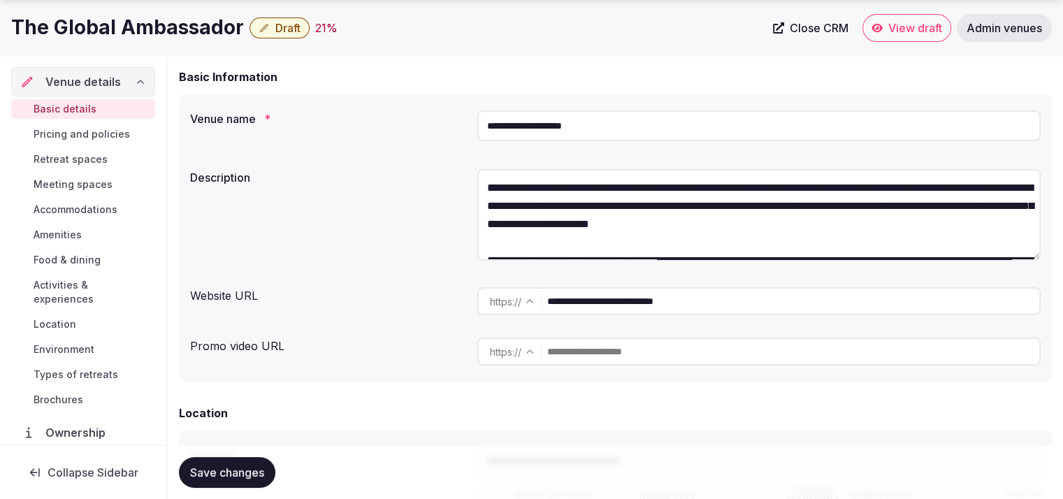
drag, startPoint x: 724, startPoint y: 300, endPoint x: 466, endPoint y: 297, distance: 258.0
click at [466, 297] on div "**********" at bounding box center [615, 301] width 851 height 39
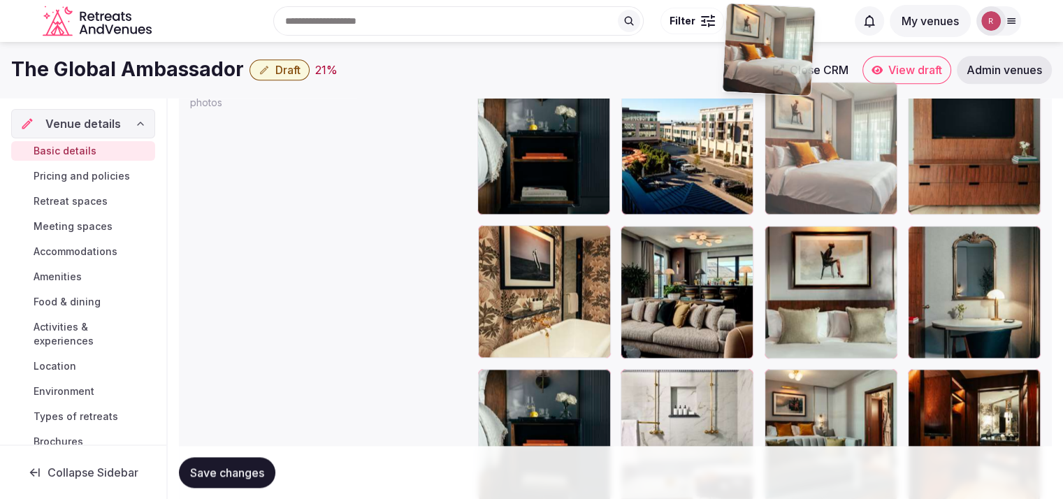
scroll to position [1612, 0]
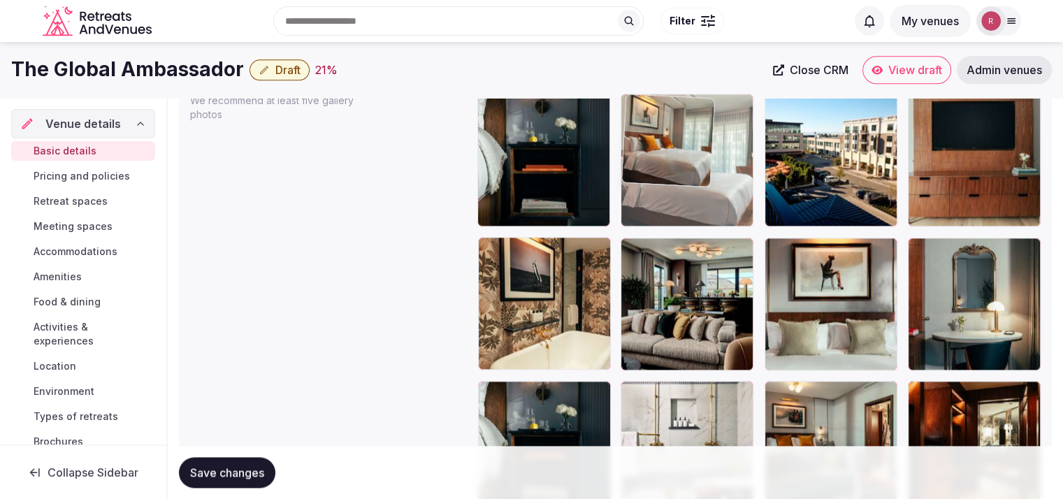
drag, startPoint x: 531, startPoint y: 397, endPoint x: 699, endPoint y: 186, distance: 269.7
click at [699, 186] on body "**********" at bounding box center [531, 77] width 1063 height 3379
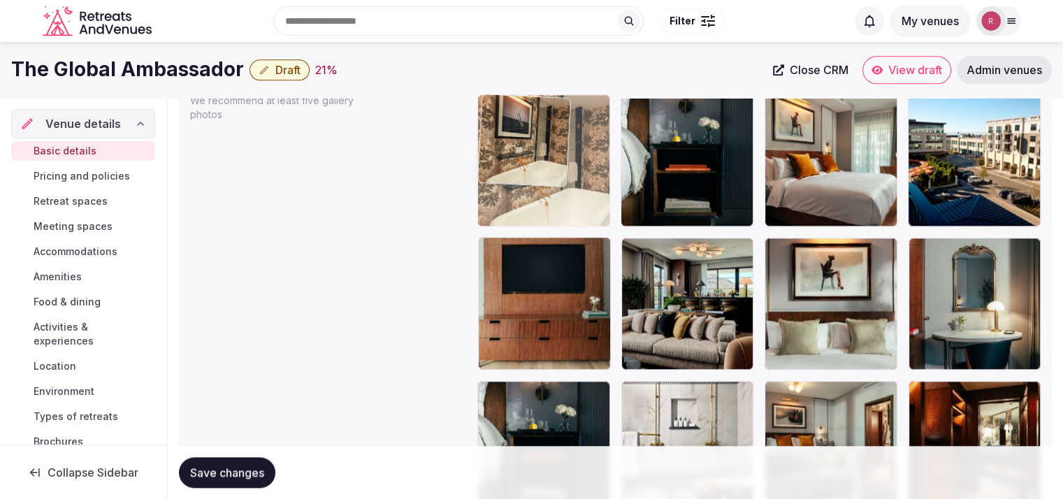
drag, startPoint x: 570, startPoint y: 296, endPoint x: 589, endPoint y: 184, distance: 113.4
click at [589, 184] on body "**********" at bounding box center [531, 77] width 1063 height 3379
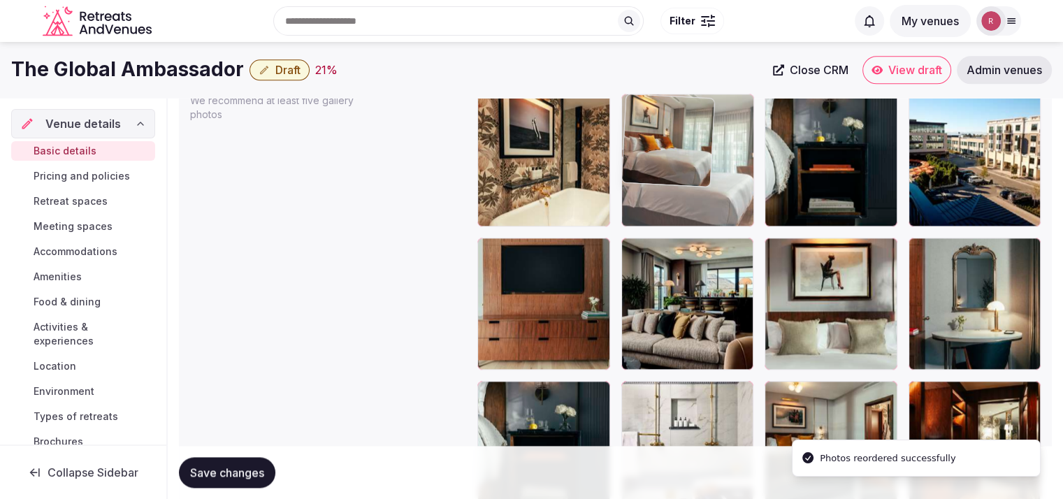
drag, startPoint x: 835, startPoint y: 181, endPoint x: 694, endPoint y: 186, distance: 141.3
click at [694, 186] on body "**********" at bounding box center [531, 77] width 1063 height 3379
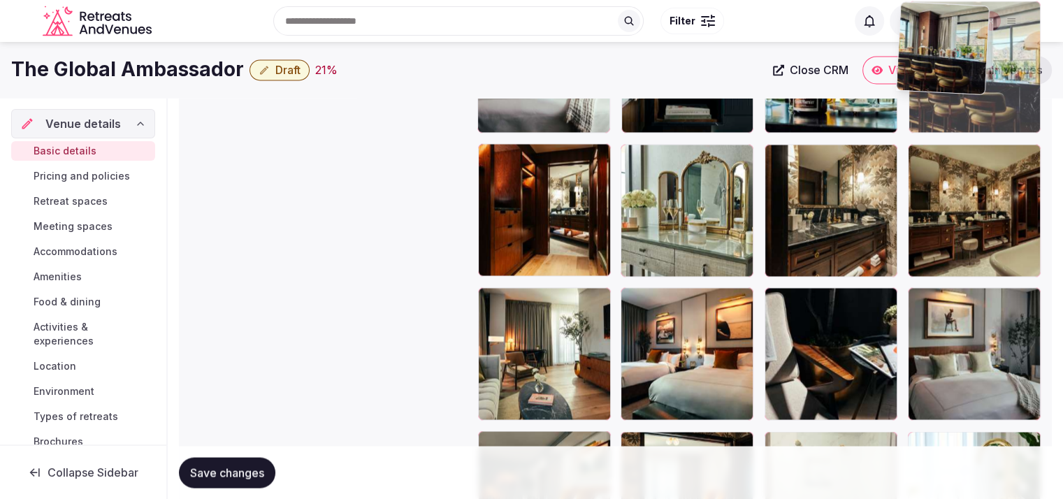
scroll to position [2250, 0]
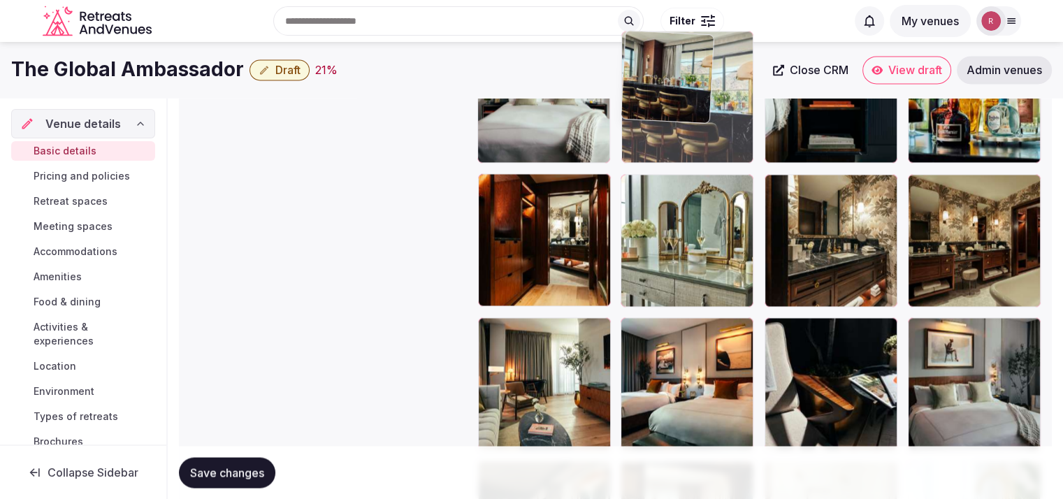
drag, startPoint x: 933, startPoint y: 307, endPoint x: 656, endPoint y: 175, distance: 307.1
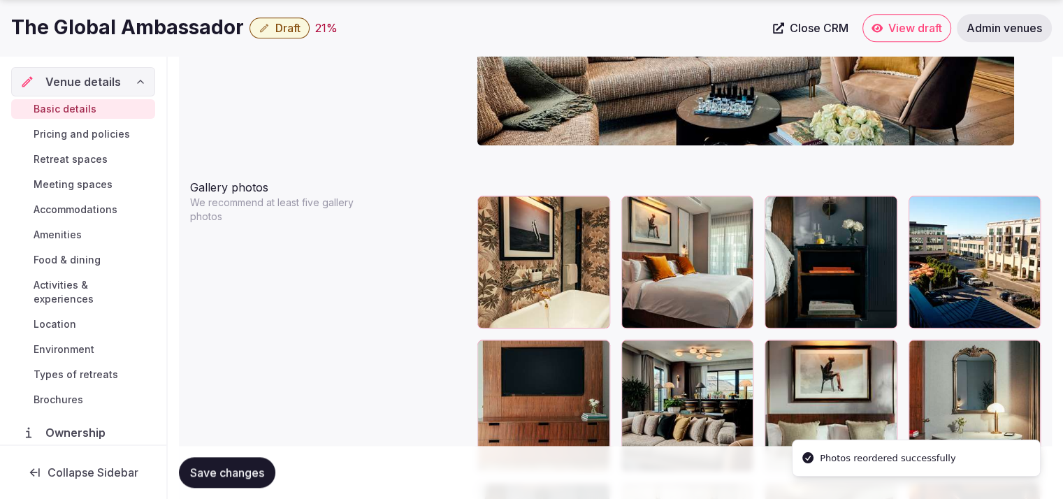
scroll to position [1582, 0]
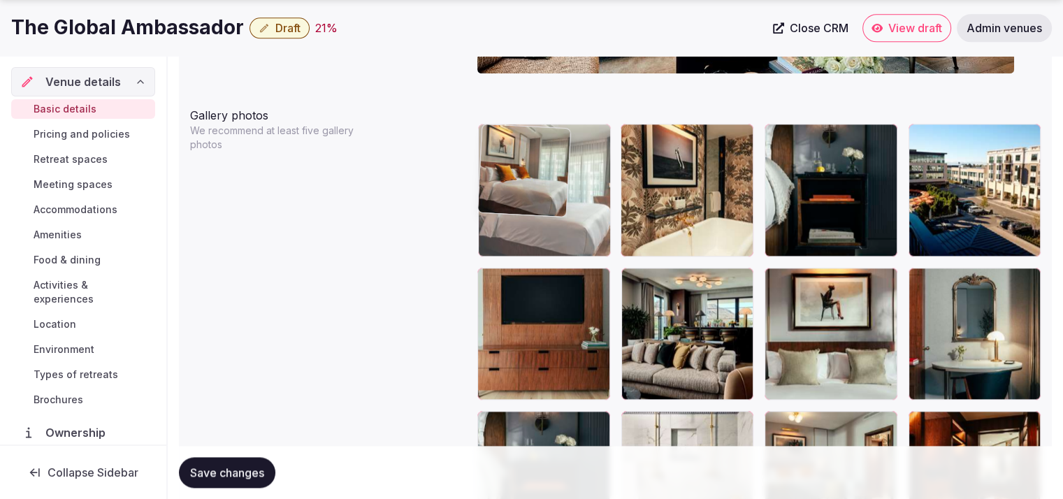
drag, startPoint x: 677, startPoint y: 222, endPoint x: 598, endPoint y: 221, distance: 78.3
click at [598, 221] on body "**********" at bounding box center [531, 107] width 1063 height 3379
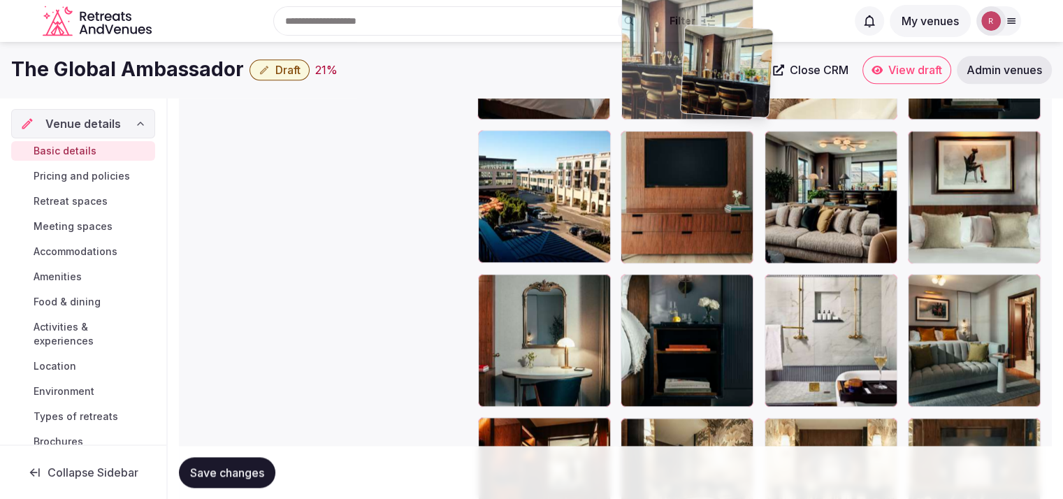
scroll to position [1699, 0]
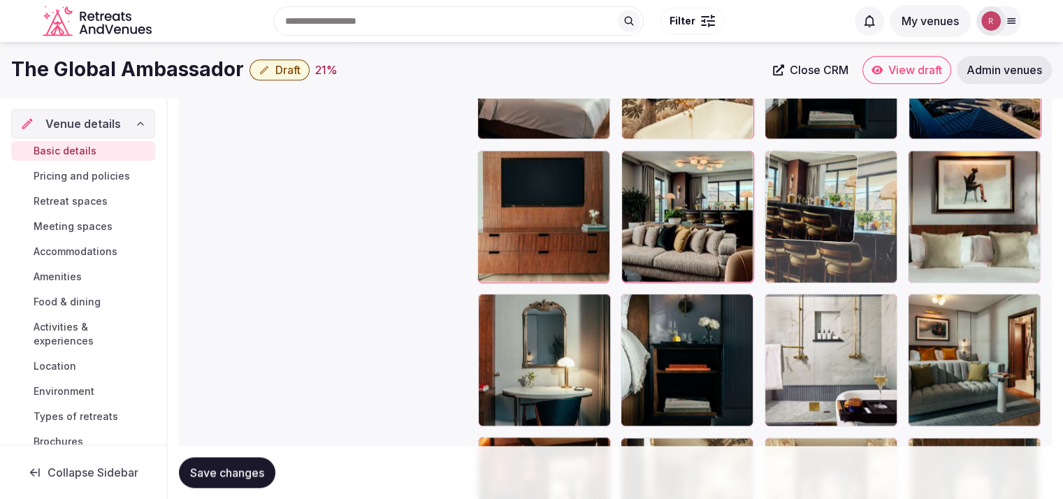
drag, startPoint x: 666, startPoint y: 219, endPoint x: 882, endPoint y: 231, distance: 215.7
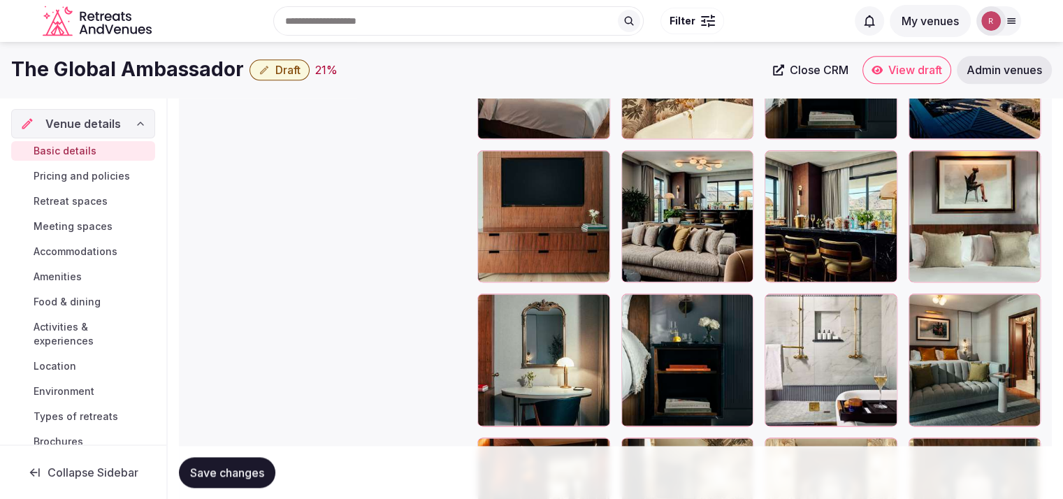
scroll to position [1569, 0]
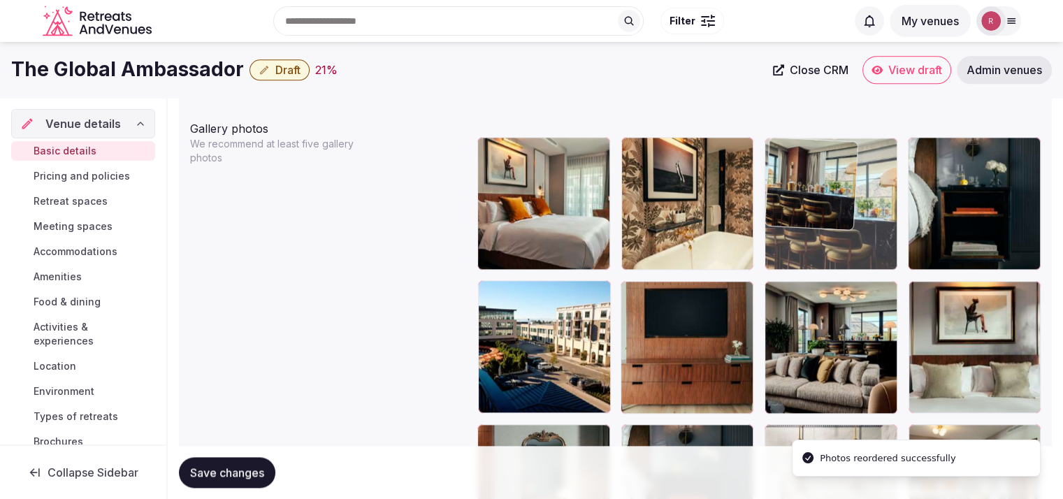
drag, startPoint x: 845, startPoint y: 345, endPoint x: 833, endPoint y: 230, distance: 115.9
click at [833, 230] on body "**********" at bounding box center [531, 120] width 1063 height 3379
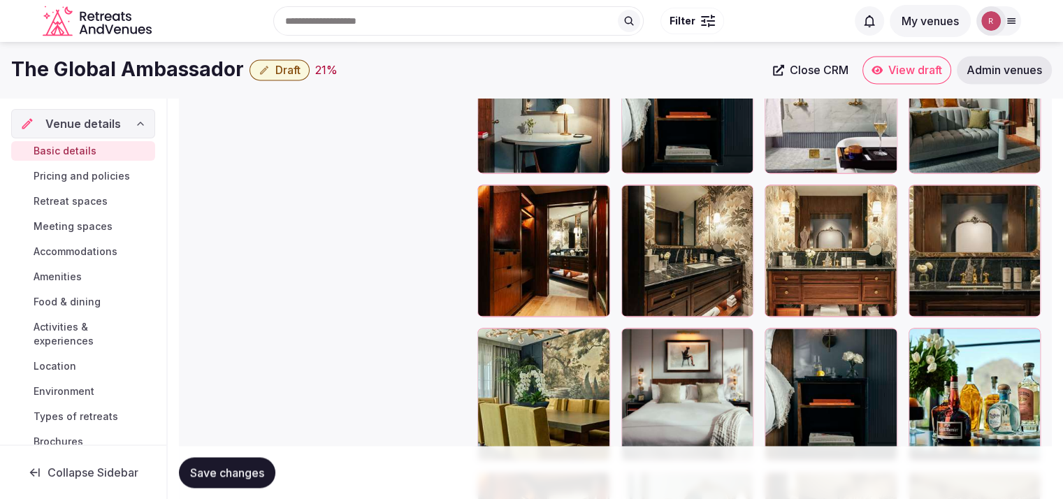
scroll to position [1964, 0]
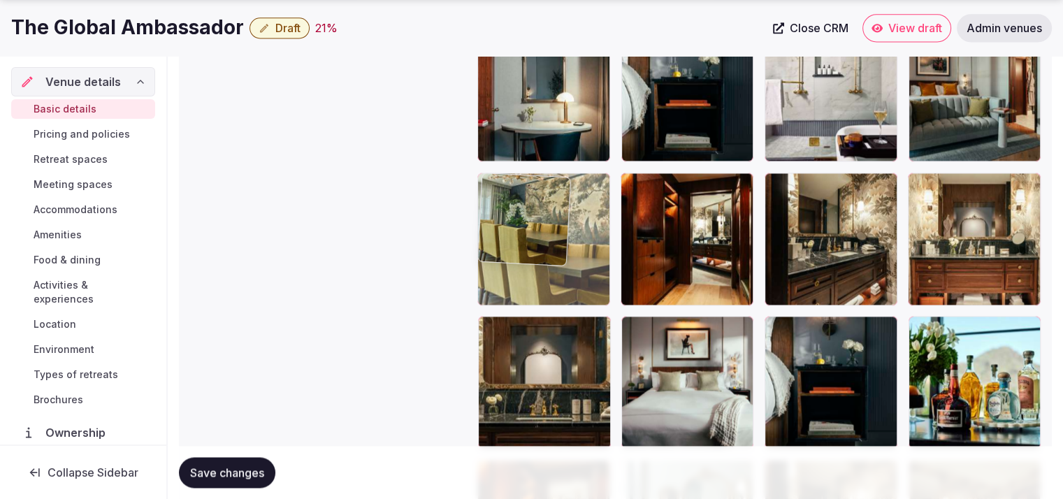
drag, startPoint x: 562, startPoint y: 388, endPoint x: 573, endPoint y: 299, distance: 90.1
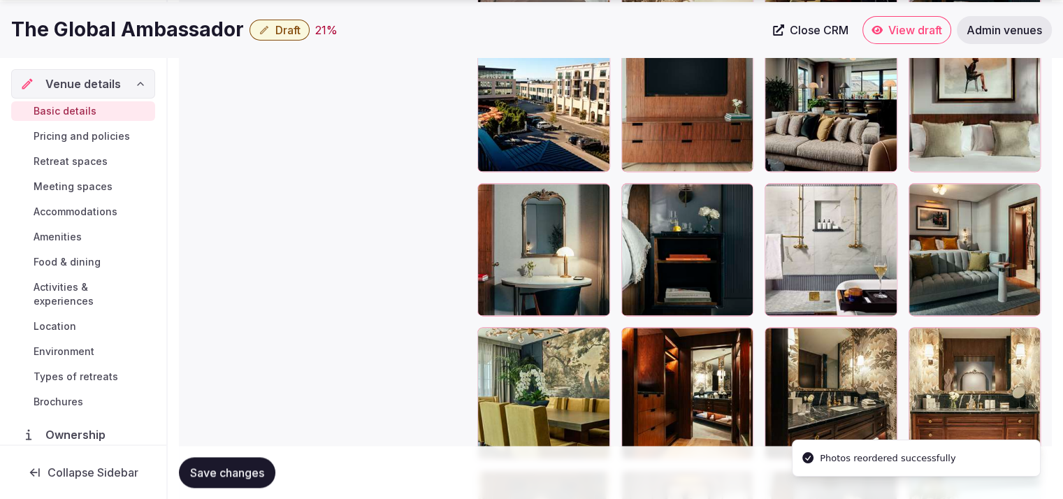
scroll to position [1818, 0]
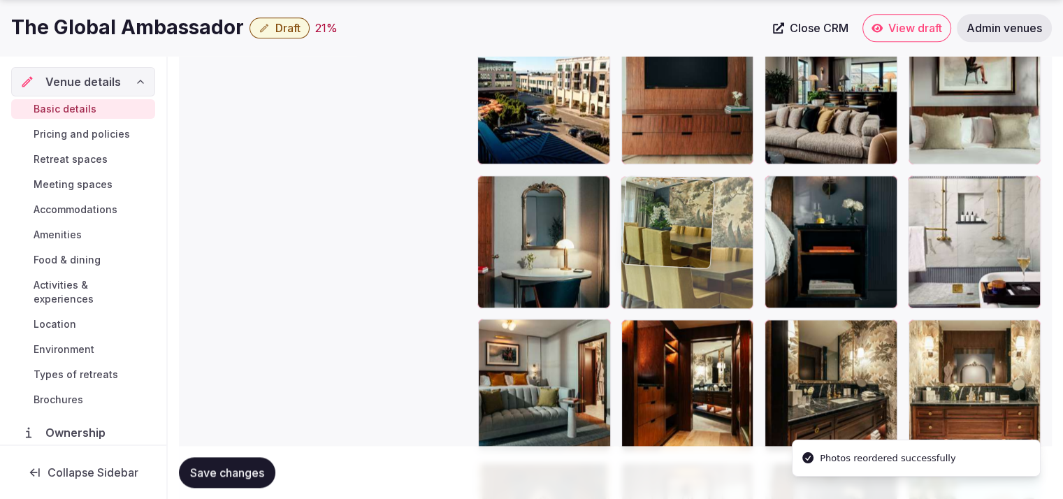
drag, startPoint x: 566, startPoint y: 377, endPoint x: 699, endPoint y: 238, distance: 192.8
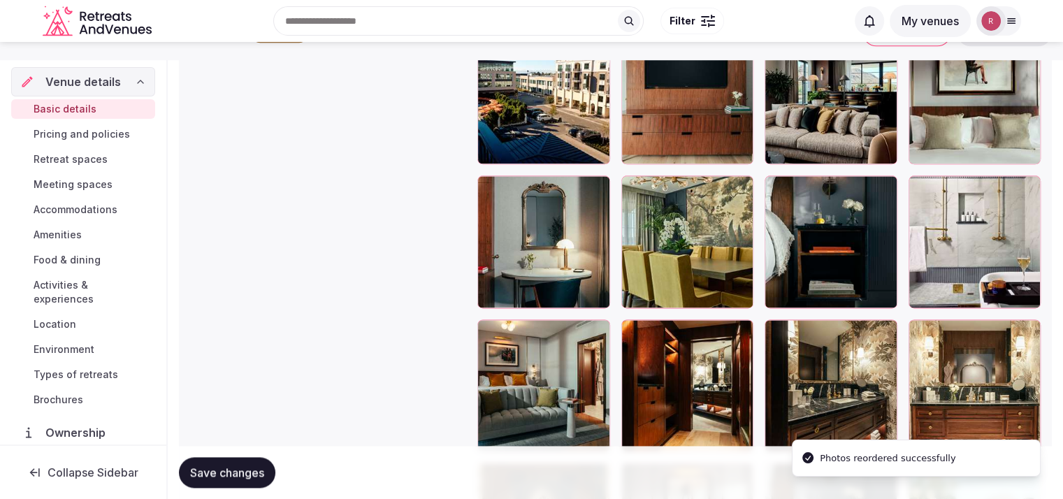
scroll to position [1759, 0]
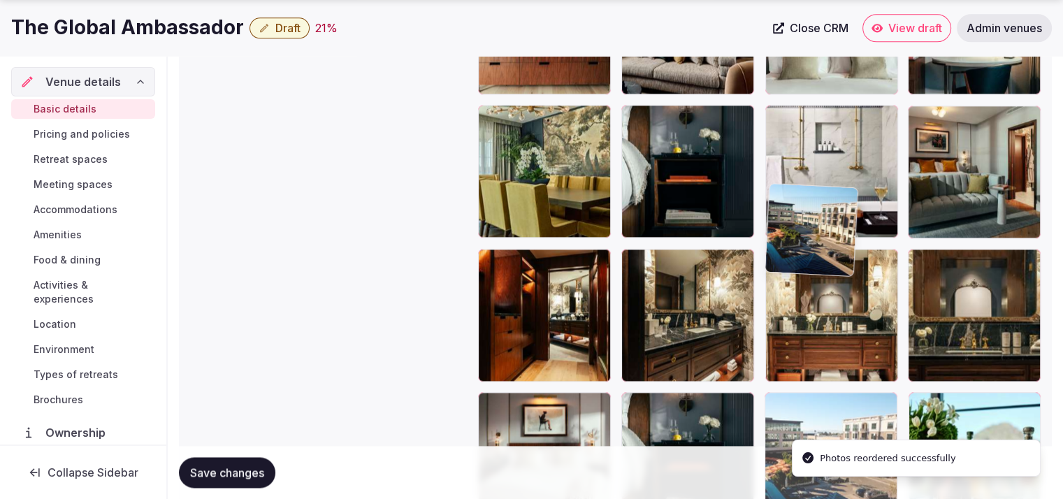
drag, startPoint x: 540, startPoint y: 184, endPoint x: 852, endPoint y: 443, distance: 405.6
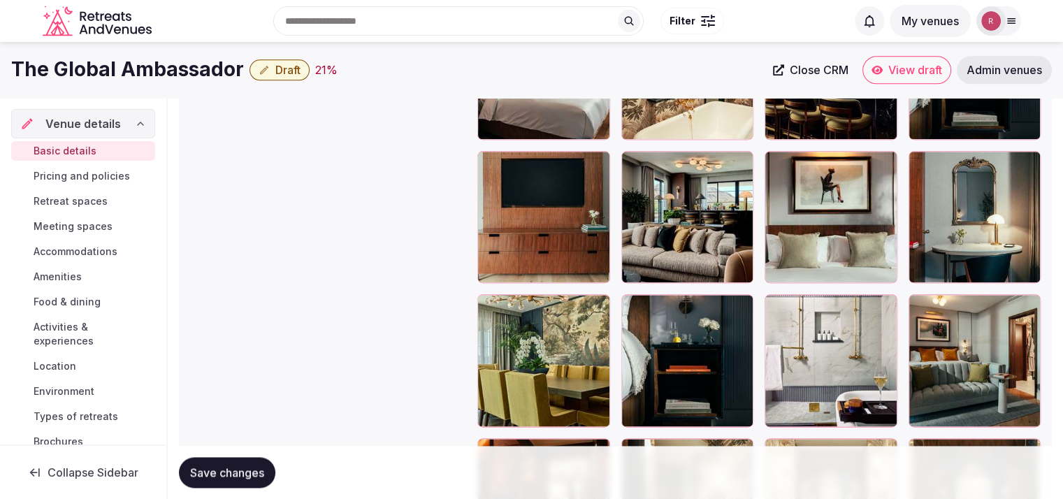
scroll to position [1667, 0]
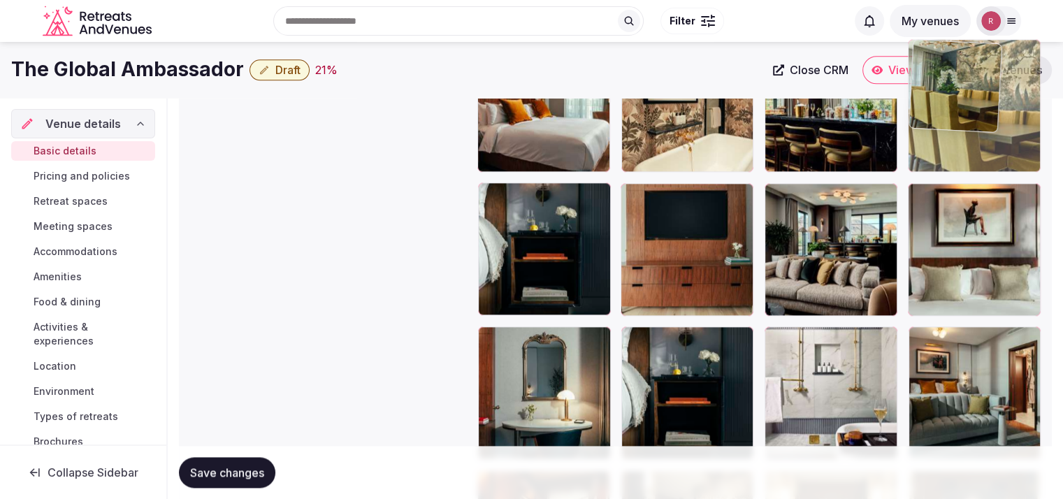
drag, startPoint x: 796, startPoint y: 270, endPoint x: 1015, endPoint y: 174, distance: 238.9
click at [1015, 174] on body "**********" at bounding box center [531, 22] width 1063 height 3379
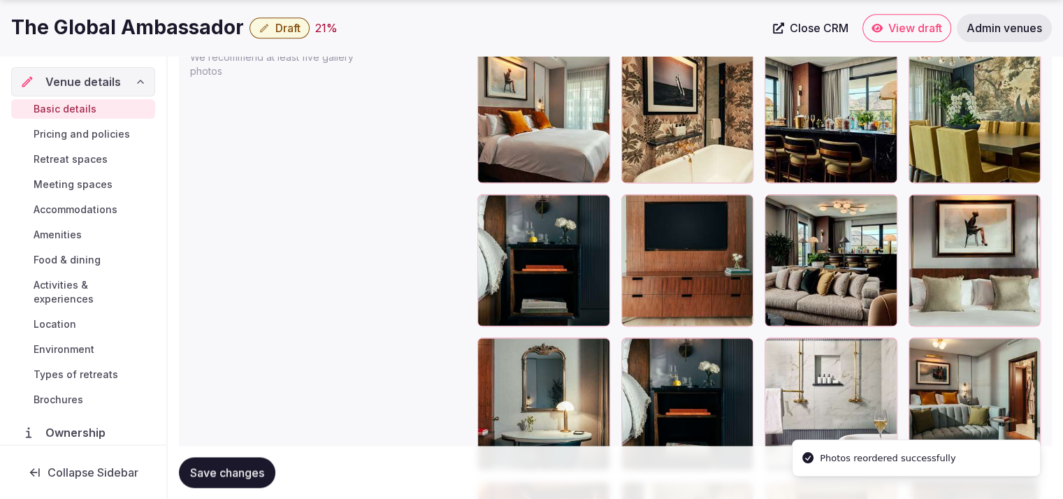
scroll to position [1716, 0]
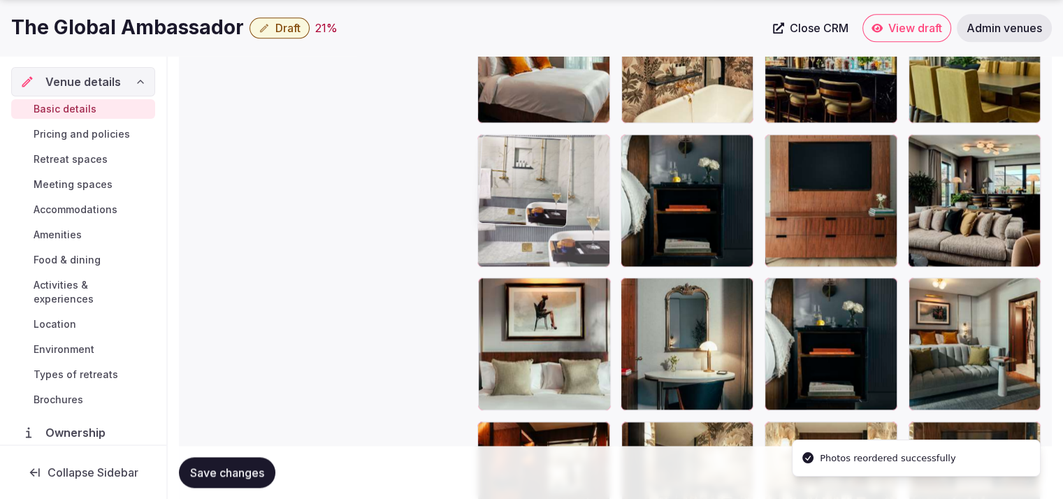
drag, startPoint x: 826, startPoint y: 360, endPoint x: 610, endPoint y: 250, distance: 242.9
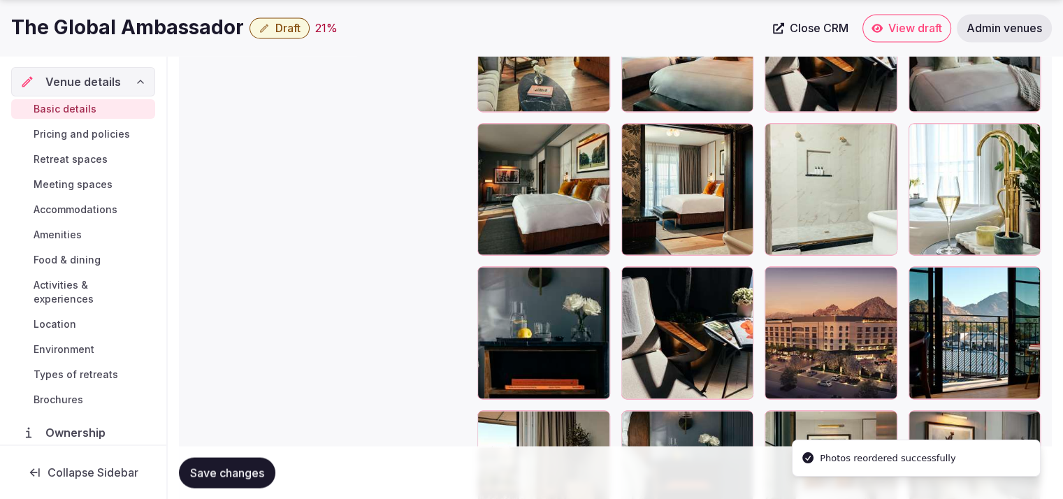
scroll to position [2879, 0]
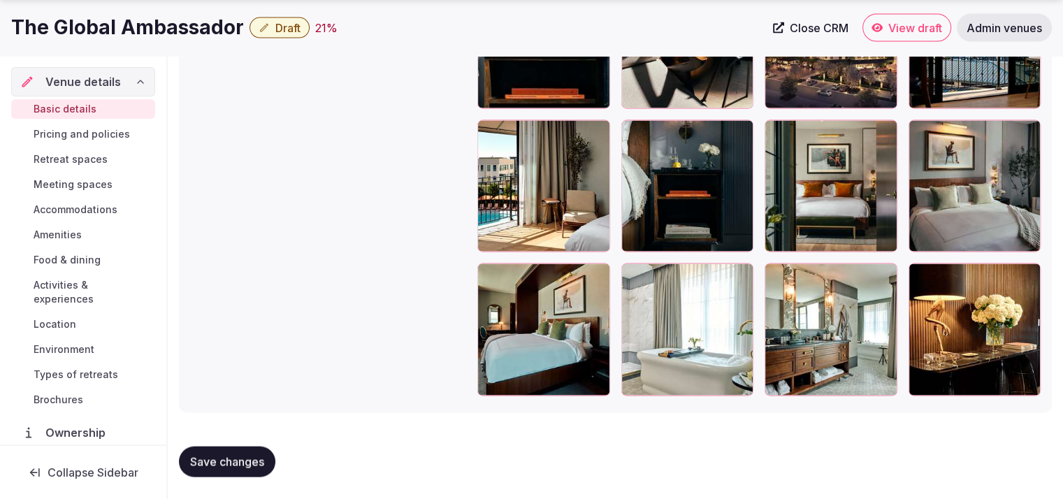
click at [249, 461] on span "Save changes" at bounding box center [227, 462] width 74 height 14
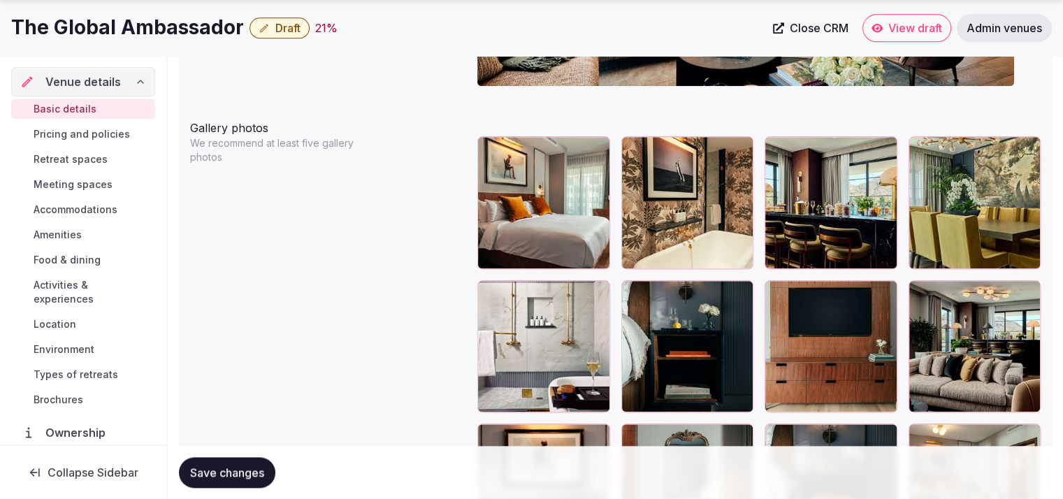
scroll to position [1133, 0]
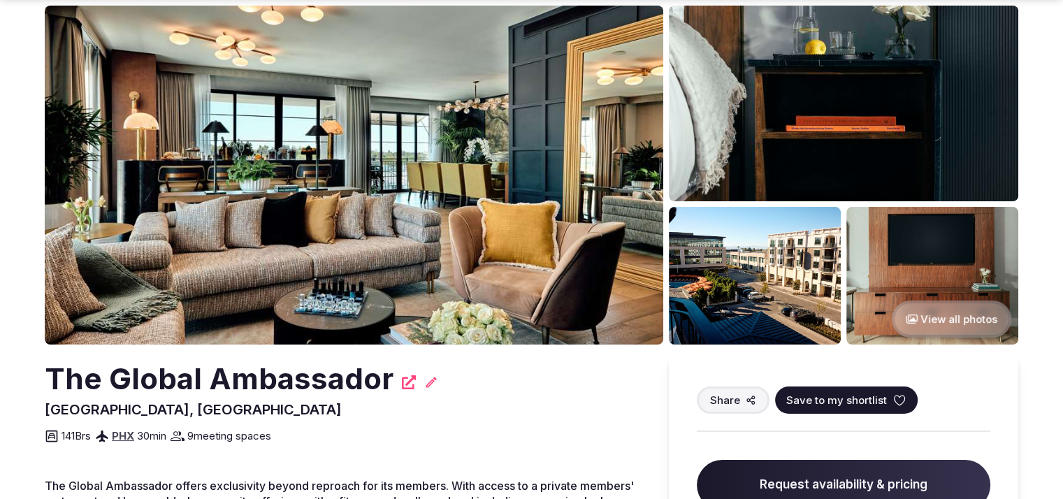
scroll to position [3, 0]
